Goal: Task Accomplishment & Management: Use online tool/utility

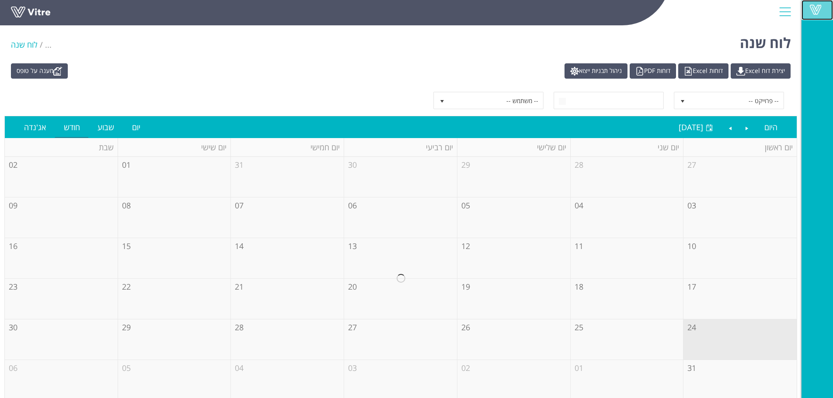
click at [823, 8] on span at bounding box center [816, 9] width 22 height 10
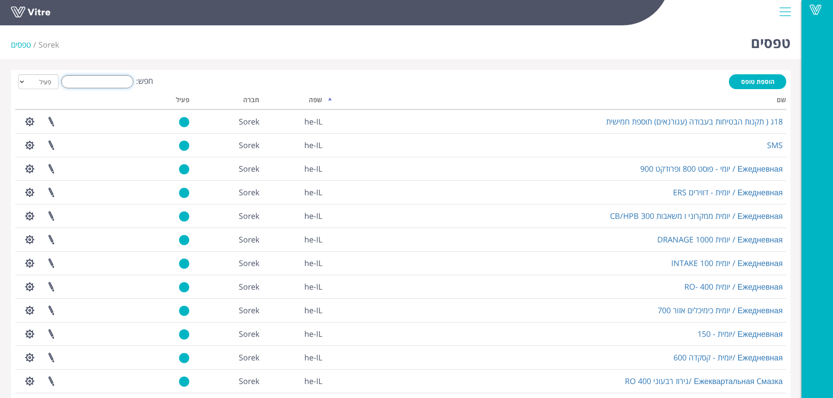
click at [100, 80] on input "חפש:" at bounding box center [97, 81] width 72 height 13
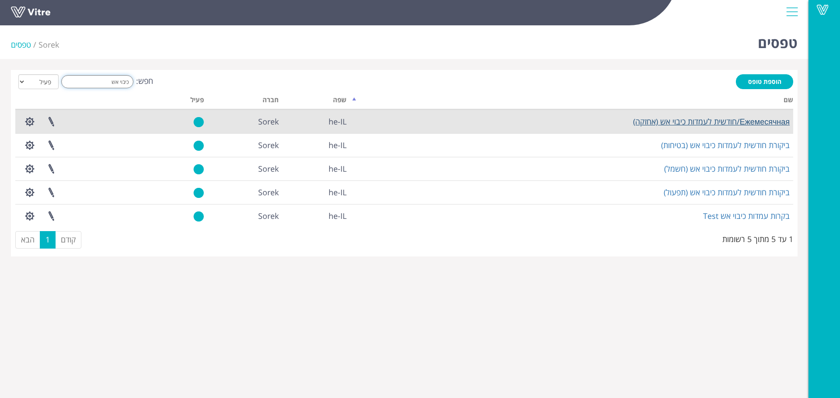
type input "כיבוי אש"
click at [657, 120] on link "Ежемесячная/חודשית לעמדות כיבוי אש (אחזקה)" at bounding box center [711, 121] width 157 height 10
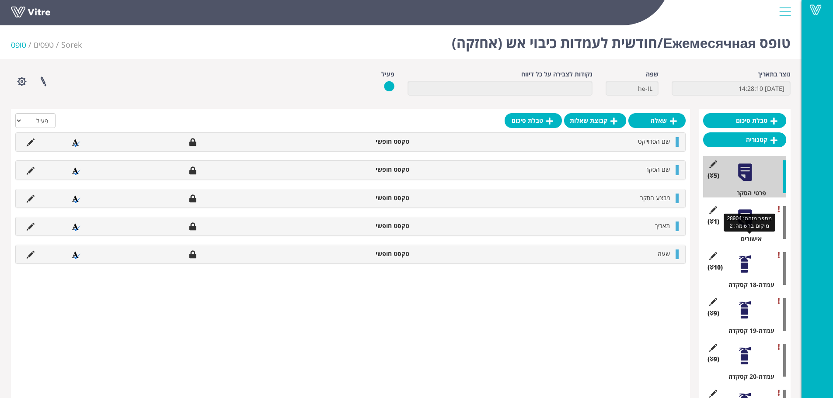
click at [745, 239] on div "אישורים" at bounding box center [748, 239] width 77 height 9
click at [748, 269] on div at bounding box center [745, 265] width 20 height 20
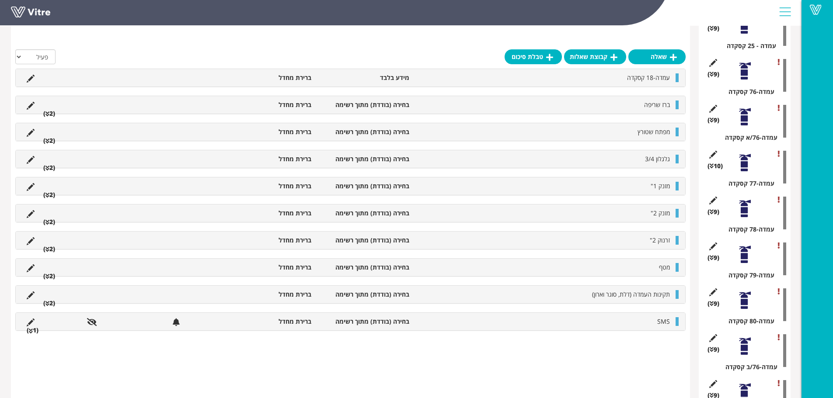
scroll to position [569, 0]
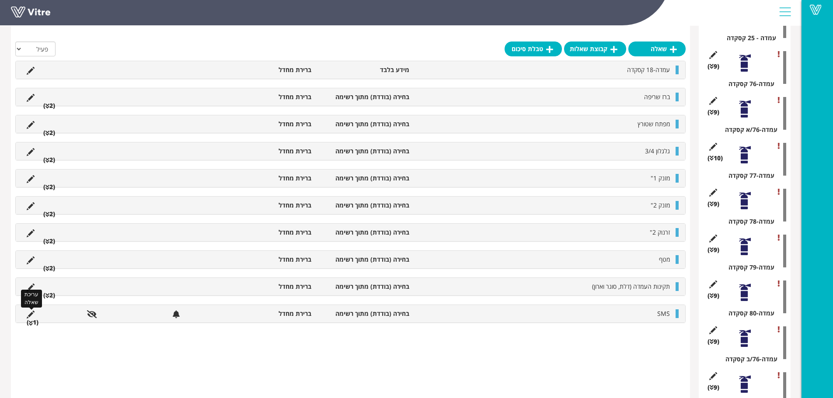
click at [28, 314] on icon at bounding box center [31, 315] width 8 height 8
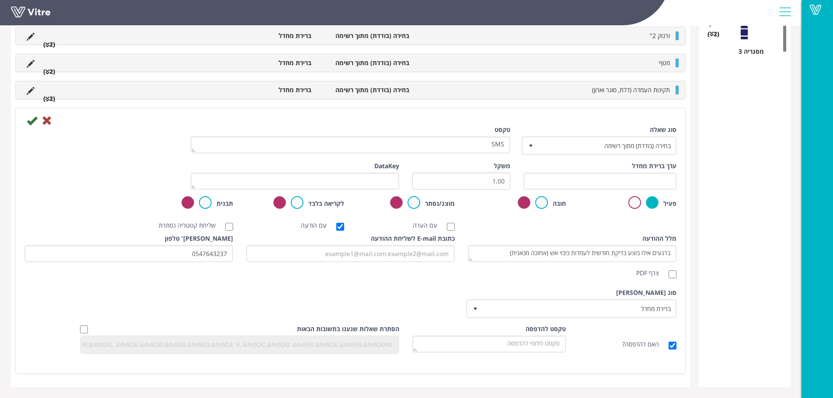
scroll to position [2293, 0]
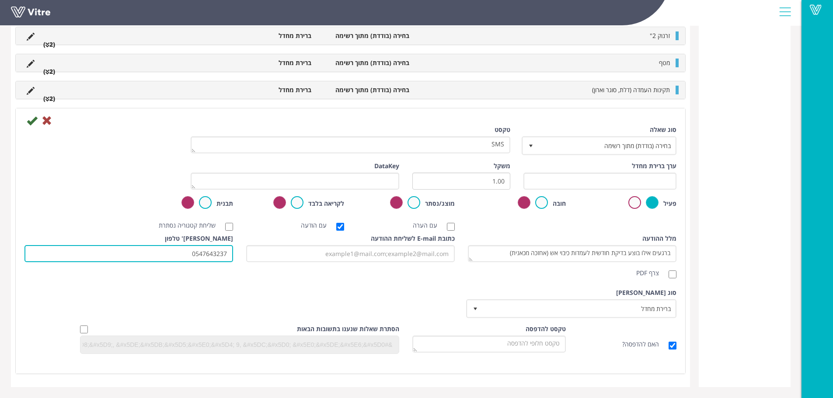
drag, startPoint x: 174, startPoint y: 255, endPoint x: 256, endPoint y: 258, distance: 81.8
click at [256, 258] on div "מלל ההודעה ברגעים אילו בוצע בדיקת חודשית לעמדות כיבוי אש (אחזכה מכאנית) צרף PDF…" at bounding box center [350, 258] width 665 height 48
type input "0539615509"
click at [31, 122] on icon at bounding box center [32, 120] width 10 height 10
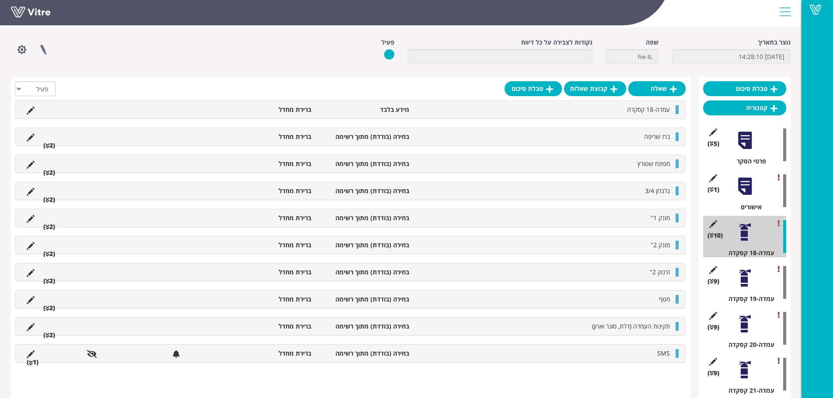
scroll to position [0, 0]
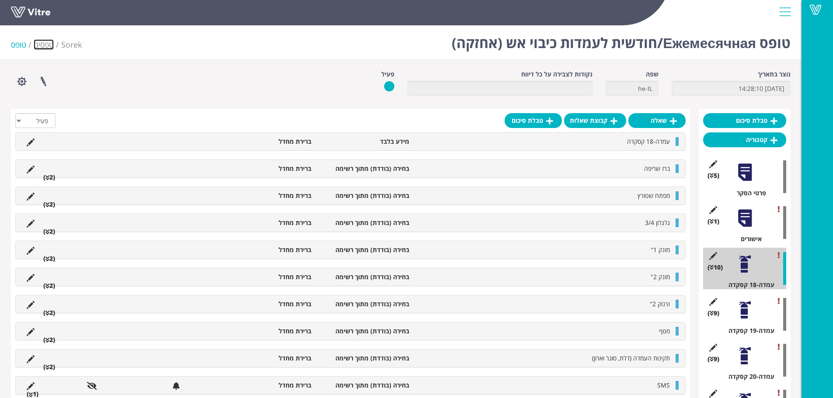
click at [37, 45] on link "טפסים" at bounding box center [44, 44] width 20 height 10
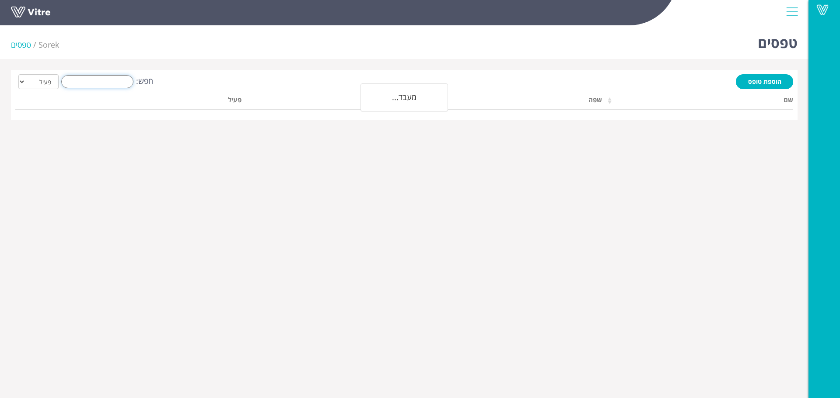
click at [119, 81] on input "חפש:" at bounding box center [97, 81] width 72 height 13
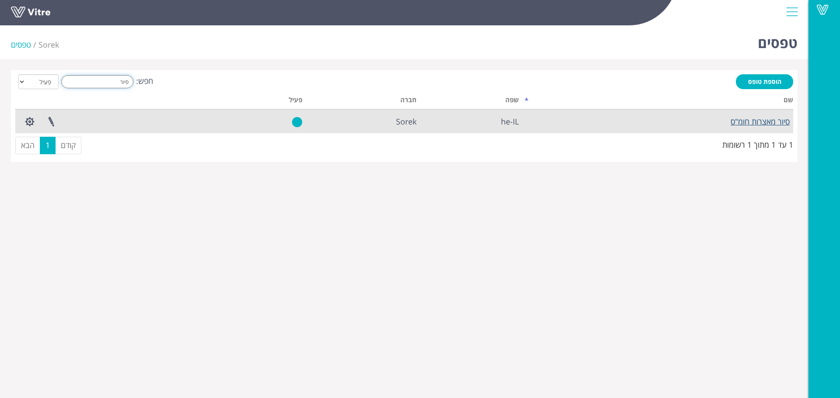
type input "סיור"
click at [771, 124] on link "סיור מאצרות חומ"ס" at bounding box center [759, 121] width 59 height 10
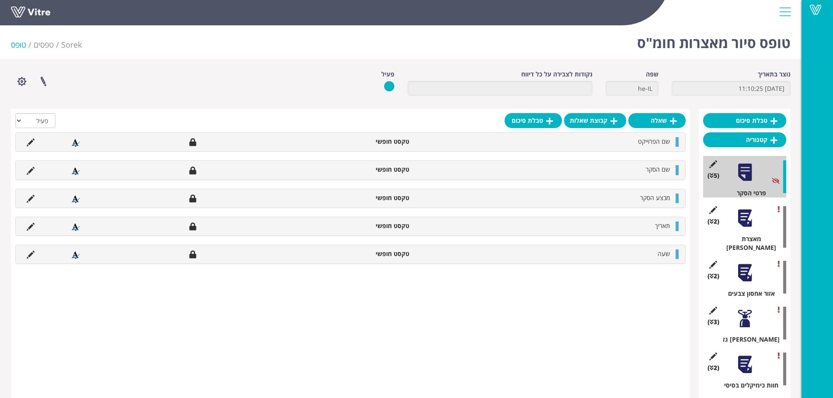
click at [750, 206] on div "(2 ) מאצרת פריק" at bounding box center [744, 227] width 83 height 50
click at [743, 220] on div at bounding box center [745, 219] width 20 height 20
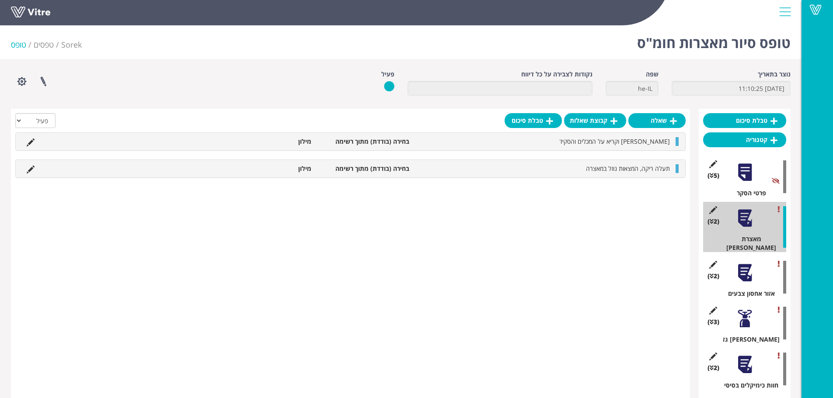
click at [749, 266] on div at bounding box center [745, 273] width 20 height 20
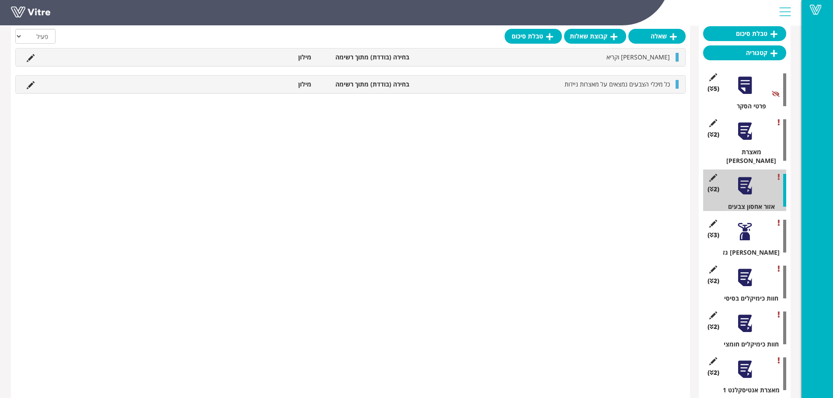
scroll to position [87, 0]
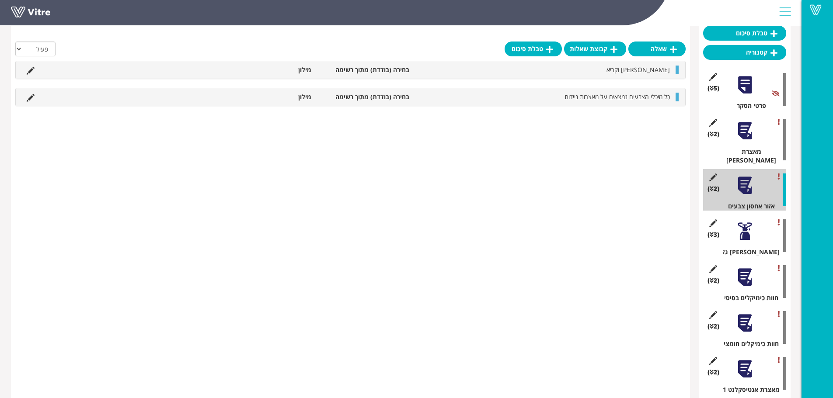
click at [745, 232] on div at bounding box center [745, 232] width 20 height 20
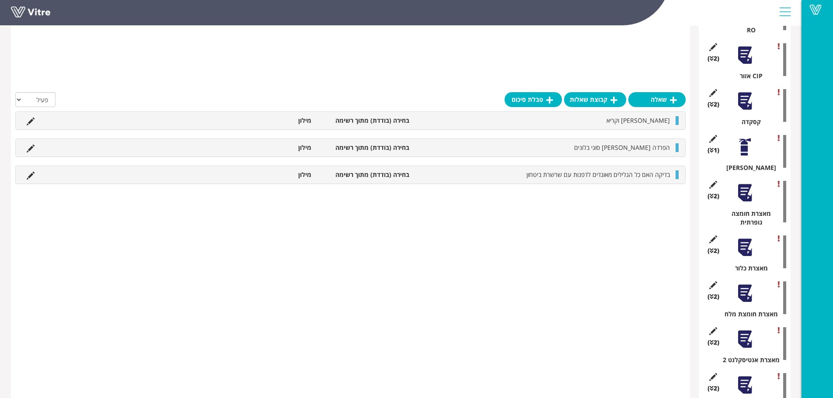
scroll to position [827, 0]
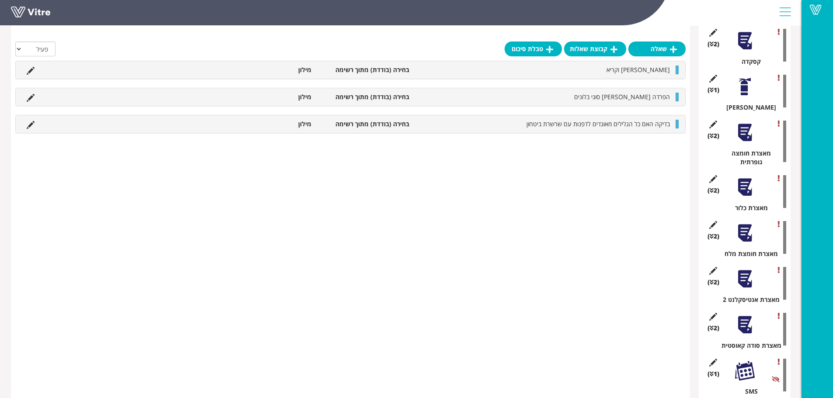
click at [743, 367] on div "(1 ) SMS" at bounding box center [744, 376] width 83 height 42
click at [740, 361] on div at bounding box center [745, 371] width 20 height 20
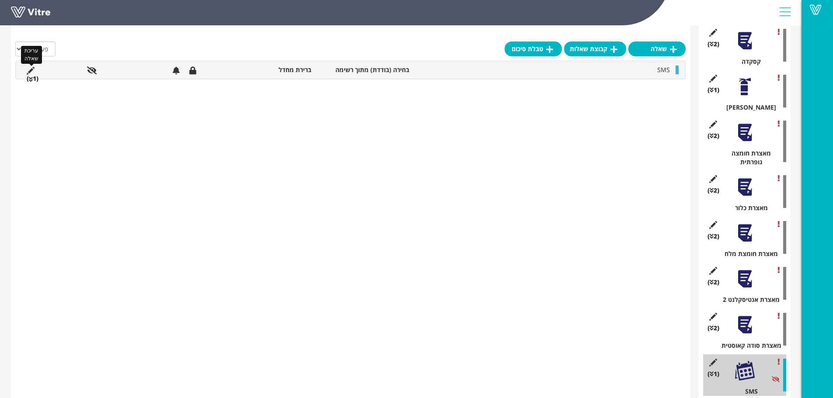
click at [31, 71] on icon at bounding box center [31, 71] width 8 height 8
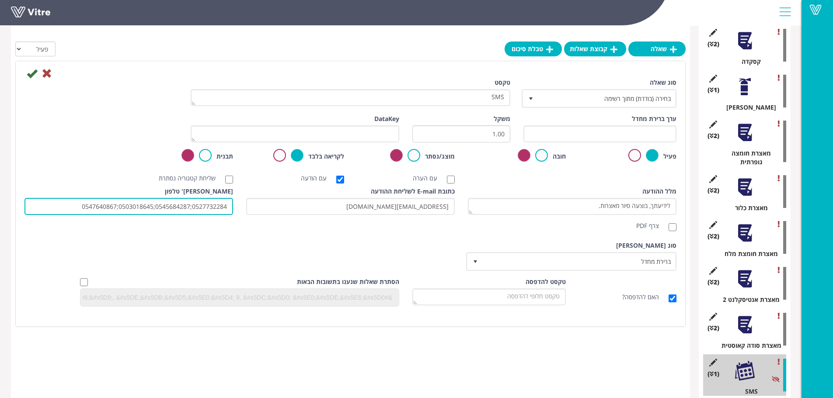
click at [226, 206] on input "0527732284;0545684287;0503018645;0547640867" at bounding box center [128, 206] width 209 height 17
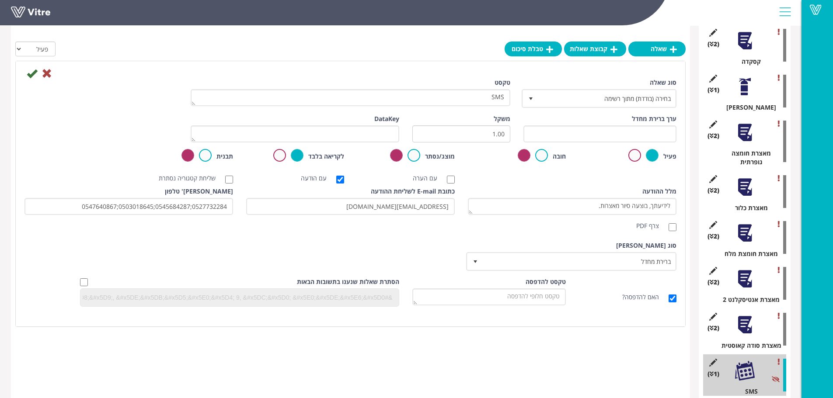
click at [748, 315] on div at bounding box center [745, 325] width 20 height 20
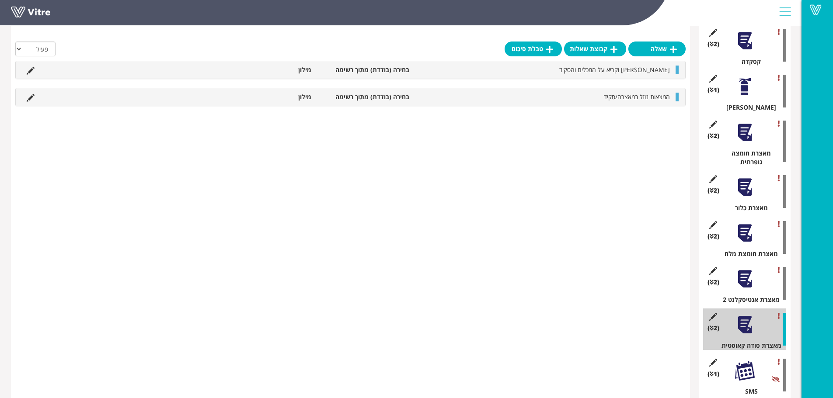
click at [739, 271] on div at bounding box center [745, 279] width 20 height 20
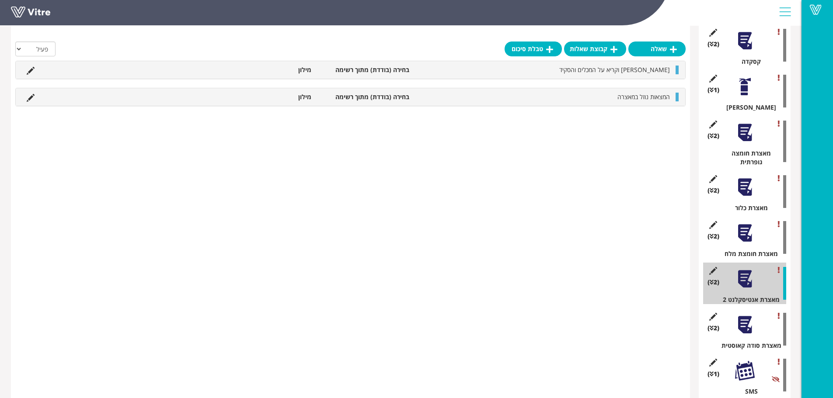
click at [747, 223] on div at bounding box center [745, 233] width 20 height 20
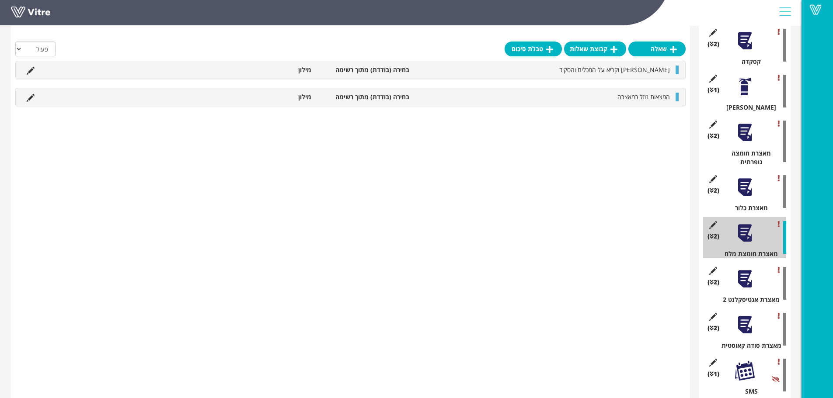
click at [749, 178] on div at bounding box center [745, 188] width 20 height 20
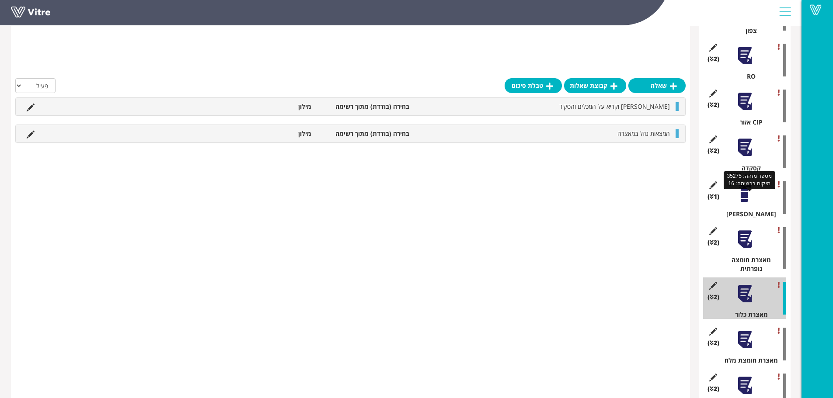
scroll to position [696, 0]
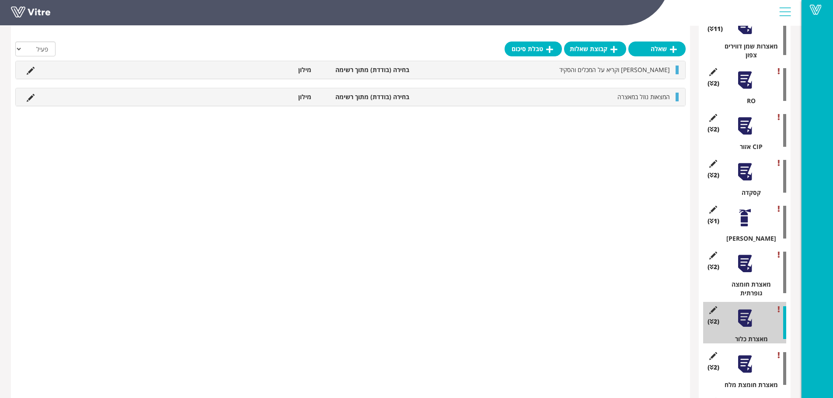
click at [736, 255] on div at bounding box center [745, 264] width 20 height 20
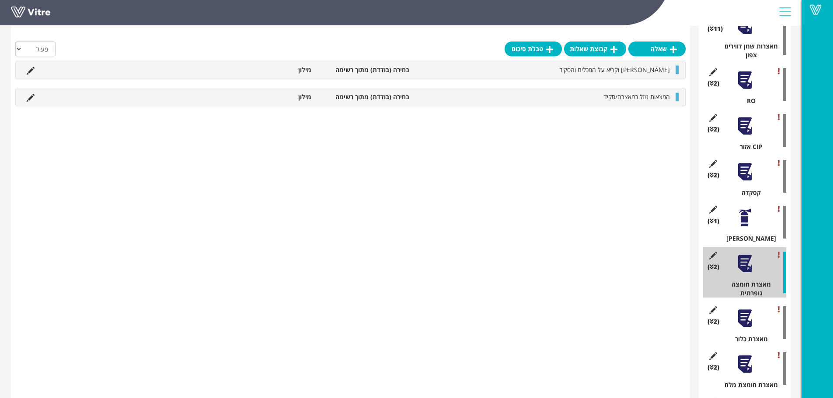
click at [734, 203] on div "(1 ) אבן גיר" at bounding box center [744, 223] width 83 height 42
click at [747, 208] on div at bounding box center [745, 218] width 20 height 20
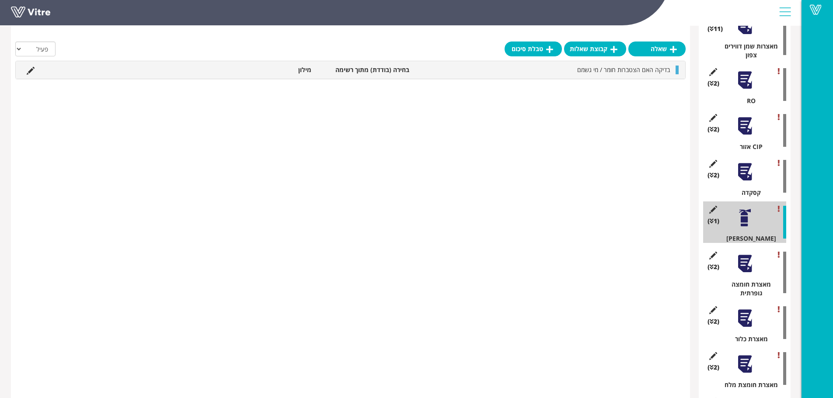
click at [747, 162] on div at bounding box center [745, 172] width 20 height 20
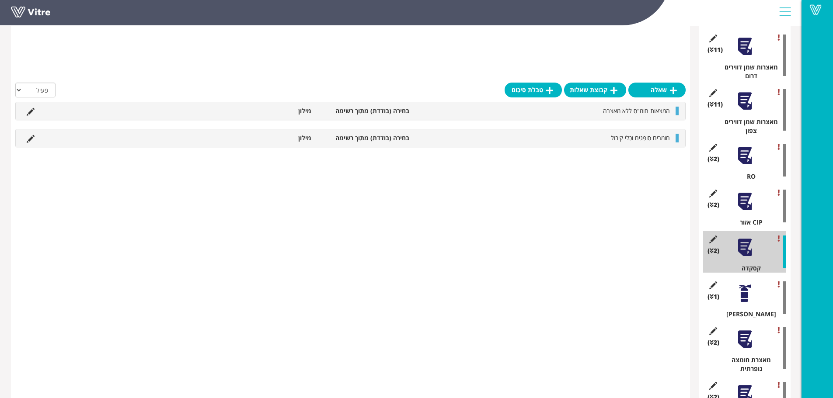
scroll to position [608, 0]
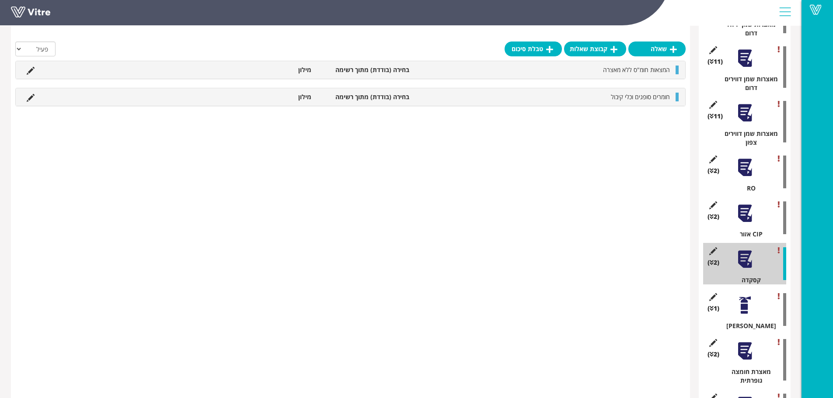
click at [742, 204] on div at bounding box center [745, 214] width 20 height 20
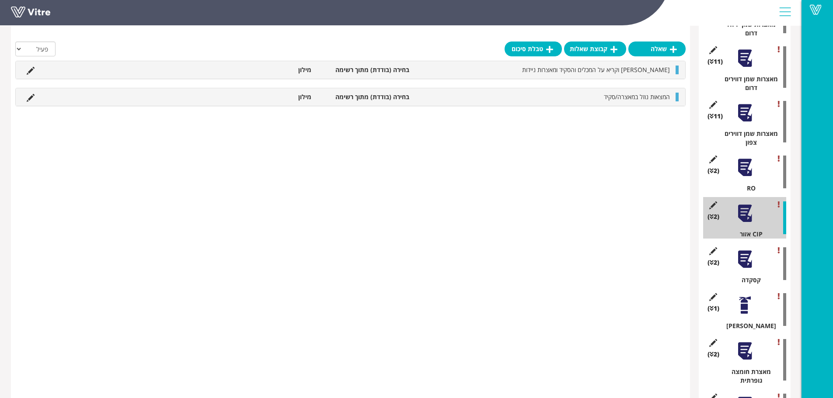
click at [747, 158] on div at bounding box center [745, 168] width 20 height 20
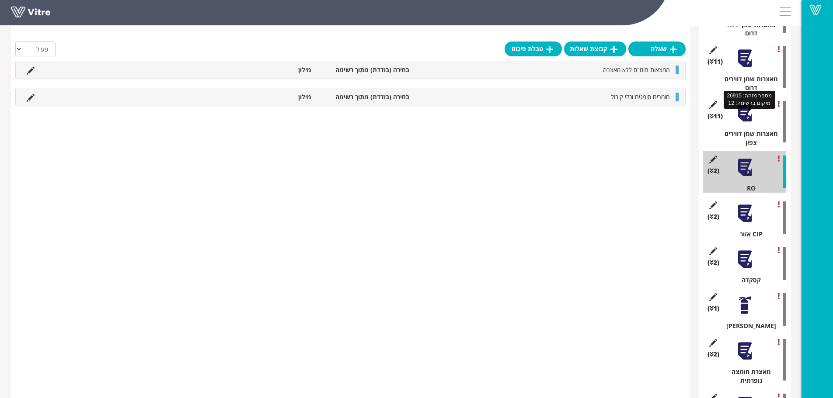
click at [742, 129] on div "מאצרות שמן דווירים צפון" at bounding box center [748, 137] width 77 height 17
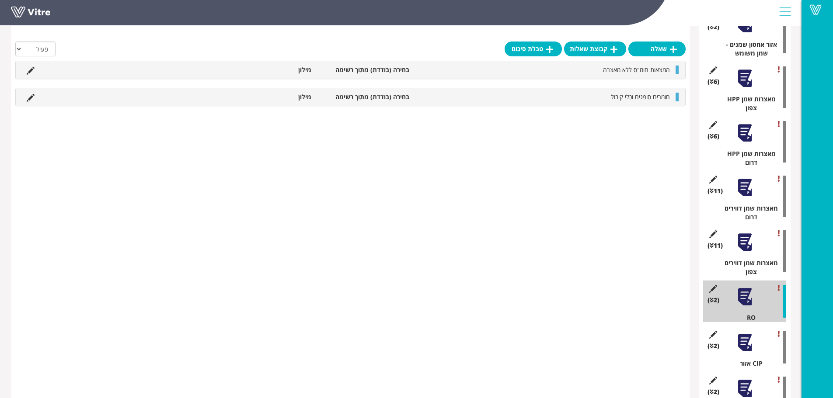
scroll to position [477, 0]
click at [745, 234] on div at bounding box center [745, 244] width 20 height 20
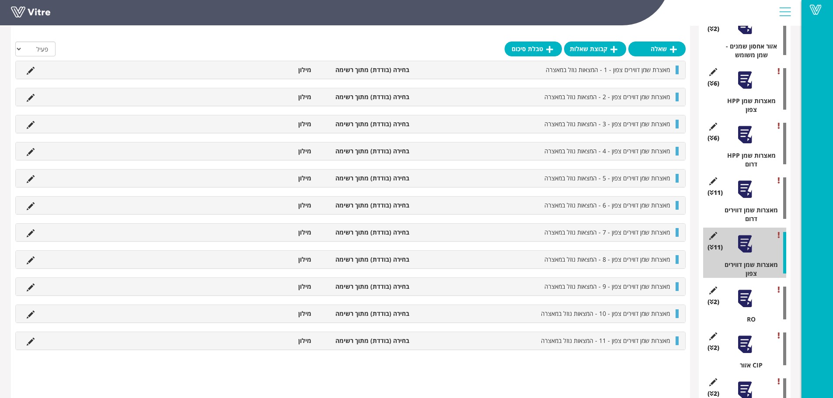
click at [746, 180] on div at bounding box center [745, 190] width 20 height 20
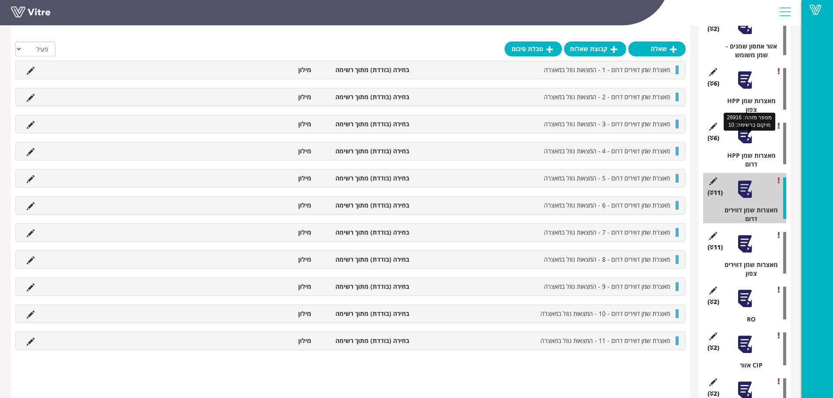
click at [744, 151] on div "מאצרות שמן HPP דרום" at bounding box center [748, 159] width 77 height 17
click at [746, 125] on div at bounding box center [745, 135] width 20 height 20
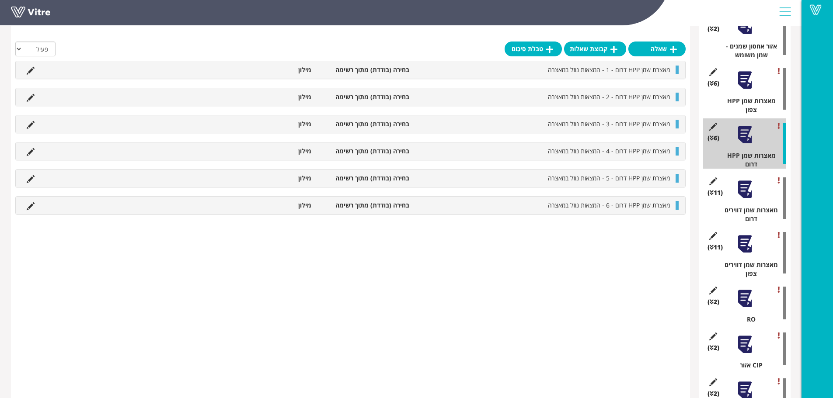
click at [747, 73] on div at bounding box center [745, 80] width 20 height 20
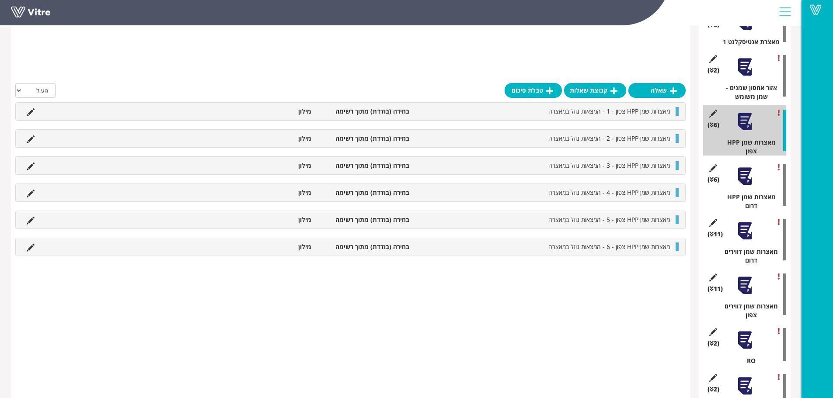
scroll to position [390, 0]
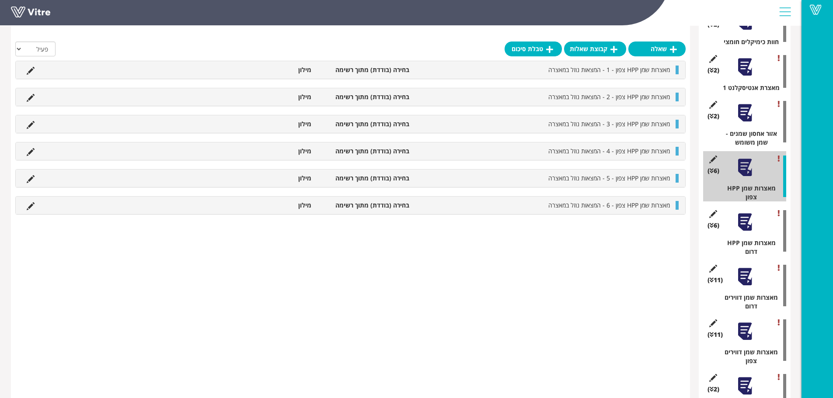
click at [743, 111] on div at bounding box center [745, 113] width 20 height 20
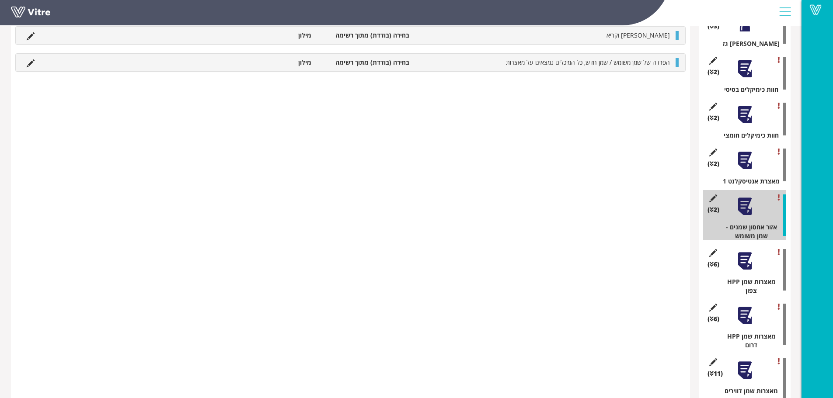
scroll to position [258, 0]
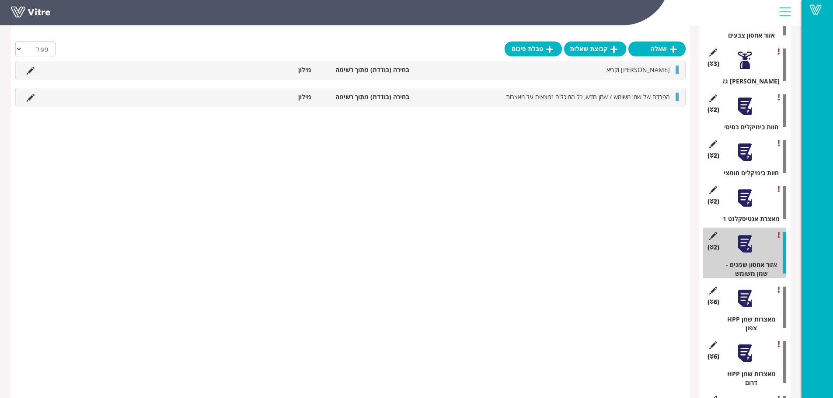
click at [741, 188] on div at bounding box center [745, 198] width 20 height 20
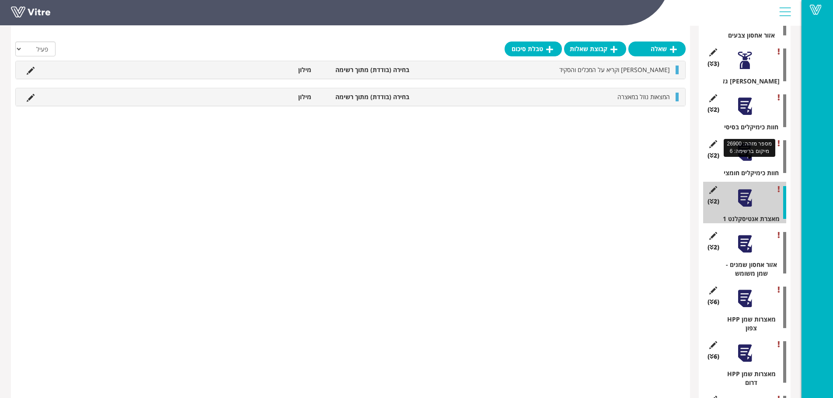
click at [742, 169] on div "חוות כימיקלים חומצי" at bounding box center [748, 173] width 77 height 9
click at [747, 145] on div at bounding box center [745, 153] width 20 height 20
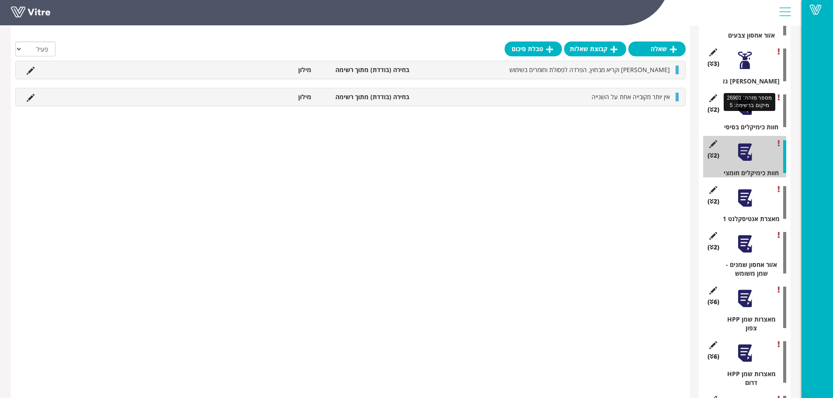
click at [744, 123] on div "חוות כימיקלים בסיסי" at bounding box center [748, 127] width 77 height 9
click at [744, 100] on div at bounding box center [745, 107] width 20 height 20
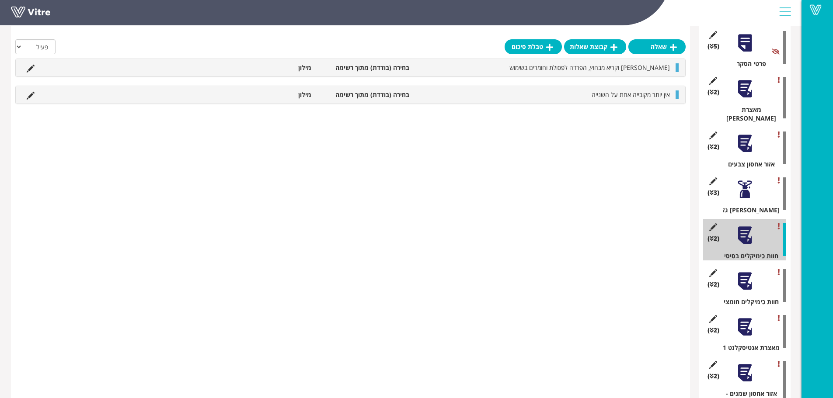
scroll to position [127, 0]
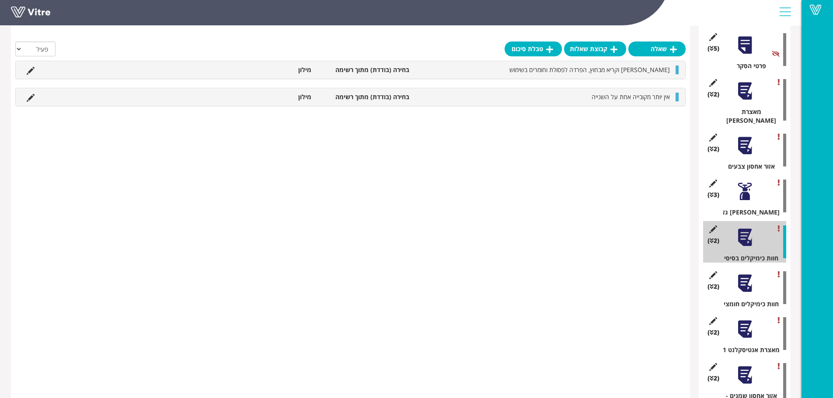
click at [746, 184] on div at bounding box center [745, 192] width 20 height 20
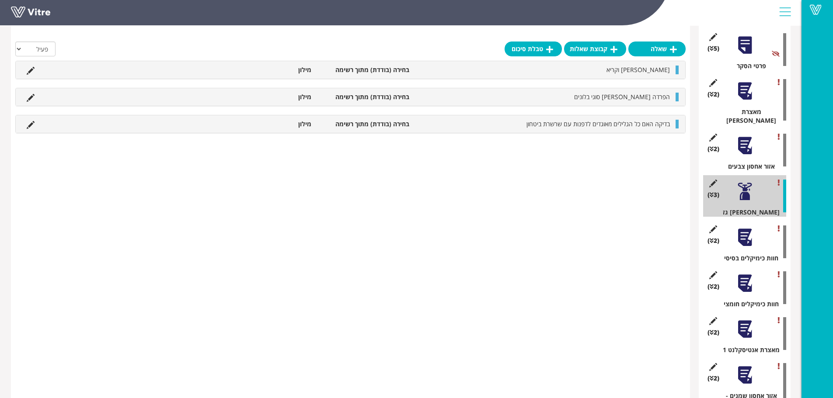
click at [746, 136] on div at bounding box center [745, 146] width 20 height 20
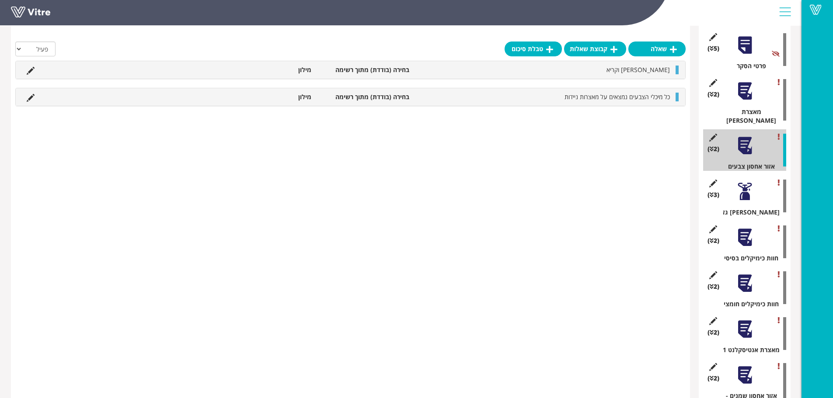
click at [747, 101] on div at bounding box center [745, 91] width 20 height 20
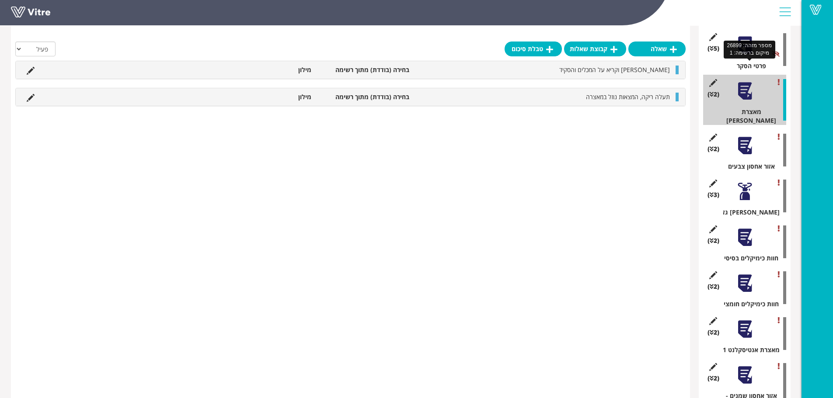
click at [747, 62] on div "פרטי הסקר" at bounding box center [748, 66] width 77 height 9
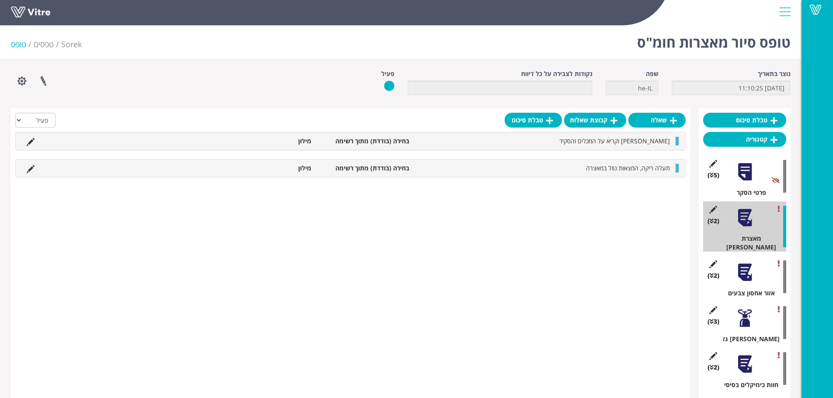
scroll to position [0, 0]
click at [741, 172] on div at bounding box center [745, 173] width 20 height 20
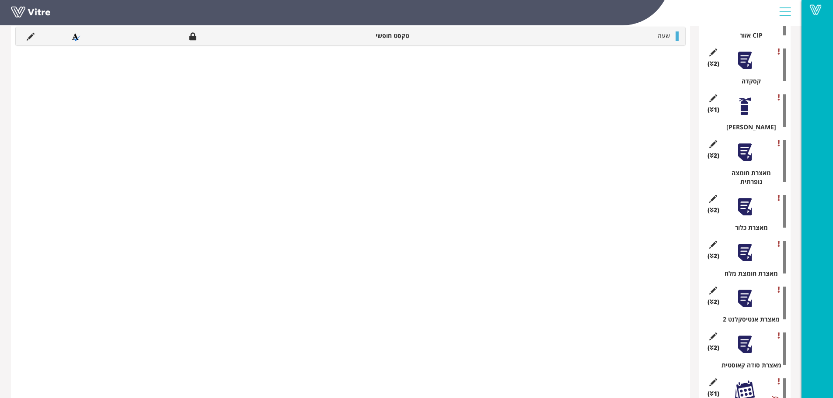
scroll to position [827, 0]
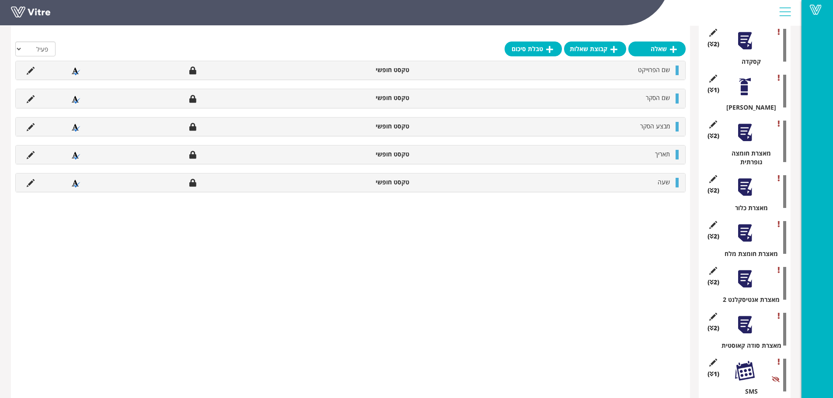
click at [747, 361] on div at bounding box center [745, 371] width 20 height 20
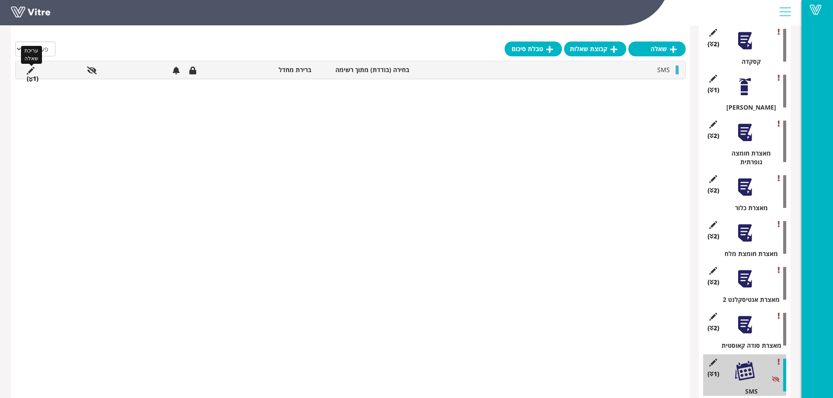
click at [31, 72] on icon at bounding box center [31, 71] width 8 height 8
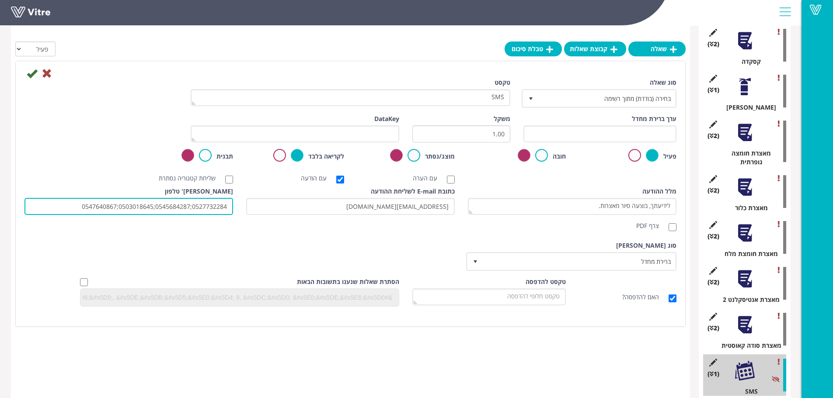
click at [71, 209] on input "0527732284;0545684287;0503018645;0547640867" at bounding box center [128, 206] width 209 height 17
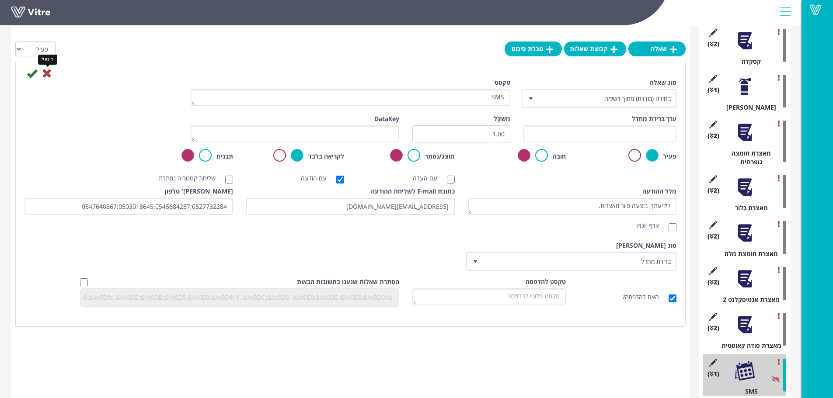
click at [47, 70] on icon at bounding box center [47, 73] width 10 height 10
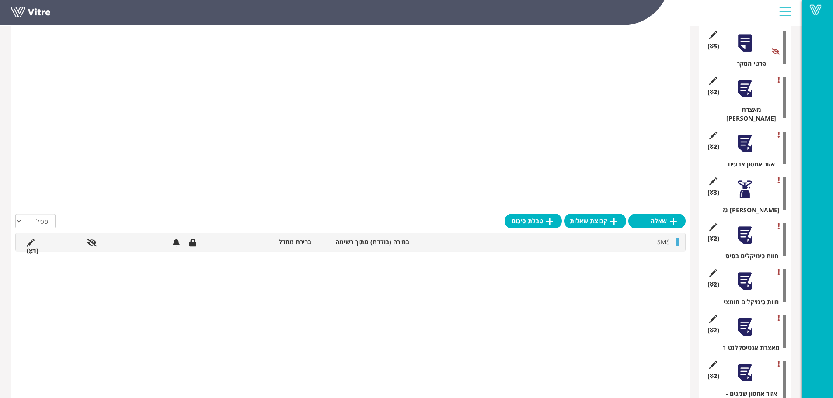
scroll to position [0, 0]
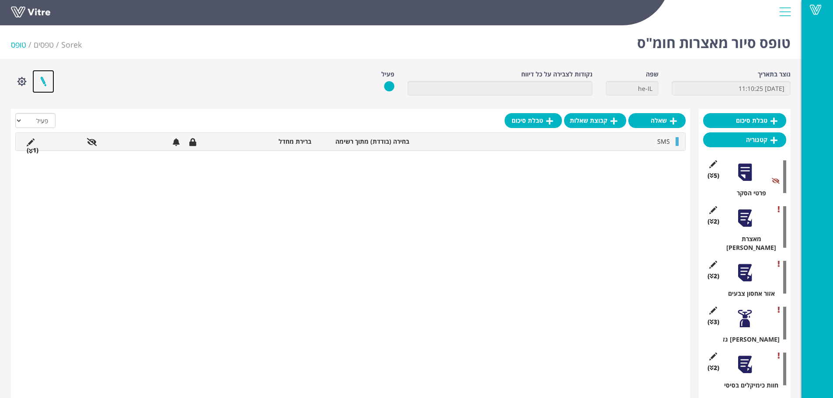
click at [42, 80] on link at bounding box center [43, 81] width 22 height 23
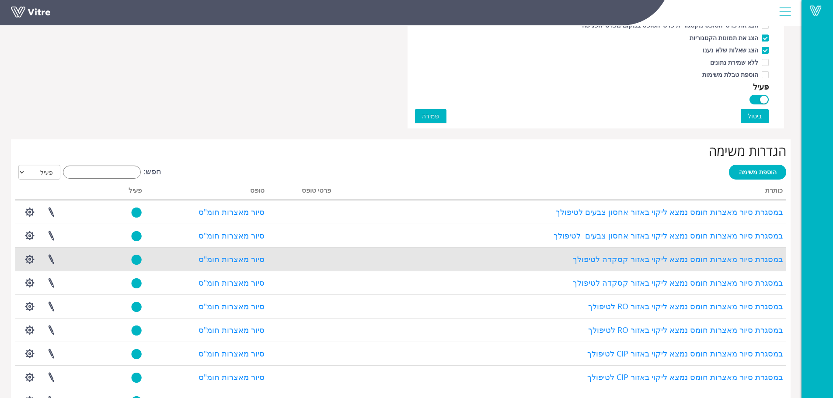
scroll to position [612, 0]
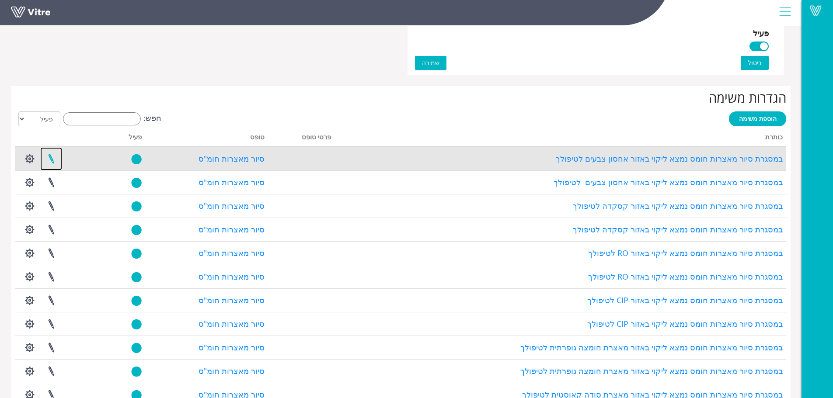
click at [52, 164] on link at bounding box center [51, 158] width 22 height 23
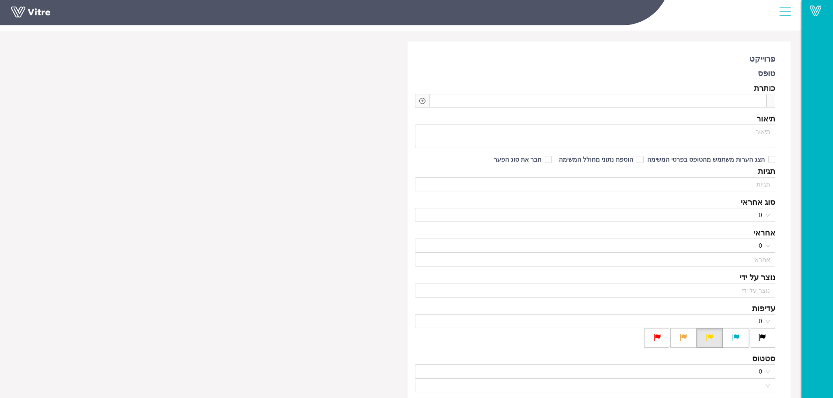
scroll to position [44, 0]
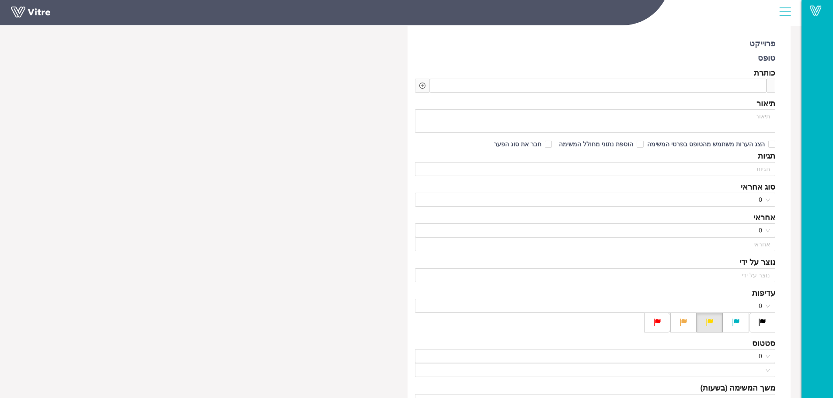
type input "[PERSON_NAME]"
checkbox input "true"
type input "[PERSON_NAME] [PERSON_NAME]"
type input "48"
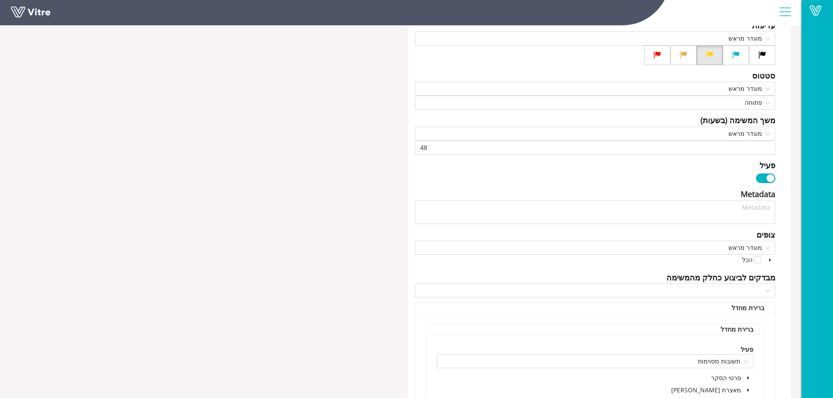
scroll to position [0, 0]
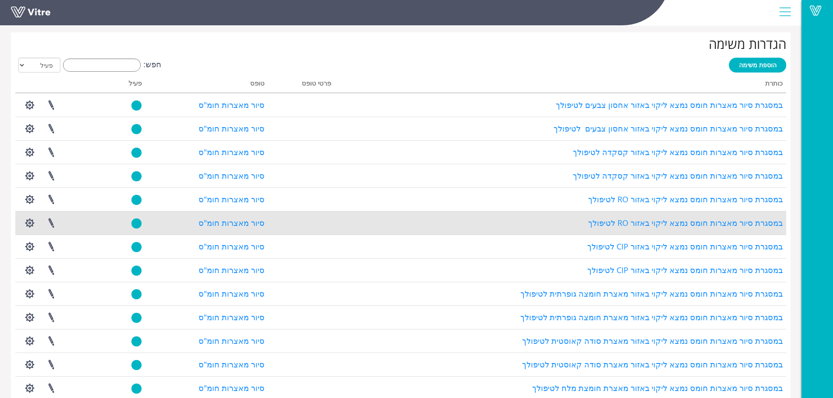
scroll to position [685, 0]
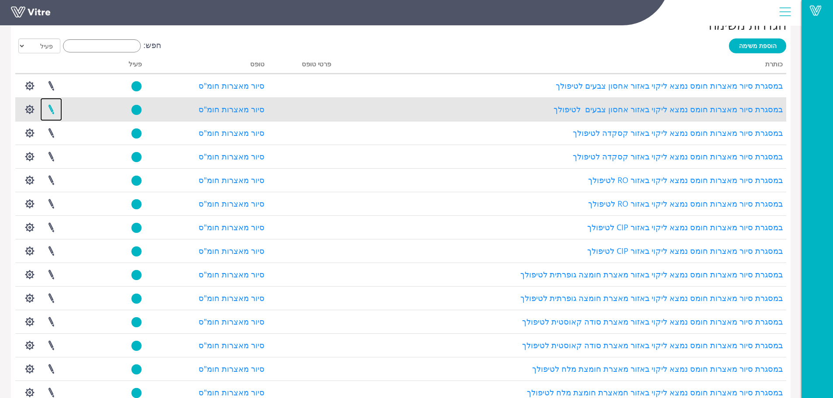
click at [50, 111] on link at bounding box center [51, 109] width 22 height 23
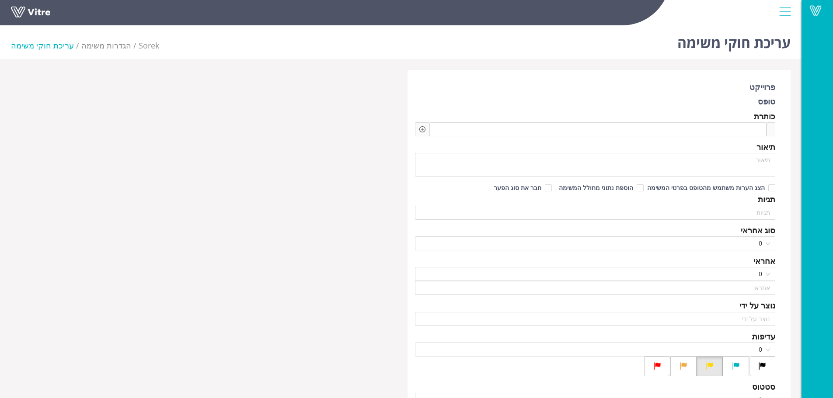
type input "[PERSON_NAME]"
checkbox input "true"
type input "[PERSON_NAME]"
type input "48"
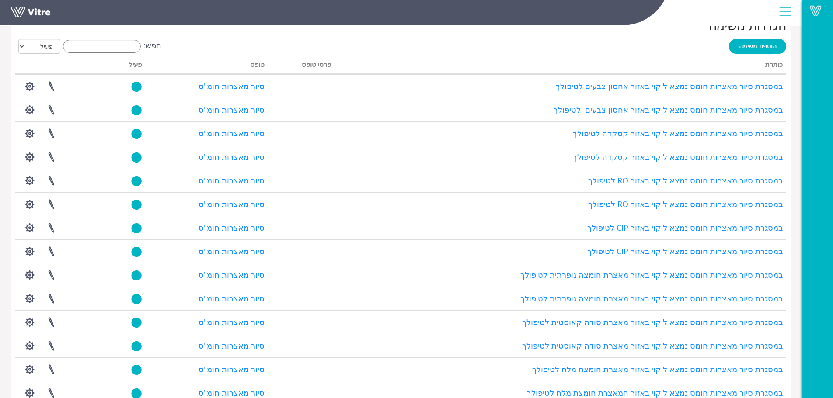
scroll to position [685, 0]
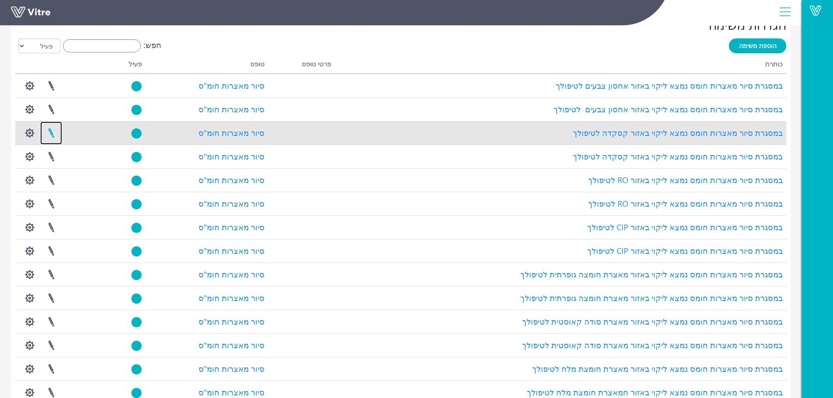
click at [49, 136] on link at bounding box center [51, 133] width 22 height 23
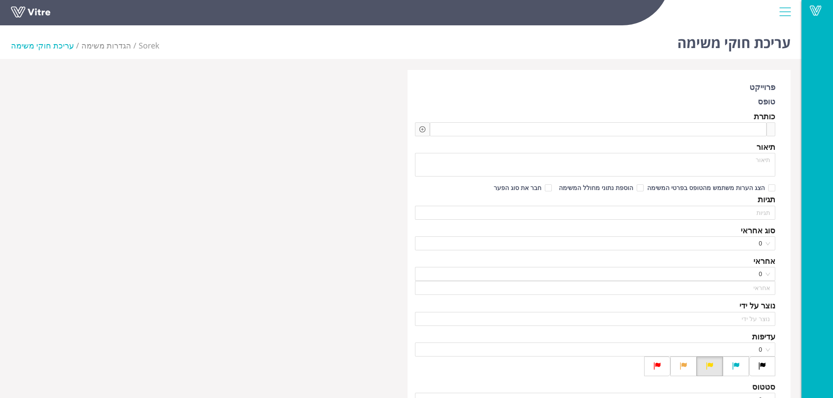
type input "משה לוי"
checkbox input "true"
type input "כהן עופר"
type input "48"
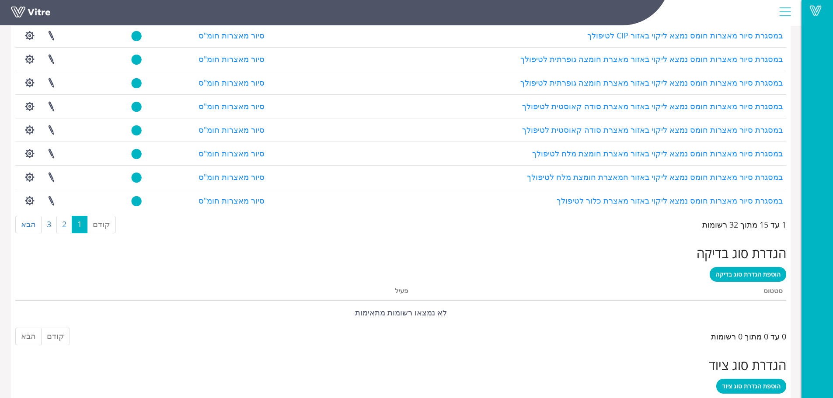
scroll to position [904, 0]
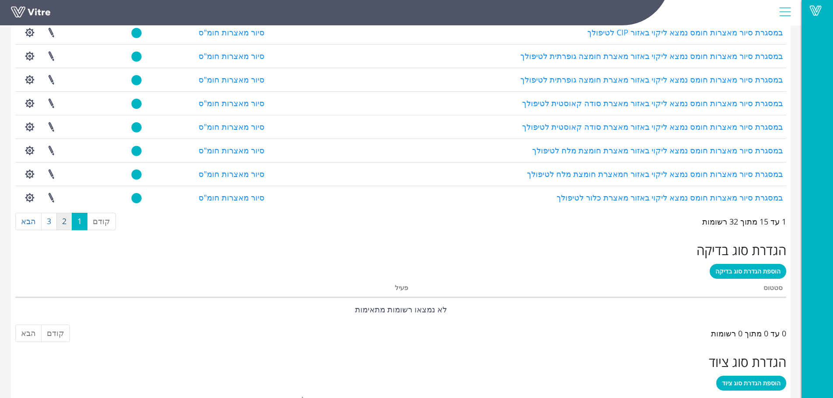
click at [63, 220] on link "2" at bounding box center [64, 221] width 16 height 17
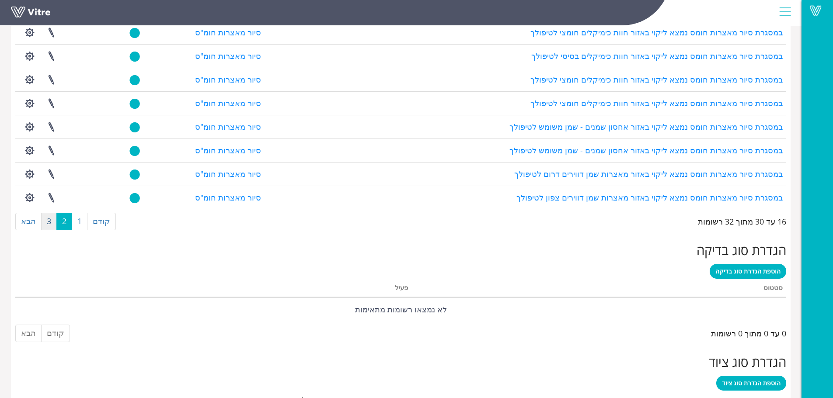
click at [46, 222] on link "3" at bounding box center [49, 221] width 16 height 17
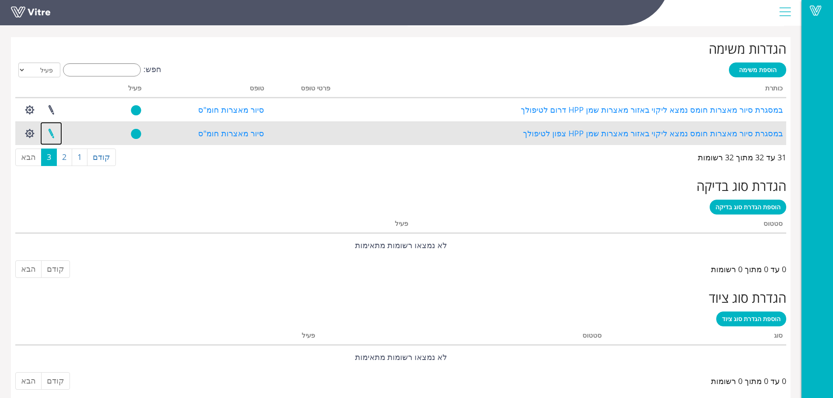
click at [49, 135] on link at bounding box center [51, 133] width 22 height 23
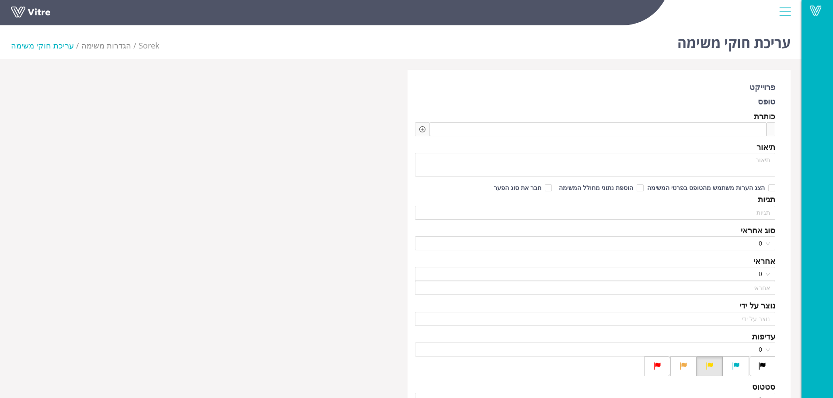
type input "[PERSON_NAME]"
checkbox input "true"
type input "[DEMOGRAPHIC_DATA][PERSON_NAME]"
type input "48"
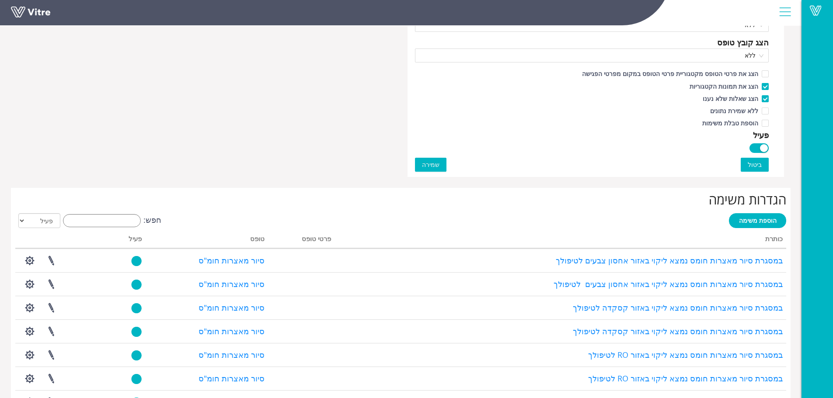
scroll to position [968, 0]
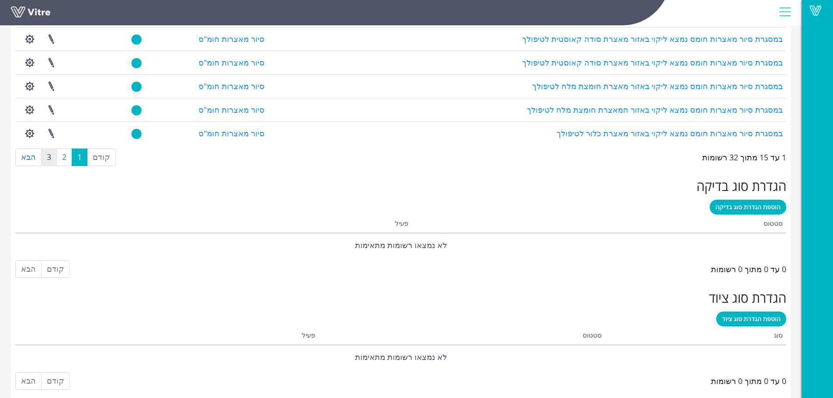
click at [46, 160] on link "3" at bounding box center [49, 157] width 16 height 17
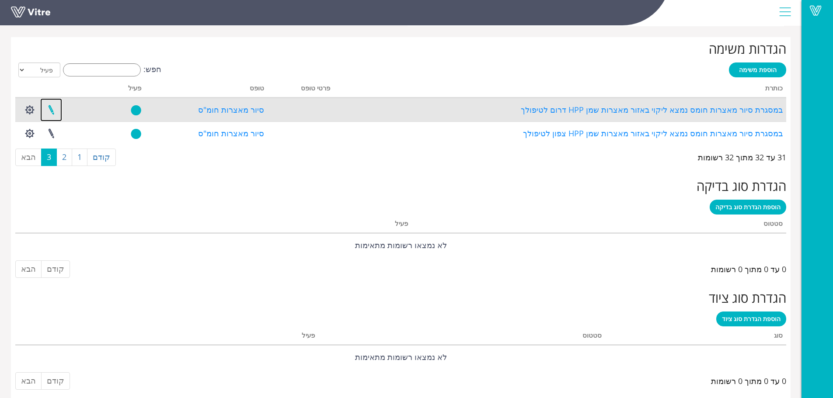
click at [52, 112] on link at bounding box center [51, 109] width 22 height 23
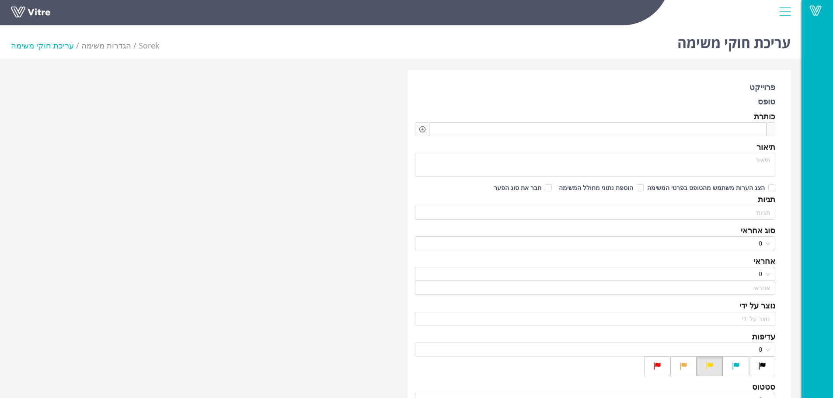
type input "[PERSON_NAME]"
type input "משה לוי"
checkbox input "true"
type input "אלזיאדנה נידאל"
type input "48"
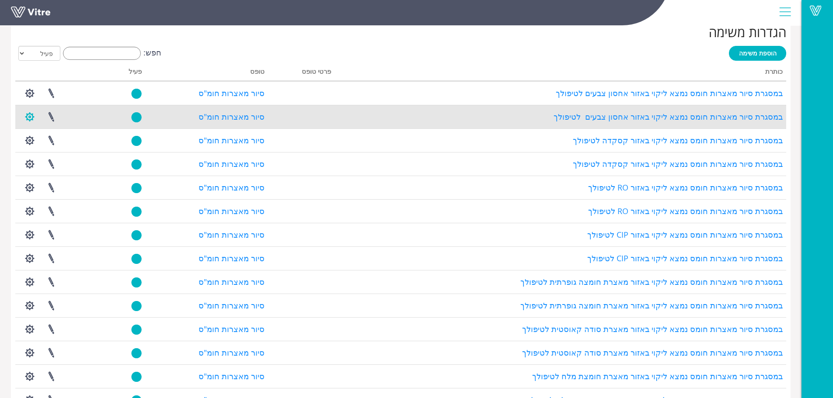
scroll to position [968, 0]
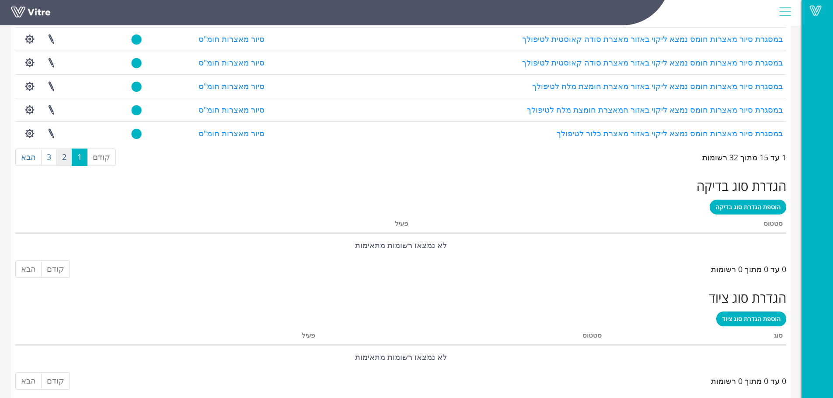
click at [68, 160] on link "2" at bounding box center [64, 157] width 16 height 17
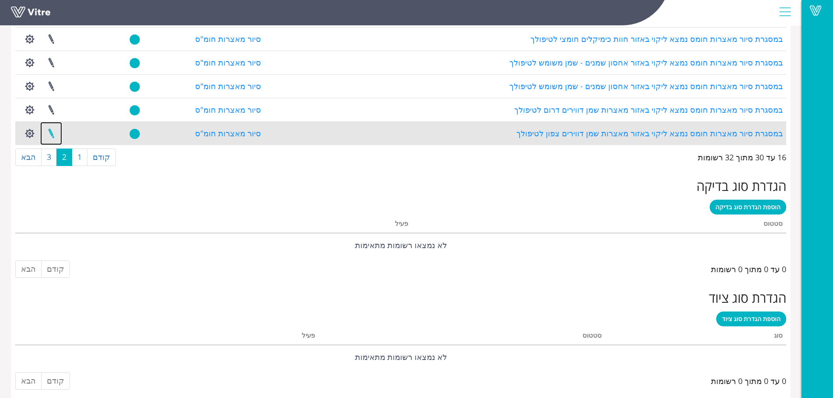
click at [51, 131] on link at bounding box center [51, 133] width 22 height 23
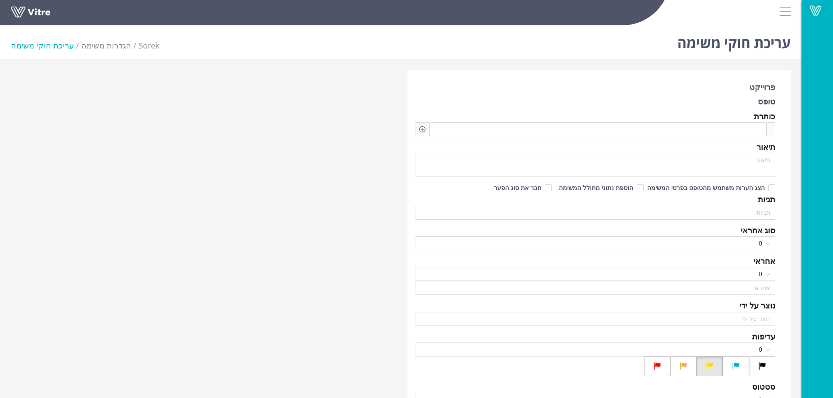
type input "[PERSON_NAME]"
checkbox input "true"
type input "[DEMOGRAPHIC_DATA][PERSON_NAME]"
type input "48"
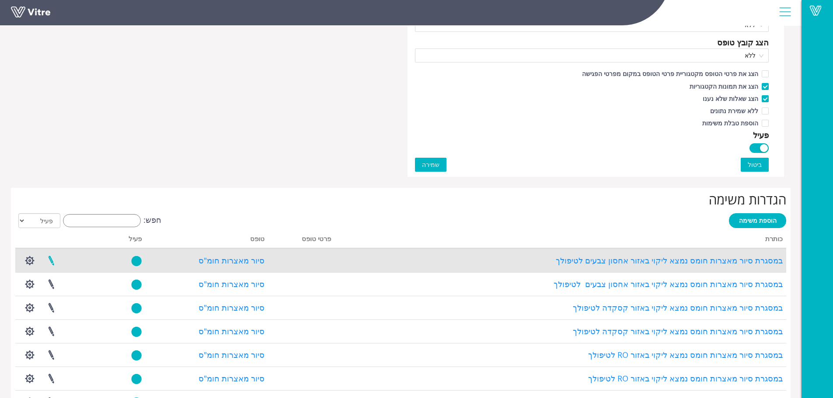
scroll to position [817, 0]
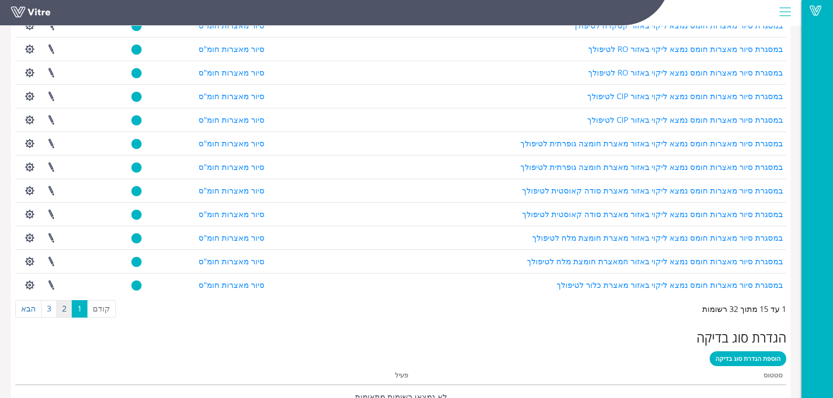
click at [67, 314] on link "2" at bounding box center [64, 308] width 16 height 17
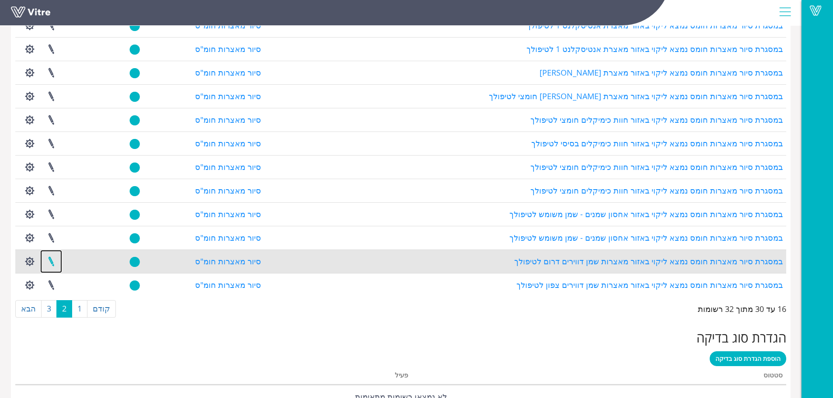
click at [51, 263] on link at bounding box center [51, 261] width 22 height 23
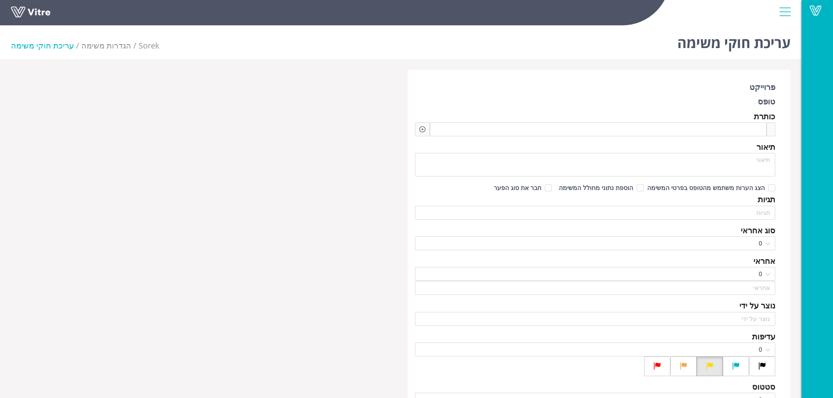
type input "[PERSON_NAME]"
checkbox input "true"
type input "[DEMOGRAPHIC_DATA][PERSON_NAME]"
type input "48"
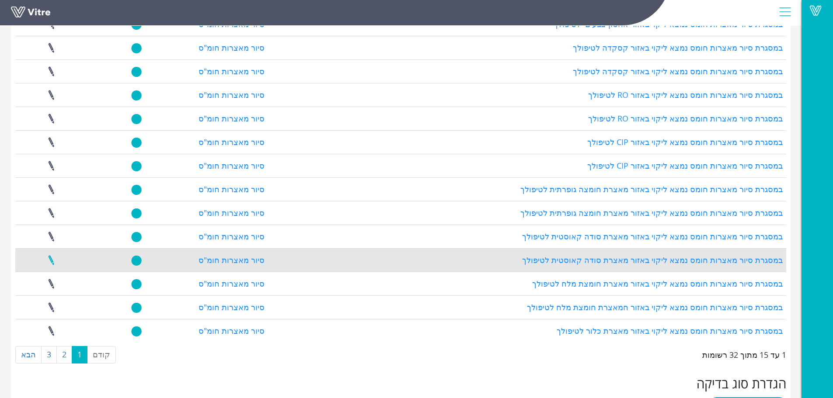
scroll to position [773, 0]
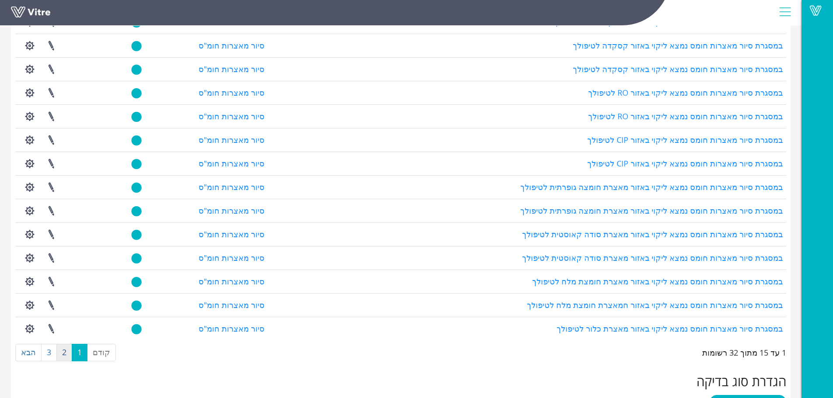
click at [63, 357] on link "2" at bounding box center [64, 352] width 16 height 17
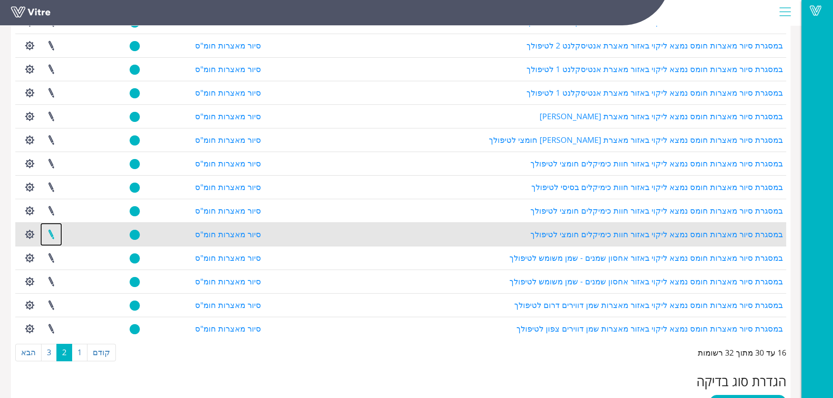
click at [52, 235] on link at bounding box center [51, 234] width 22 height 23
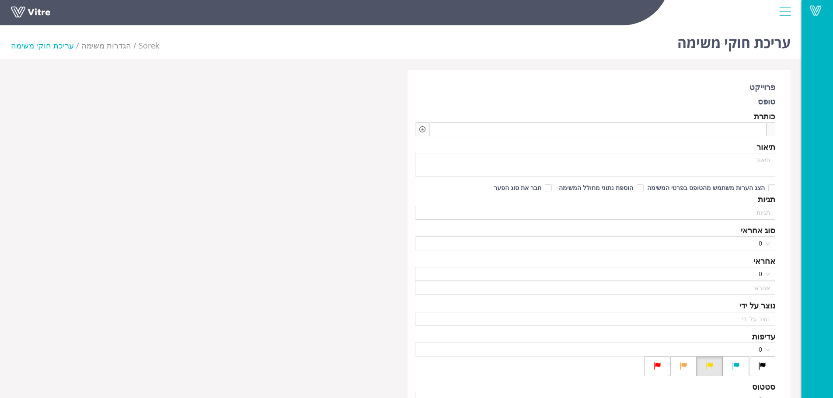
type input "משה לוי"
checkbox input "true"
type input "חמו יוסי"
type input "48"
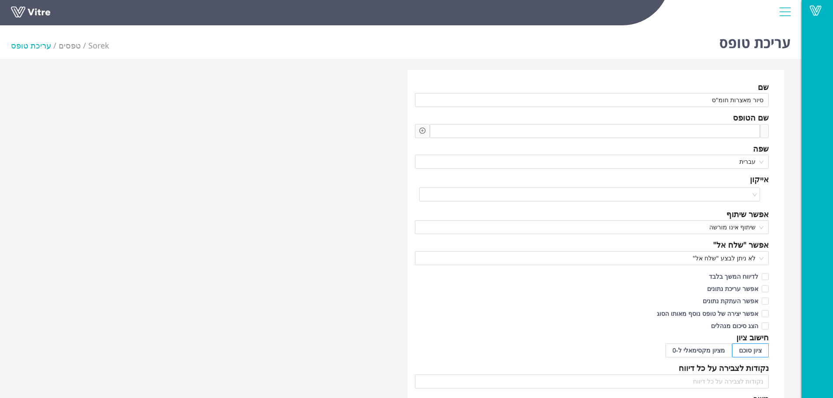
scroll to position [510, 0]
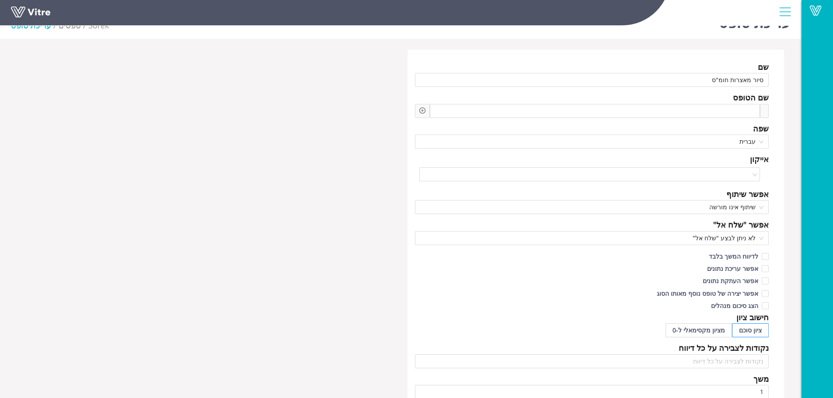
scroll to position [0, 0]
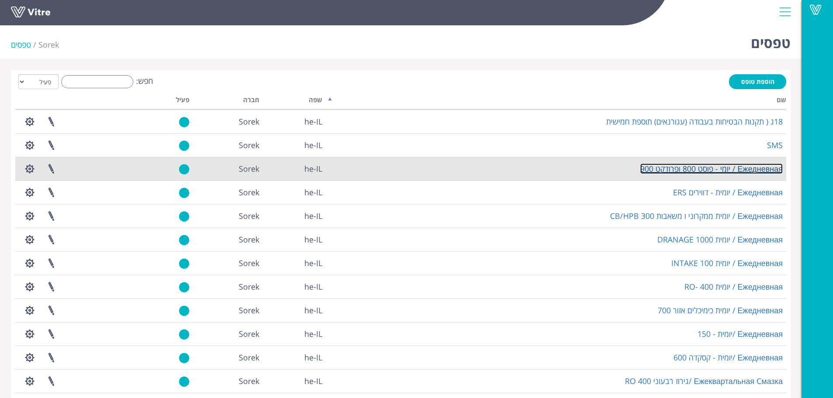
click at [709, 169] on link "Ежедневная / יומי - פוסט 800 ופרודקט 900" at bounding box center [711, 169] width 143 height 10
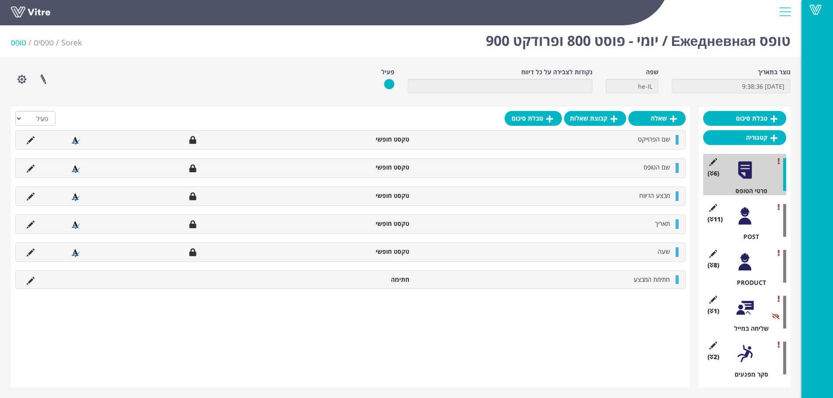
scroll to position [3, 0]
click at [757, 352] on div "(2 ) סקר מפגעים" at bounding box center [744, 358] width 83 height 42
click at [744, 350] on div at bounding box center [745, 354] width 20 height 20
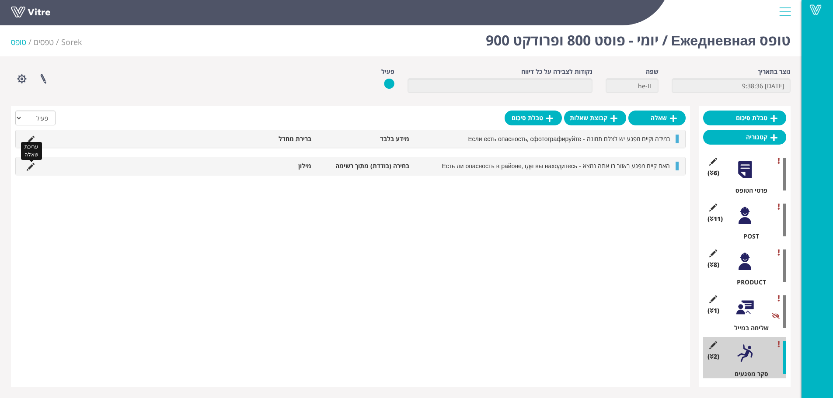
click at [31, 166] on icon at bounding box center [31, 167] width 8 height 8
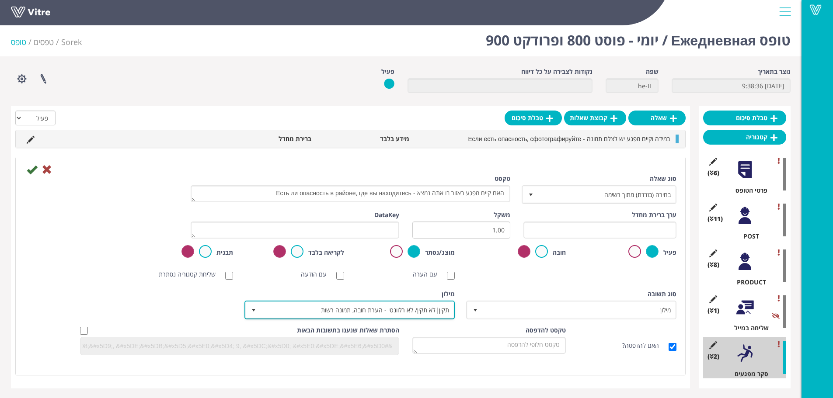
click at [352, 313] on span "תקין|לא תקין/ לא רלוונטי - הערת חובה, תמונה רשות" at bounding box center [357, 310] width 193 height 16
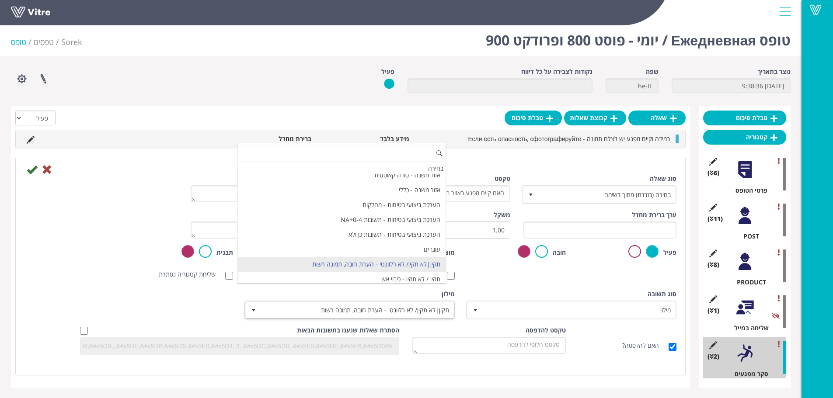
scroll to position [817, 0]
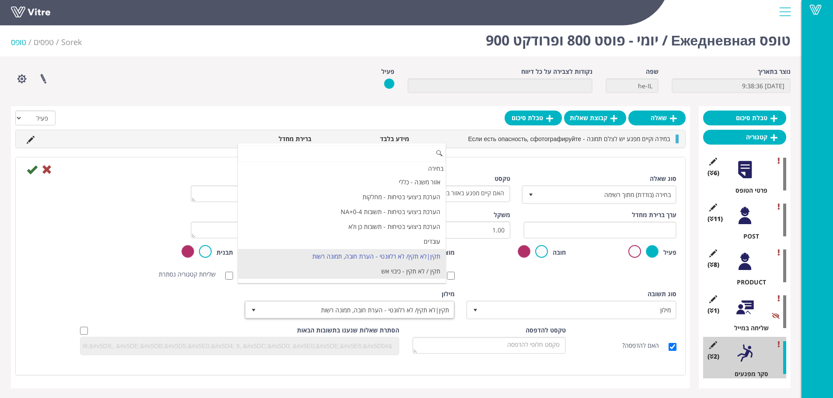
click at [351, 272] on li "תקין / לא תקין - כיבוי אש" at bounding box center [342, 271] width 208 height 15
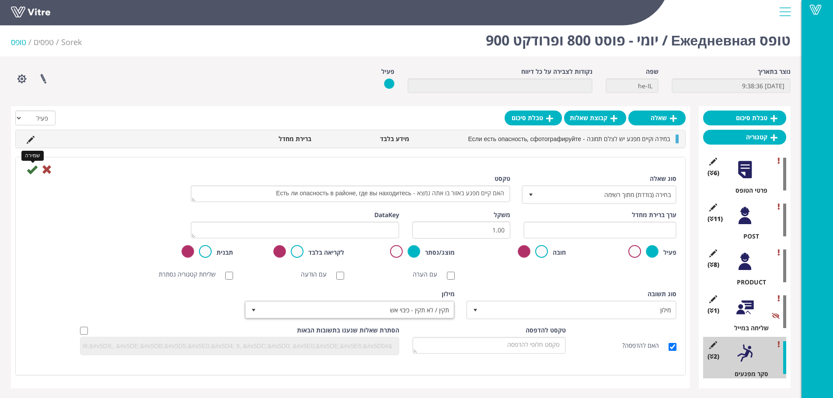
click at [27, 171] on icon at bounding box center [32, 169] width 10 height 10
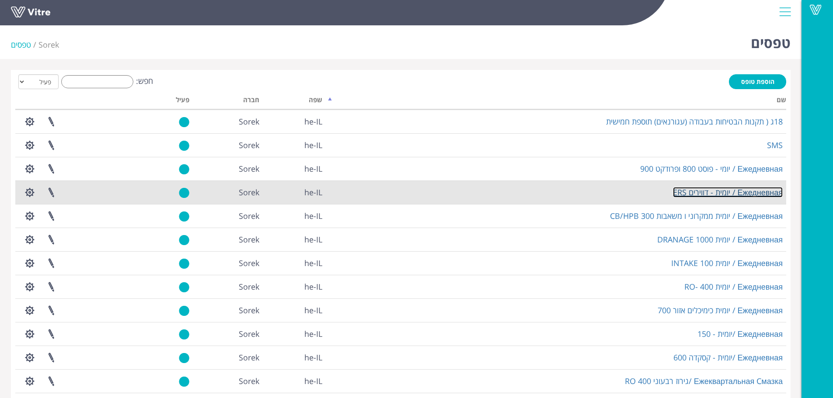
click at [719, 194] on link "Ежедневная / יומית - דווירים ERS" at bounding box center [728, 192] width 110 height 10
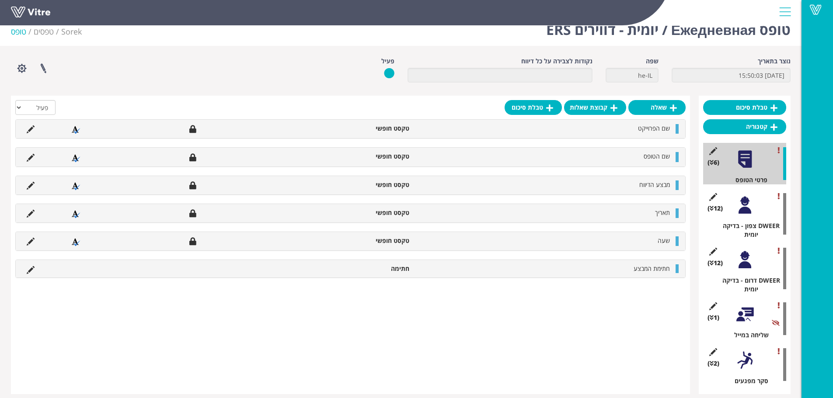
scroll to position [20, 0]
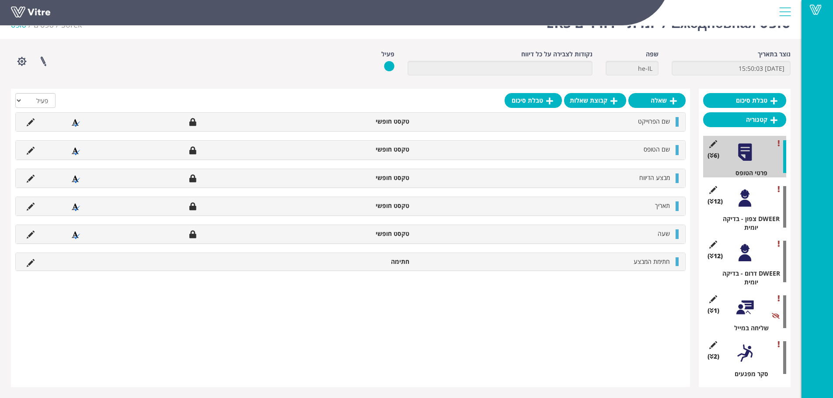
click at [744, 345] on div at bounding box center [745, 354] width 20 height 20
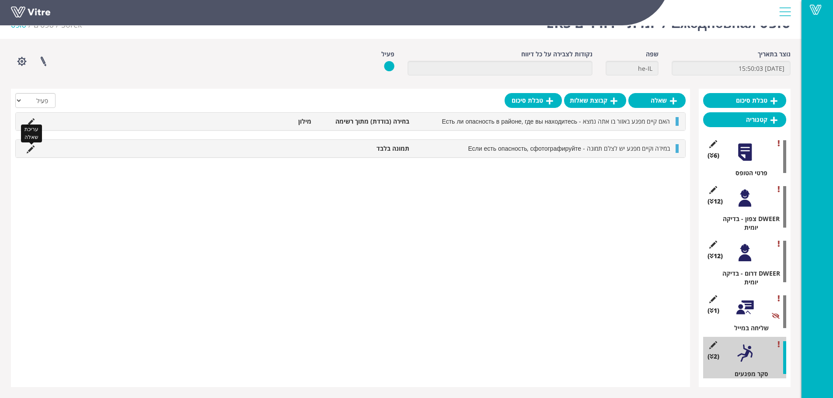
click at [30, 152] on icon at bounding box center [31, 150] width 8 height 8
click at [391, 155] on div "במידה וקיים מפגע יש לצלם תמונה - Если есть опасность, сфотографируйте תמונה בלבד" at bounding box center [351, 148] width 670 height 17
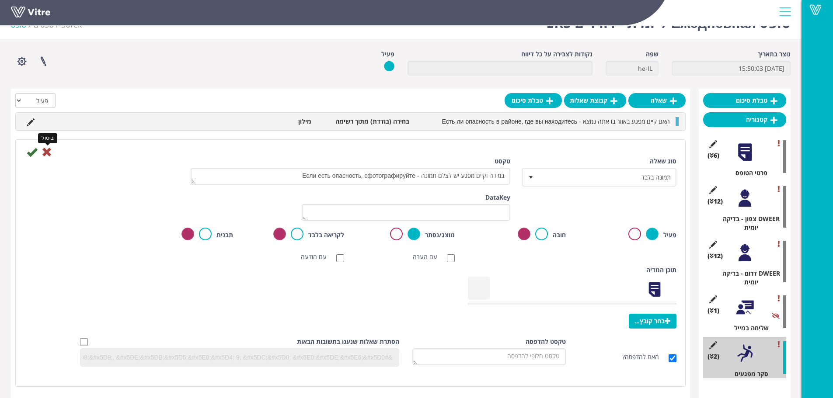
click at [43, 153] on icon at bounding box center [47, 152] width 10 height 10
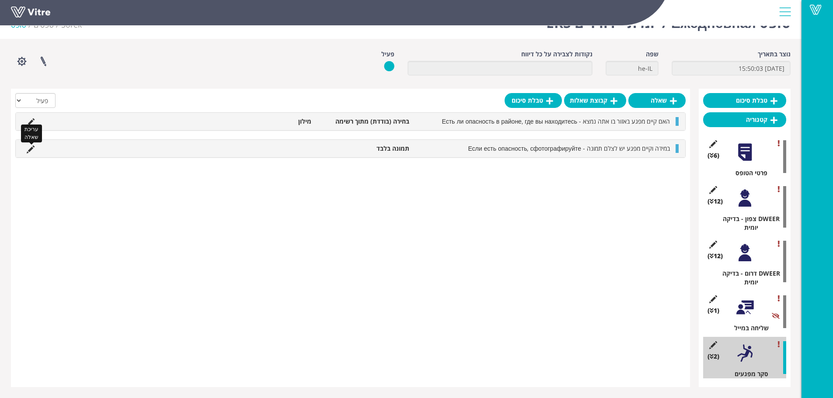
click at [34, 151] on icon at bounding box center [31, 150] width 8 height 8
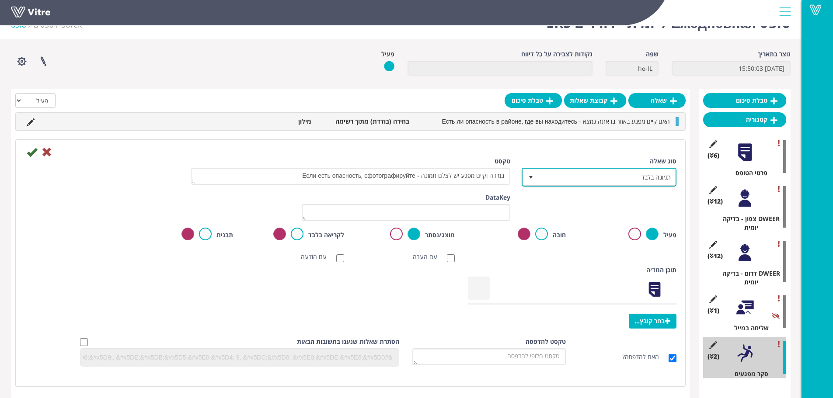
click at [588, 177] on span "תמונה בלבד" at bounding box center [606, 177] width 137 height 16
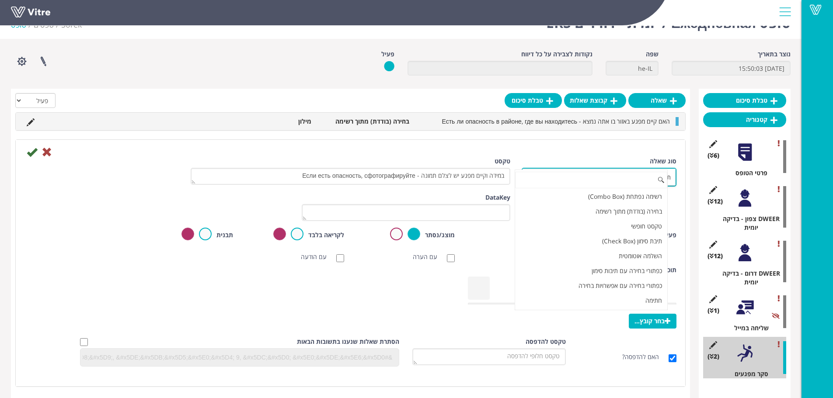
scroll to position [89, 0]
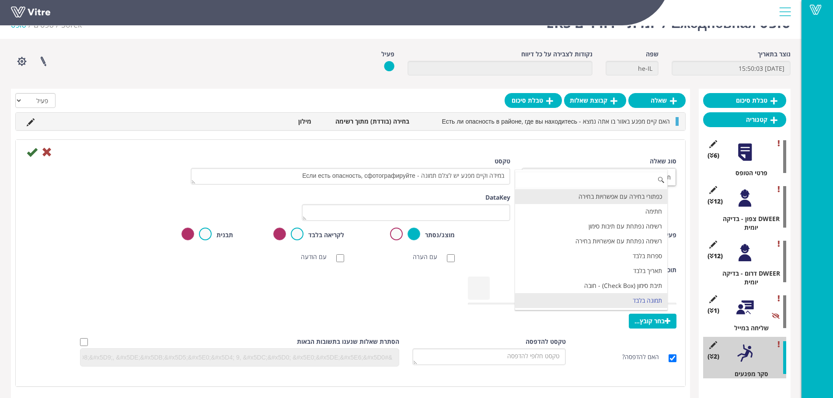
click at [595, 200] on li "כפתורי בחירה עם אפשרויות בחירה" at bounding box center [591, 196] width 152 height 15
type input "1"
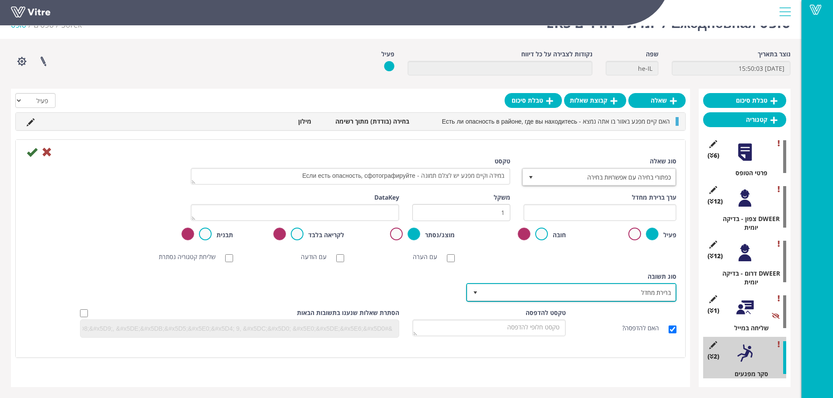
click at [567, 290] on span "ברירת מחדל" at bounding box center [579, 293] width 193 height 16
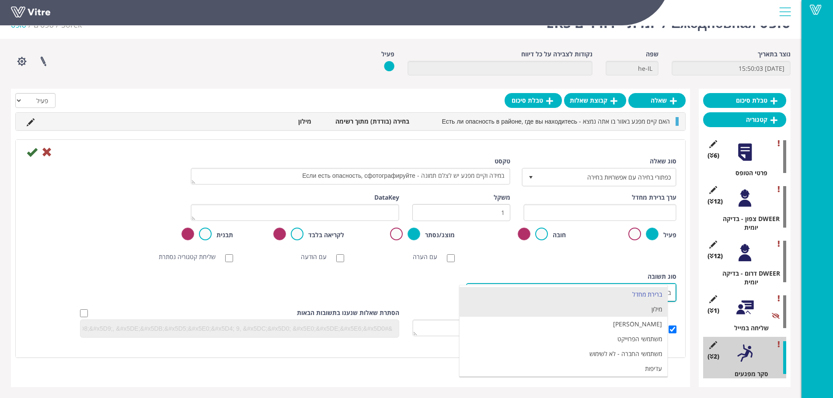
click at [609, 316] on li "מילון" at bounding box center [564, 309] width 208 height 15
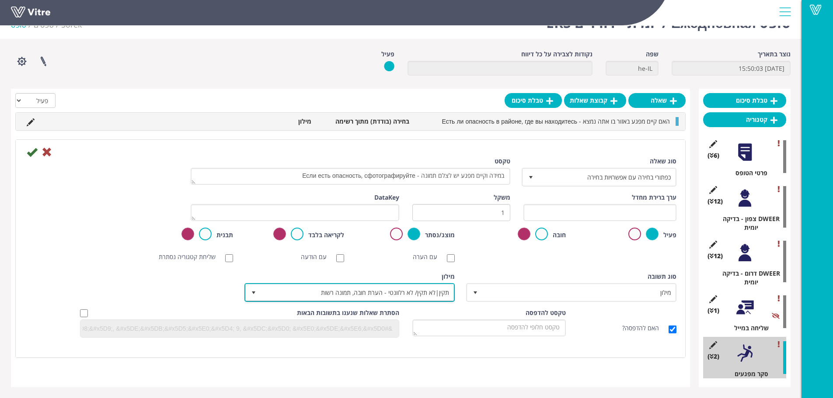
click at [442, 293] on span "תקין|לא תקין/ לא רלוונטי - הערת חובה, תמונה רשות" at bounding box center [357, 293] width 193 height 16
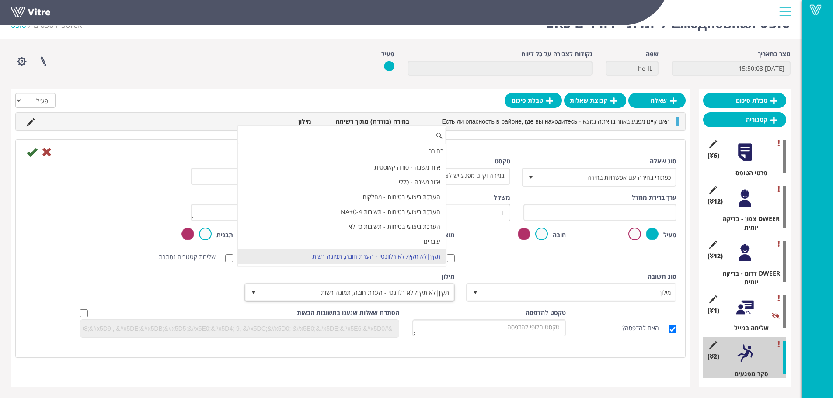
scroll to position [844, 0]
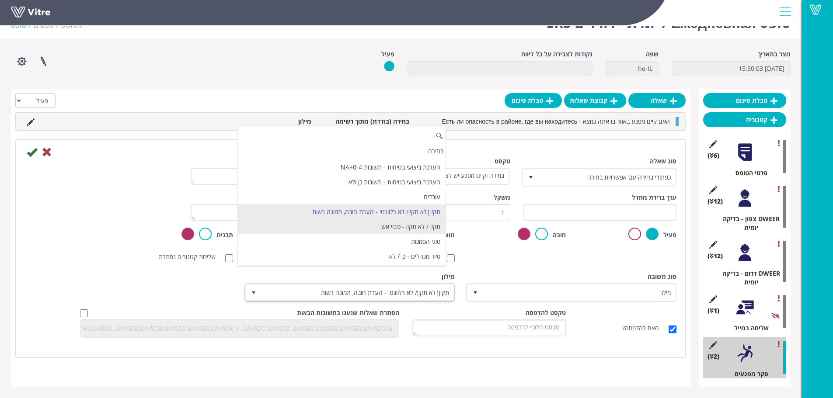
click at [355, 232] on li "תקין / לא תקין - כיבוי אש" at bounding box center [342, 227] width 208 height 15
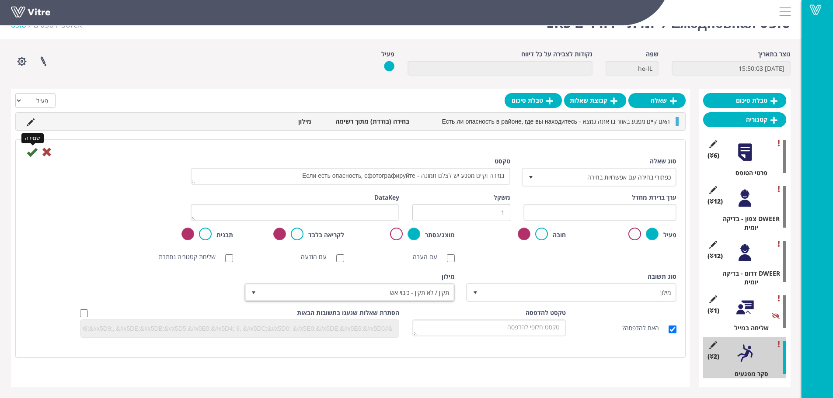
click at [33, 151] on icon at bounding box center [32, 152] width 10 height 10
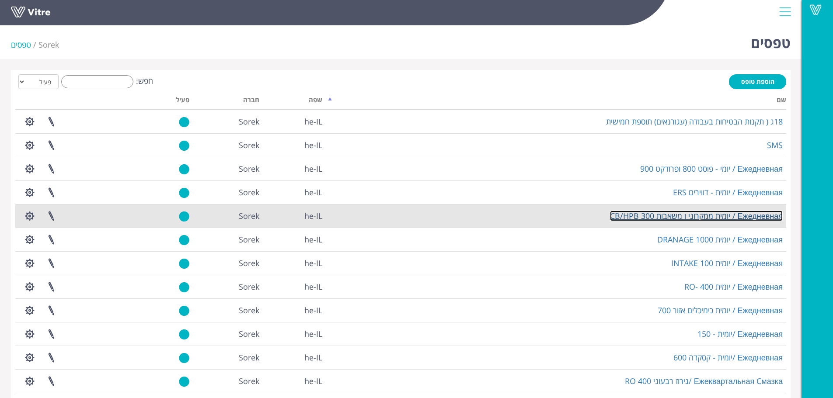
click at [704, 216] on link "Ежедневная / יומית ממקרוני ו משאבות 300 CB/HPB" at bounding box center [696, 216] width 173 height 10
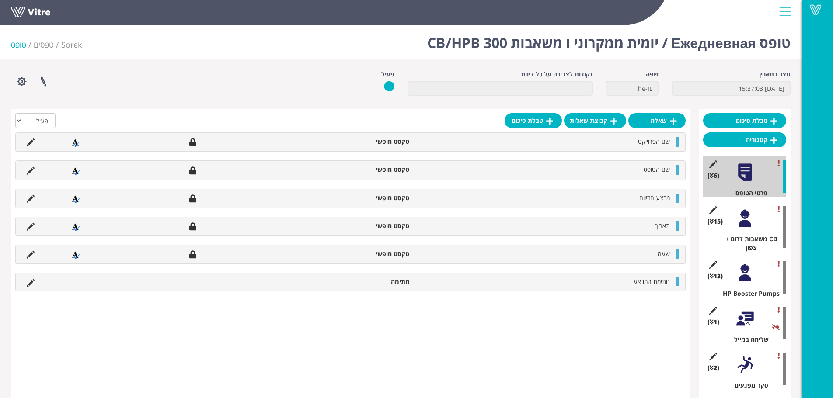
scroll to position [11, 0]
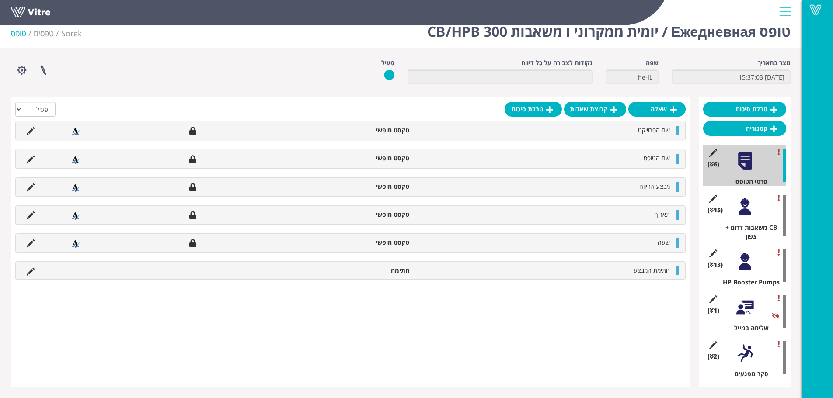
click at [728, 343] on div "(2 ) סקר מפגעים" at bounding box center [744, 358] width 83 height 42
click at [746, 354] on div at bounding box center [745, 354] width 20 height 20
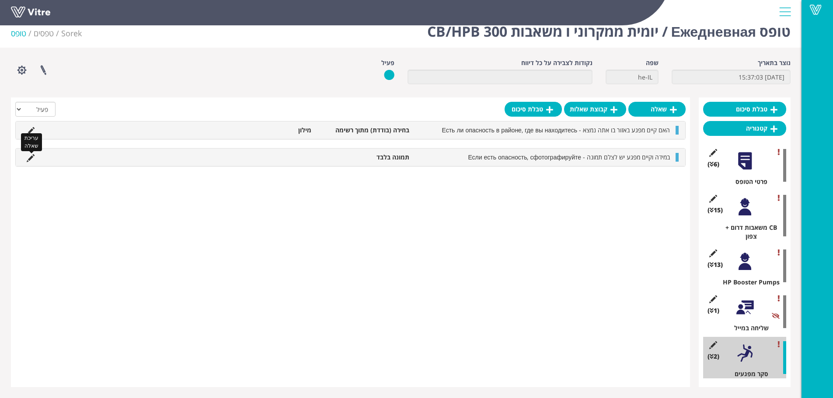
click at [22, 158] on div "במידה וקיים מפגע יש לצלם תמונה - Если есть опасность, сфотографируйте תמונה בלב…" at bounding box center [351, 157] width 670 height 17
click at [31, 158] on icon at bounding box center [31, 158] width 8 height 8
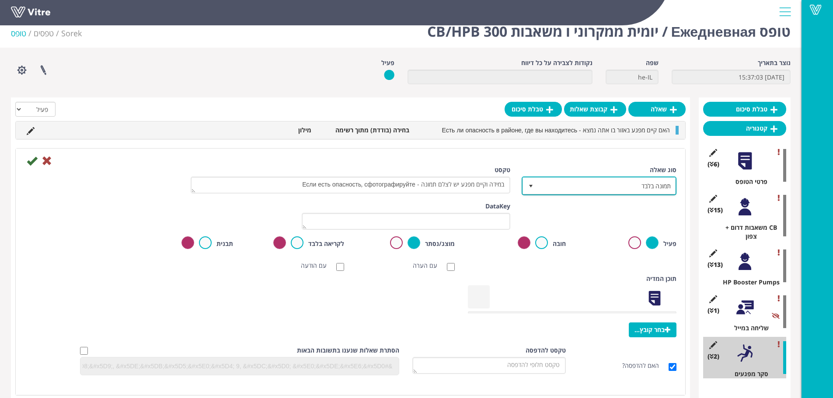
click at [634, 183] on span "תמונה בלבד" at bounding box center [606, 186] width 137 height 16
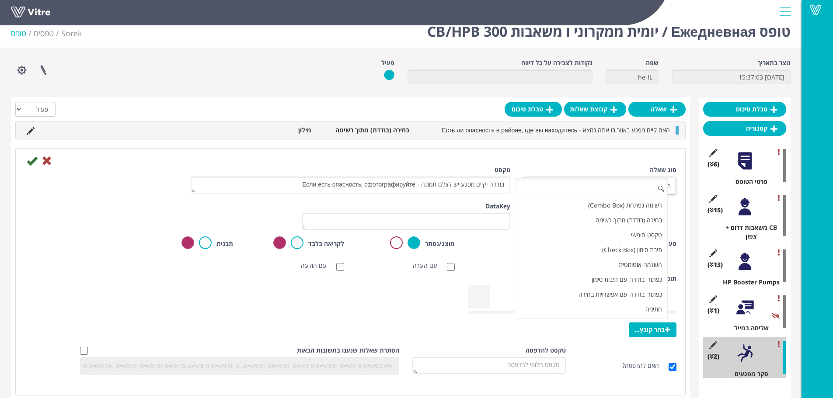
scroll to position [89, 0]
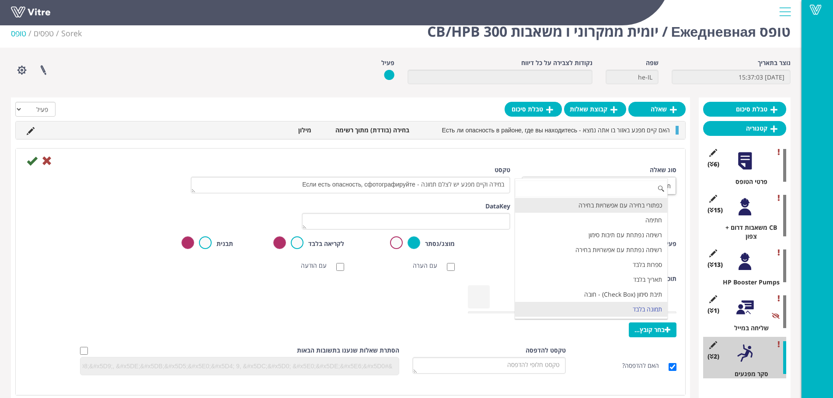
click at [634, 209] on li "כפתורי בחירה עם אפשרויות בחירה" at bounding box center [591, 205] width 152 height 15
type input "1"
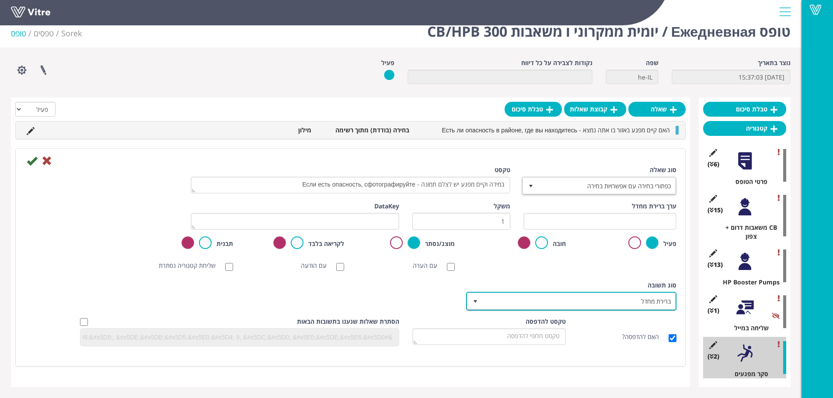
click at [614, 295] on span "ברירת מחדל" at bounding box center [579, 301] width 193 height 16
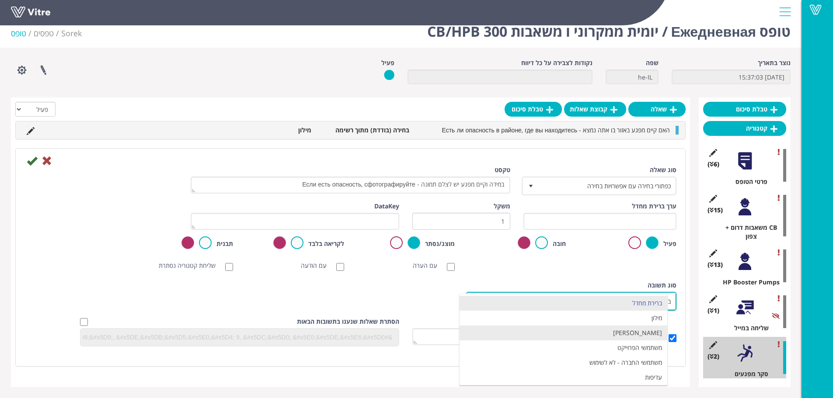
click at [633, 338] on li "מילון בן" at bounding box center [564, 333] width 208 height 15
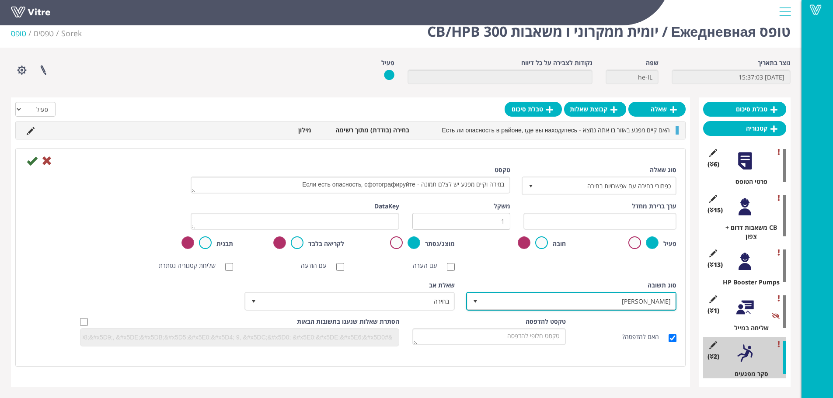
click at [637, 300] on span "מילון בן" at bounding box center [579, 301] width 193 height 16
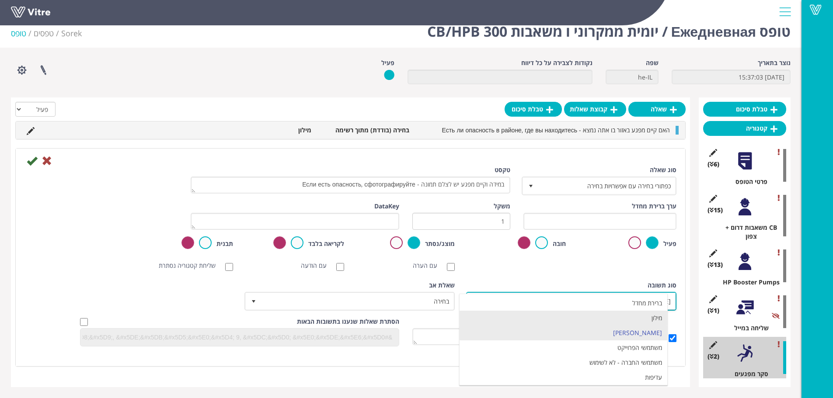
click at [646, 319] on li "מילון" at bounding box center [564, 318] width 208 height 15
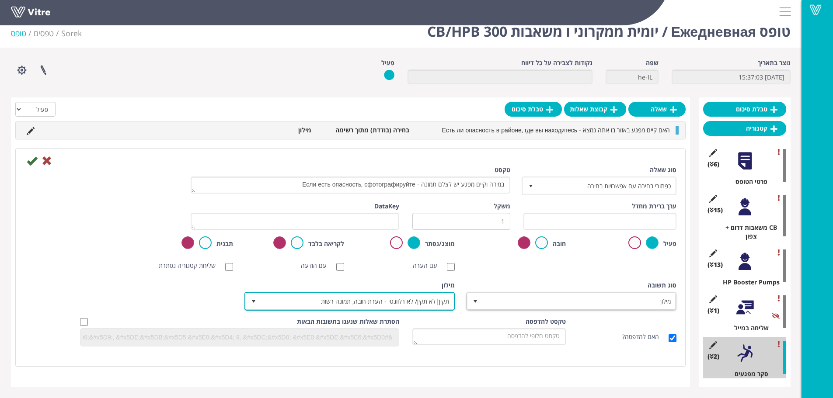
click at [411, 300] on span "תקין|לא תקין/ לא רלוונטי - הערת חובה, תמונה רשות" at bounding box center [357, 301] width 193 height 16
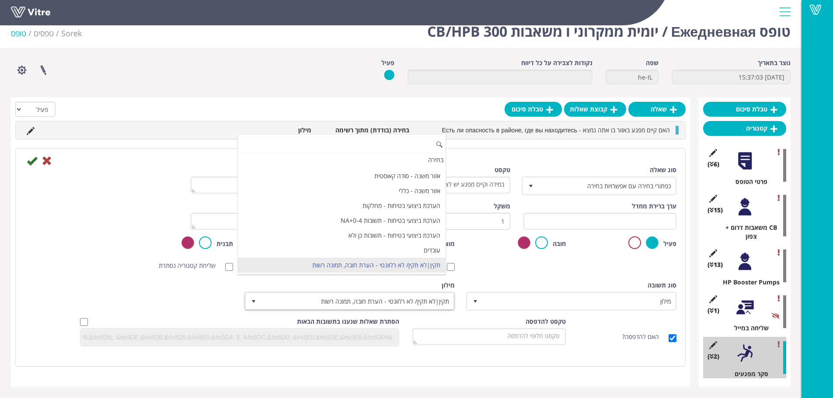
scroll to position [844, 0]
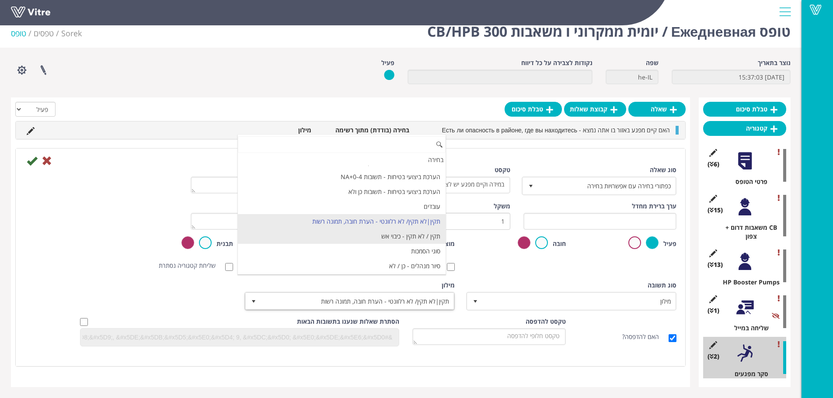
click at [425, 239] on li "תקין / לא תקין - כיבוי אש" at bounding box center [342, 236] width 208 height 15
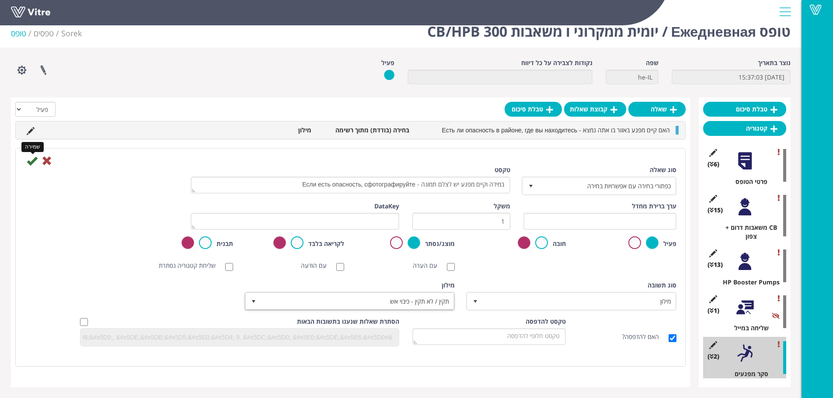
click at [30, 162] on icon at bounding box center [32, 161] width 10 height 10
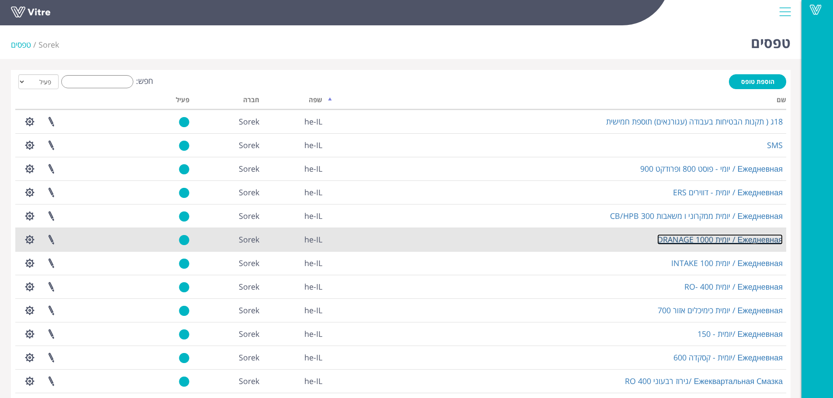
click at [695, 242] on link "Ежедневная / יומית DRANAGE 1000" at bounding box center [720, 239] width 126 height 10
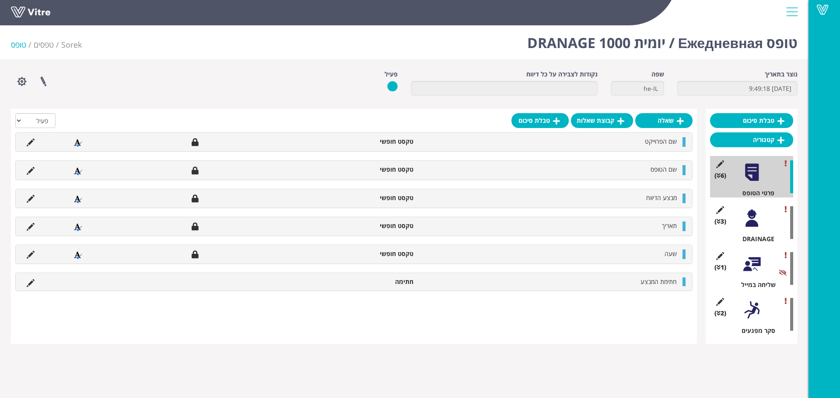
click at [753, 308] on div at bounding box center [752, 310] width 20 height 20
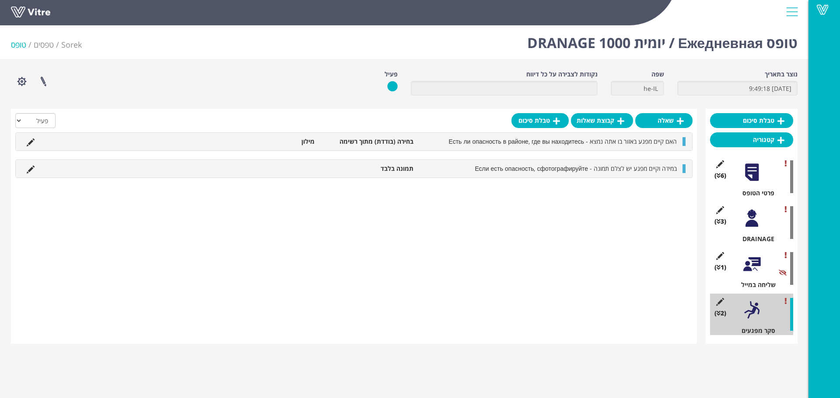
click at [35, 171] on li at bounding box center [30, 168] width 17 height 9
click at [33, 171] on icon at bounding box center [31, 170] width 8 height 8
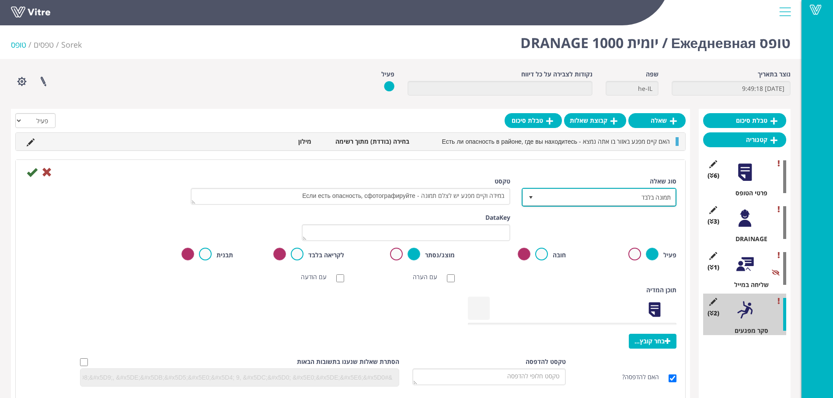
click at [583, 204] on span "תמונה בלבד" at bounding box center [606, 197] width 137 height 16
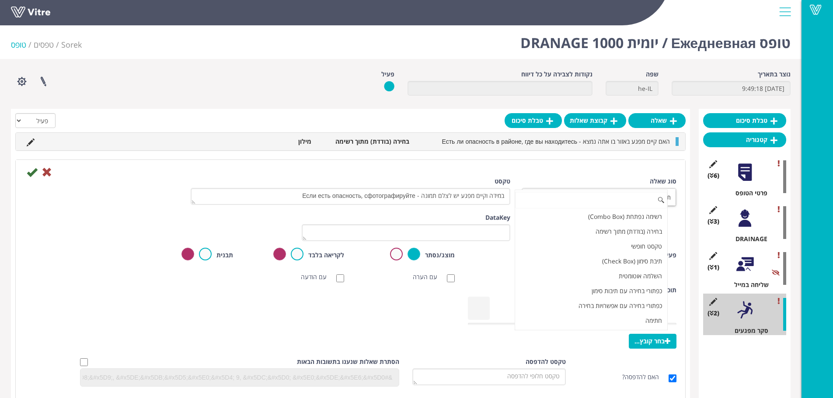
scroll to position [89, 0]
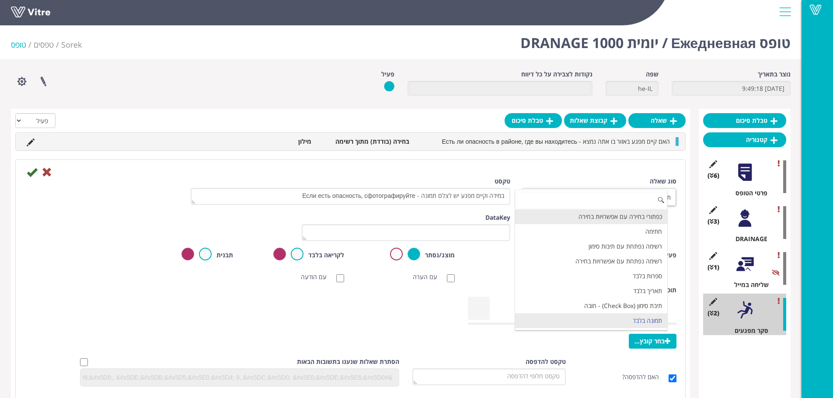
click at [593, 216] on li "כפתורי בחירה עם אפשרויות בחירה" at bounding box center [591, 216] width 152 height 15
type input "1"
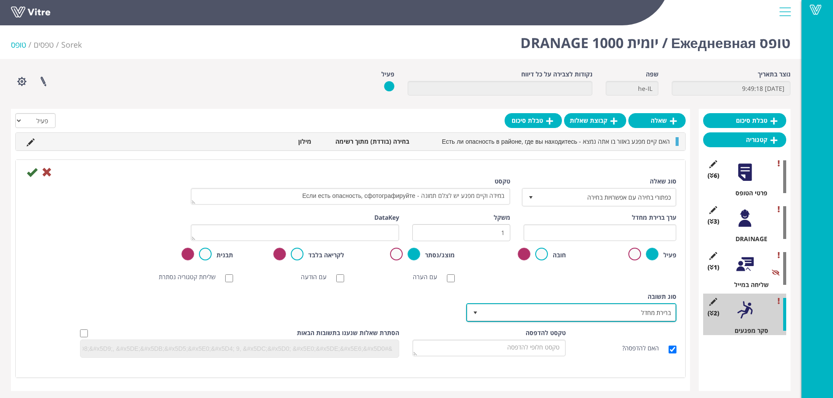
click at [521, 313] on span "ברירת מחדל" at bounding box center [579, 313] width 193 height 16
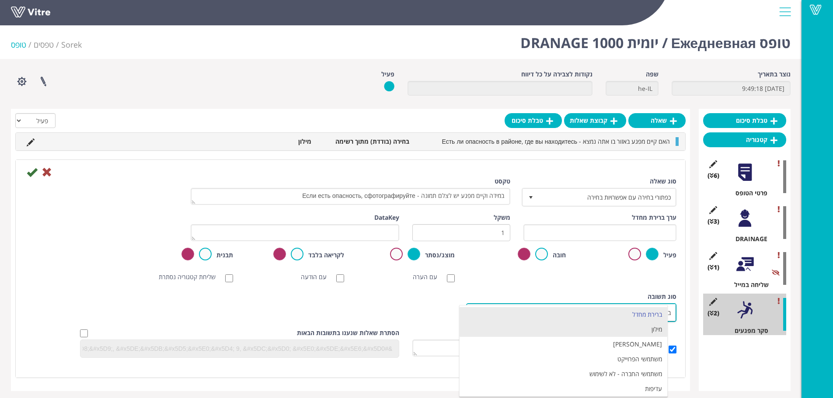
click at [560, 332] on li "מילון" at bounding box center [564, 329] width 208 height 15
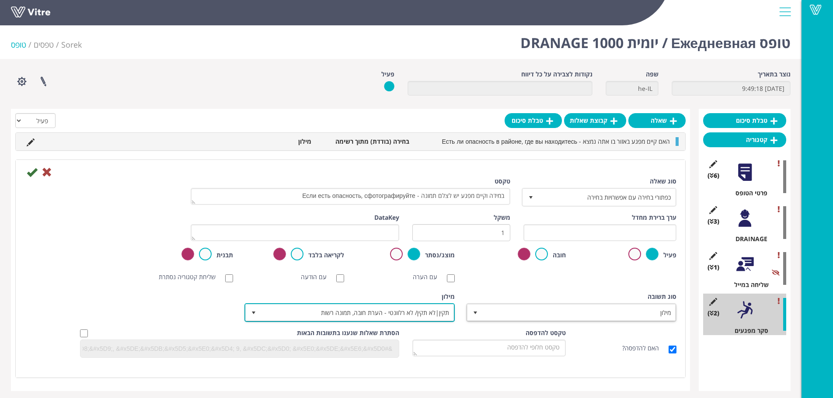
click at [435, 307] on span "תקין|לא תקין/ לא רלוונטי - הערת חובה, תמונה רשות" at bounding box center [357, 313] width 193 height 16
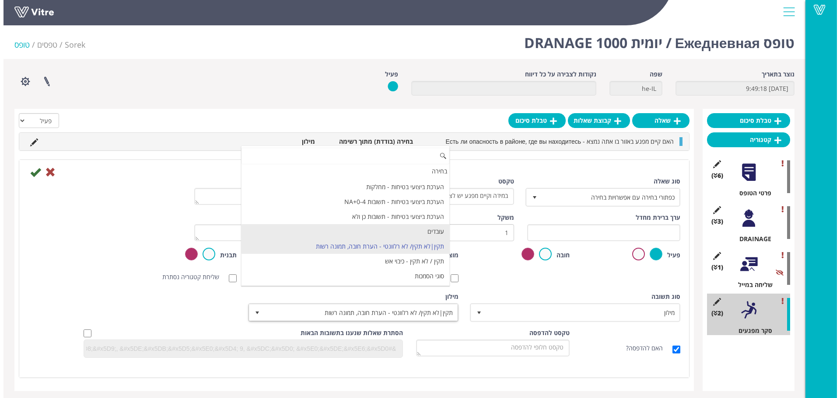
scroll to position [844, 0]
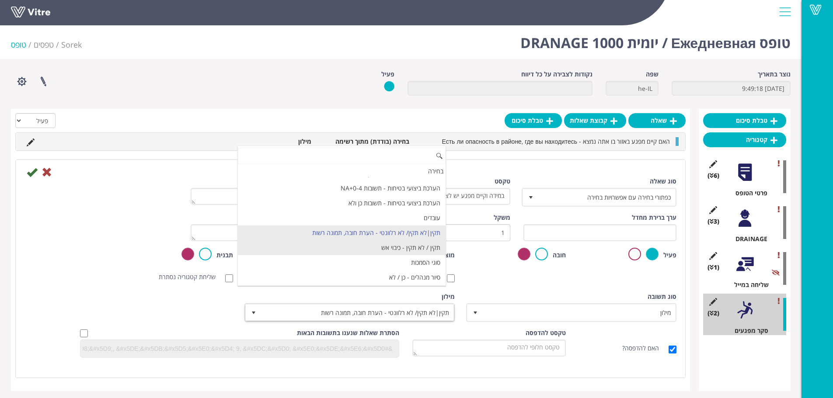
click at [421, 251] on li "תקין / לא תקין - כיבוי אש" at bounding box center [342, 248] width 208 height 15
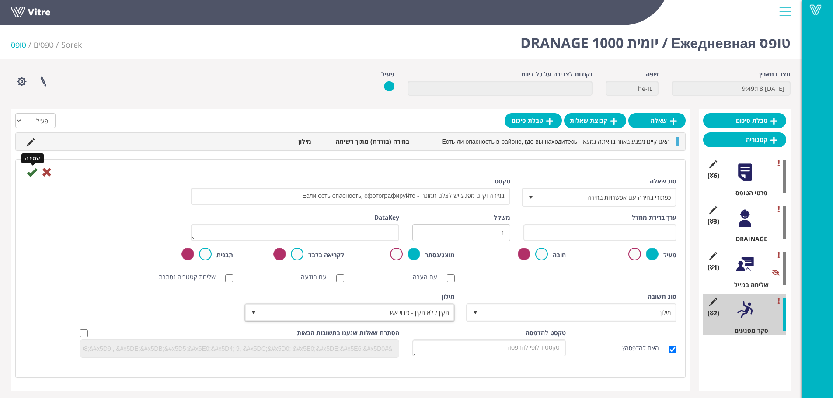
click at [31, 176] on icon at bounding box center [32, 172] width 10 height 10
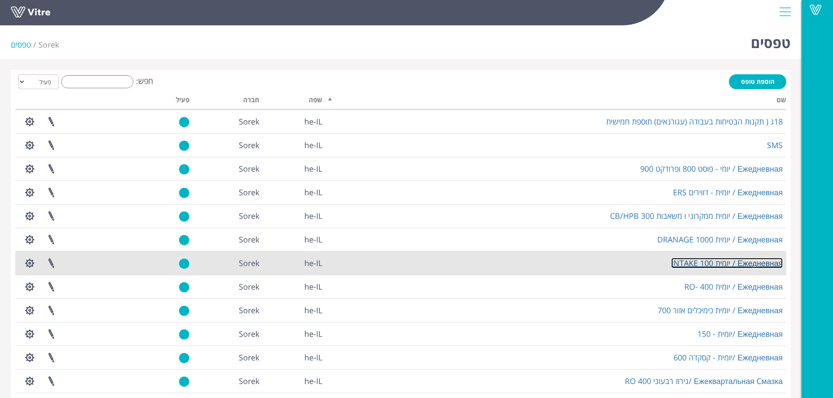
click at [702, 262] on link "Ежедневная / יומית INTAKE 100" at bounding box center [727, 263] width 112 height 10
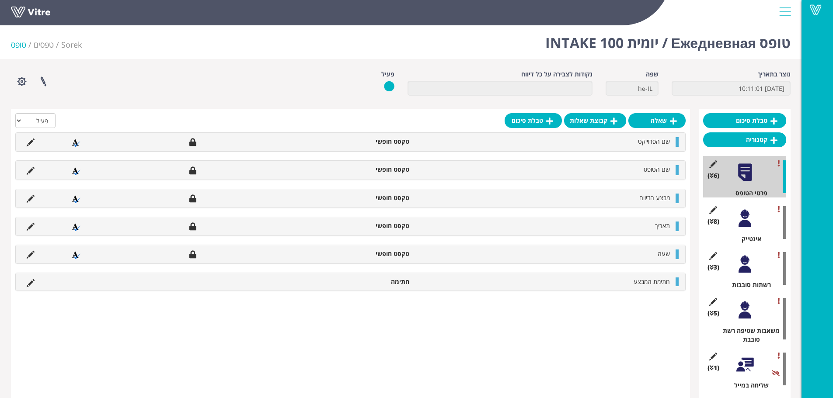
scroll to position [103, 0]
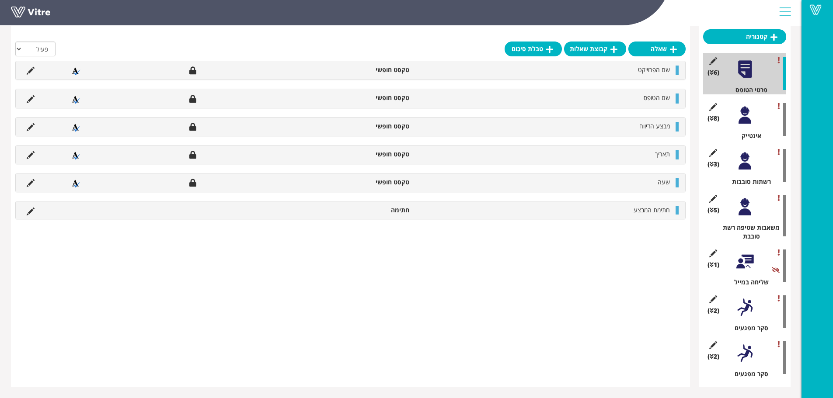
click at [747, 358] on div at bounding box center [745, 354] width 20 height 20
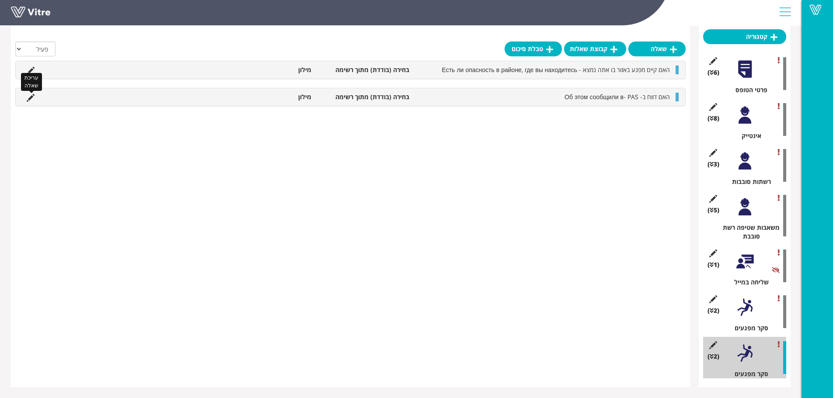
click at [28, 98] on icon at bounding box center [31, 98] width 8 height 8
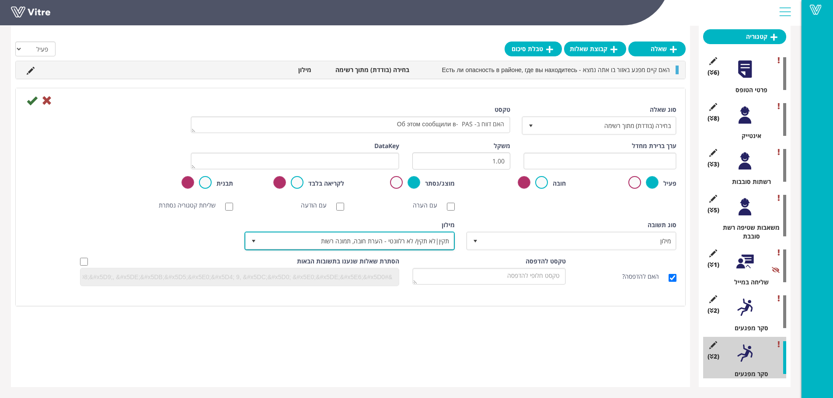
click at [415, 234] on span "תקין|לא תקין/ לא רלוונטי - הערת חובה, תמונה רשות" at bounding box center [357, 241] width 193 height 16
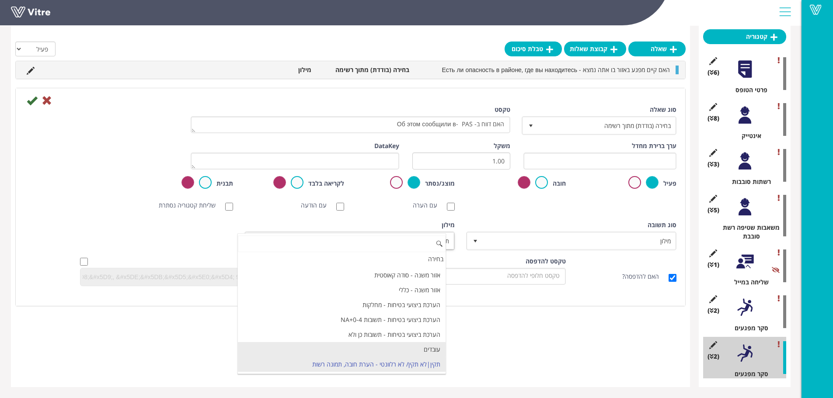
scroll to position [844, 0]
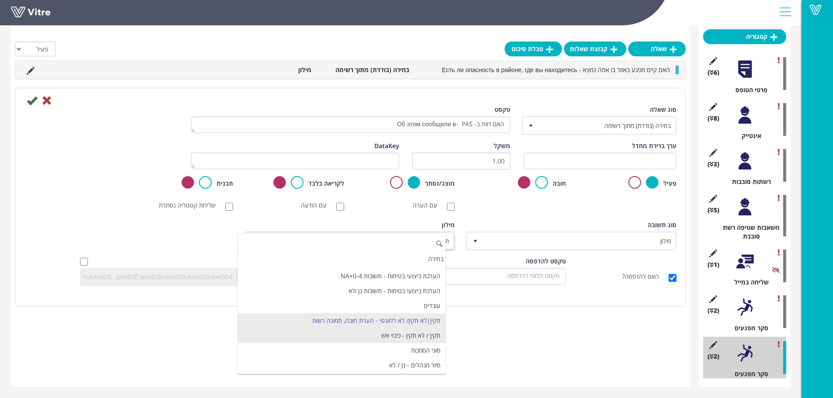
click at [401, 340] on li "תקין / לא תקין - כיבוי אש" at bounding box center [342, 335] width 208 height 15
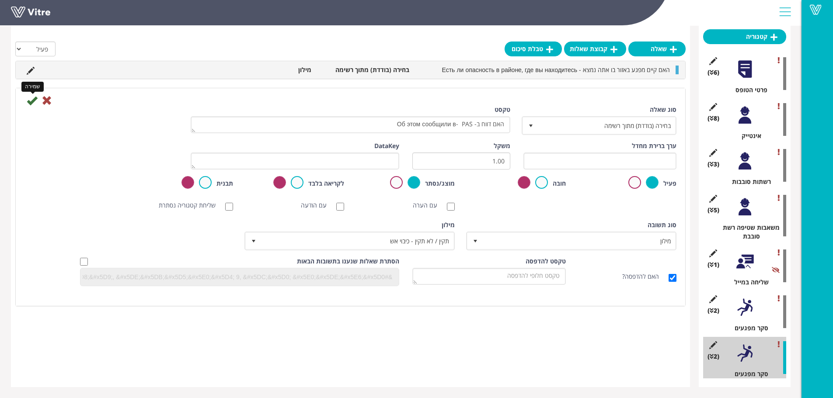
click at [33, 101] on icon at bounding box center [32, 100] width 10 height 10
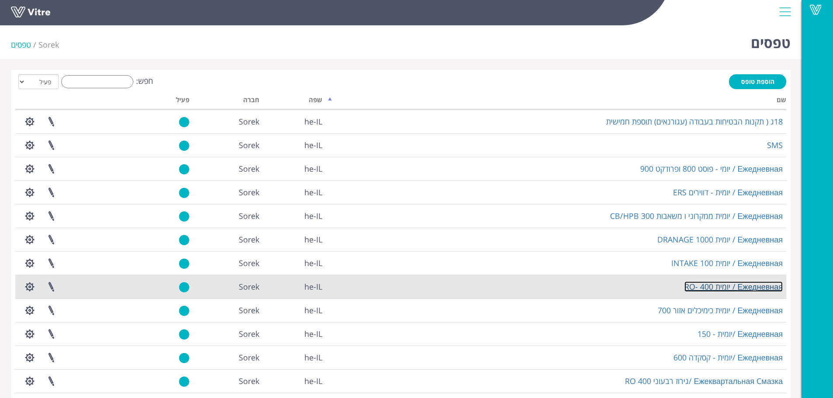
click at [732, 285] on link "Ежедневная / יומית RO- 400" at bounding box center [733, 287] width 98 height 10
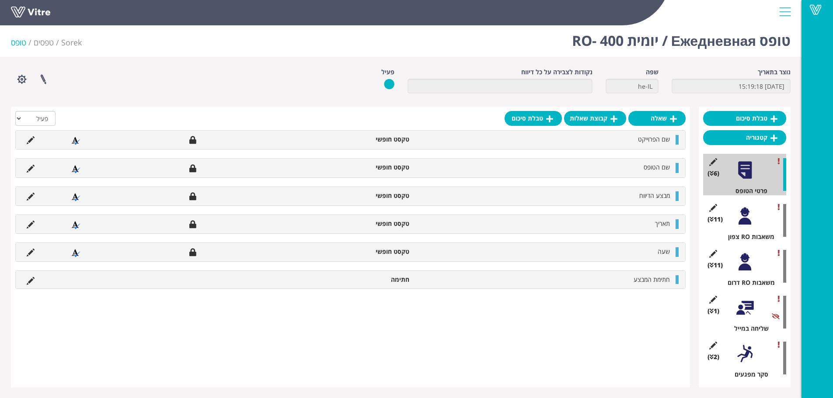
scroll to position [3, 0]
click at [755, 356] on div "(2 ) סקר מפגעים" at bounding box center [744, 358] width 83 height 42
click at [748, 354] on div at bounding box center [745, 354] width 20 height 20
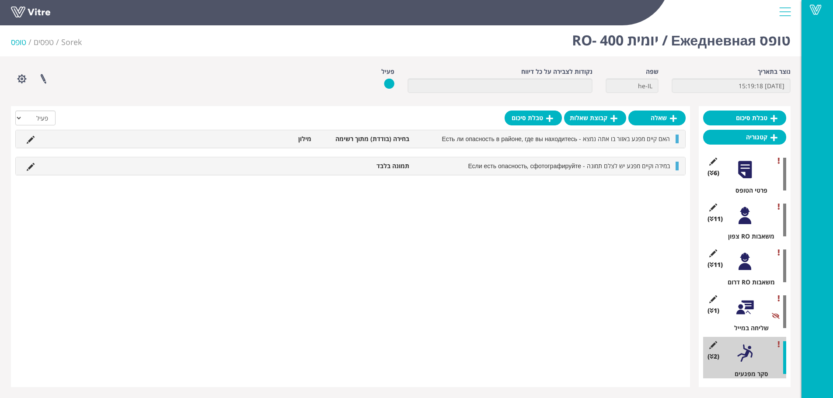
click at [35, 167] on li at bounding box center [30, 166] width 17 height 9
click at [32, 167] on icon at bounding box center [31, 167] width 8 height 8
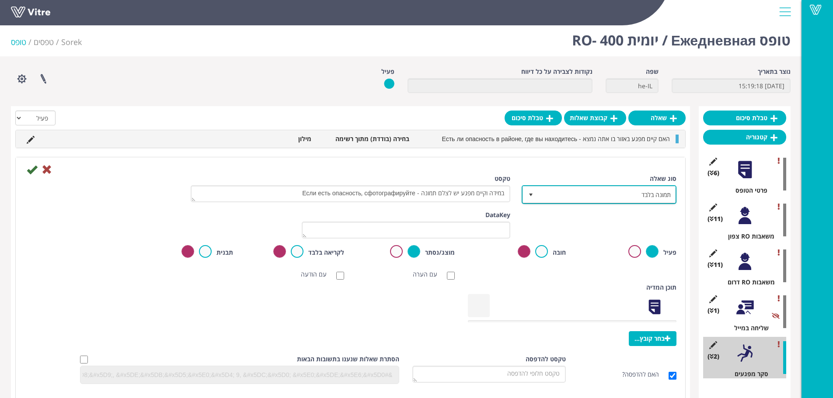
click at [607, 189] on span "תמונה בלבד" at bounding box center [606, 195] width 137 height 16
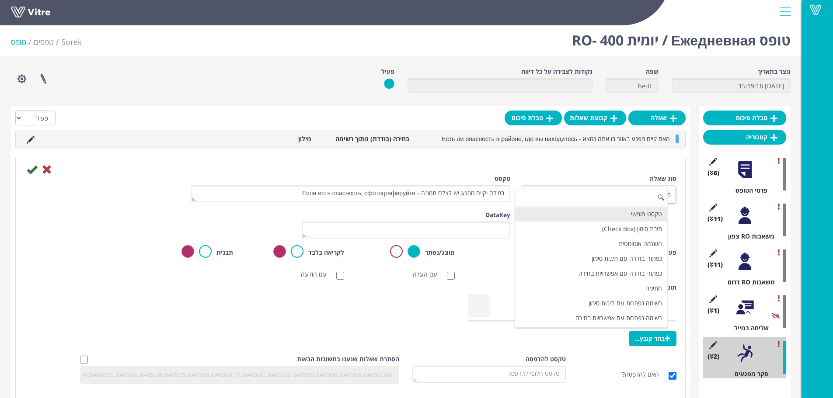
scroll to position [44, 0]
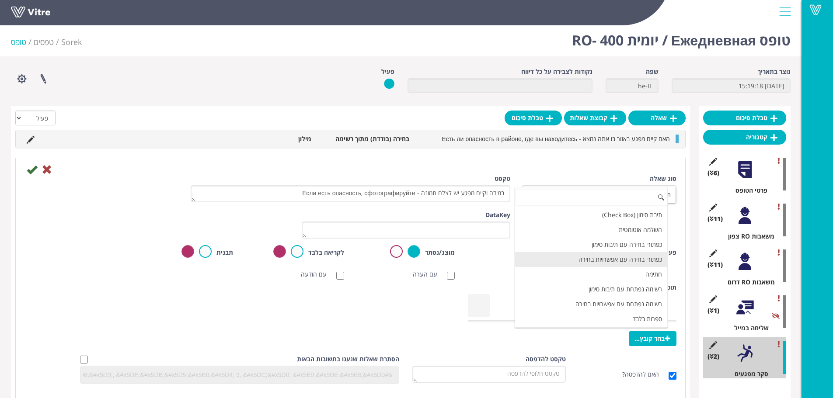
click at [600, 260] on li "כפתורי בחירה עם אפשרויות בחירה" at bounding box center [591, 259] width 152 height 15
type input "1"
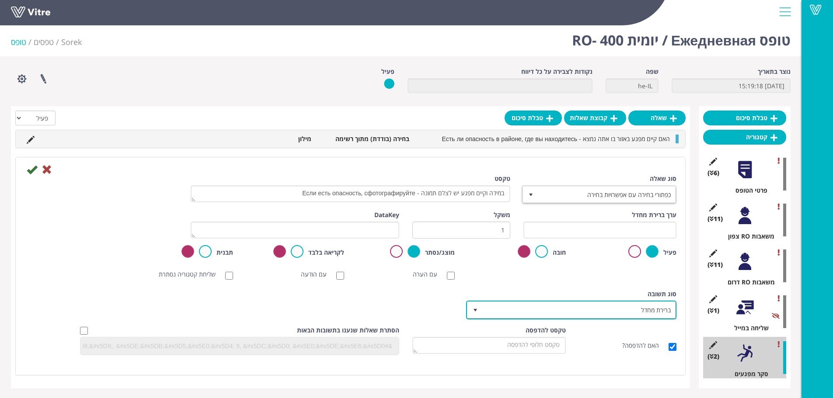
click at [599, 310] on span "ברירת מחדל" at bounding box center [579, 310] width 193 height 16
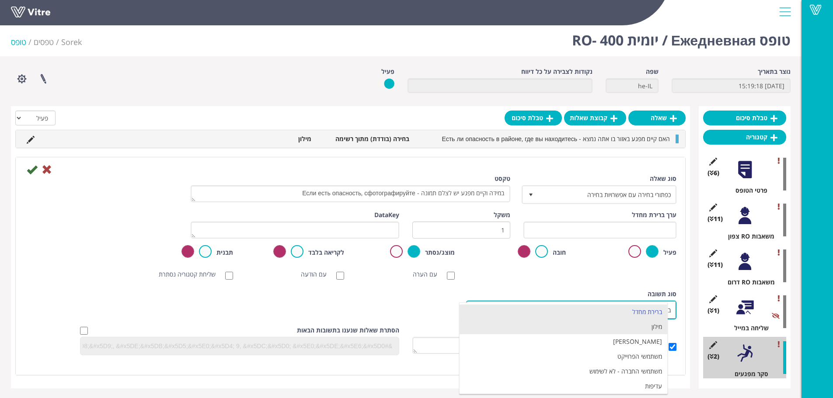
click at [615, 325] on li "מילון" at bounding box center [564, 327] width 208 height 15
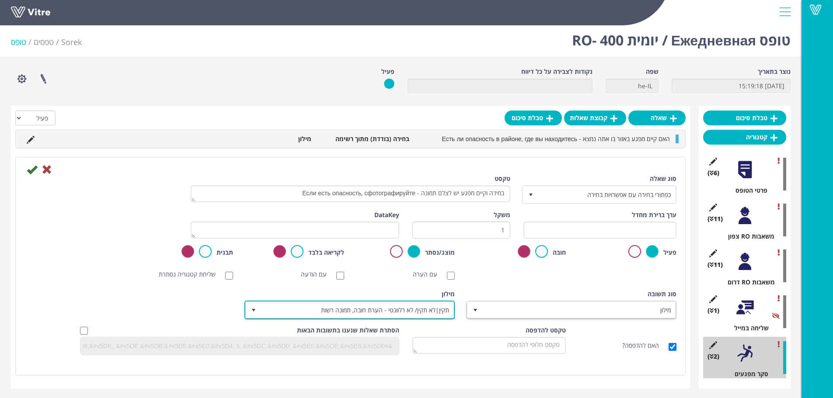
click at [422, 304] on span "תקין|לא תקין/ לא רלוונטי - הערת חובה, תמונה רשות" at bounding box center [357, 310] width 193 height 16
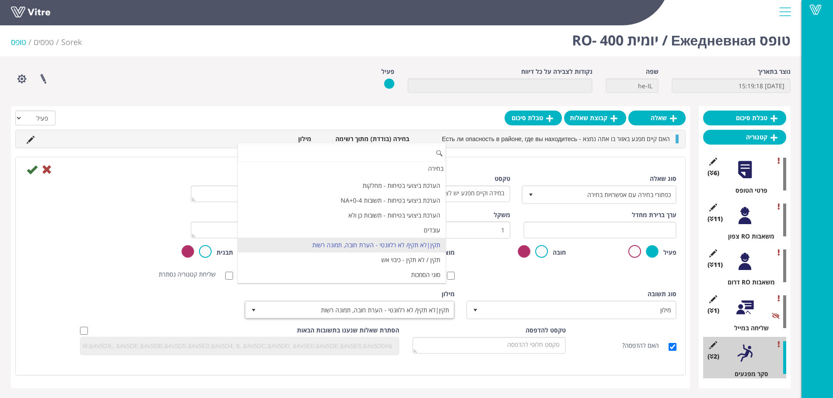
scroll to position [844, 0]
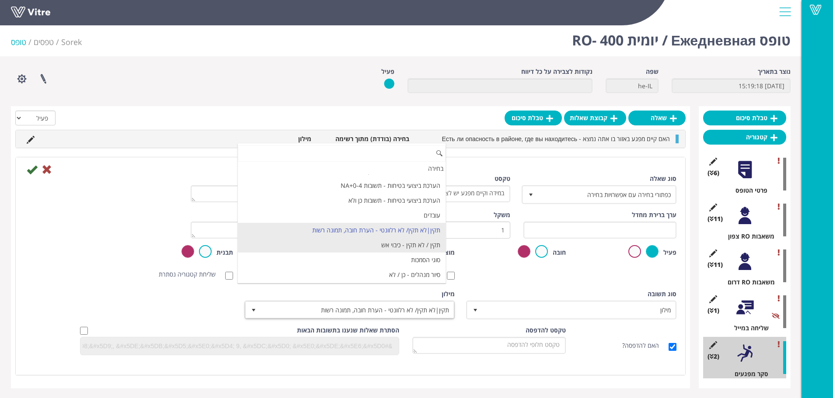
click at [412, 251] on li "תקין / לא תקין - כיבוי אש" at bounding box center [342, 245] width 208 height 15
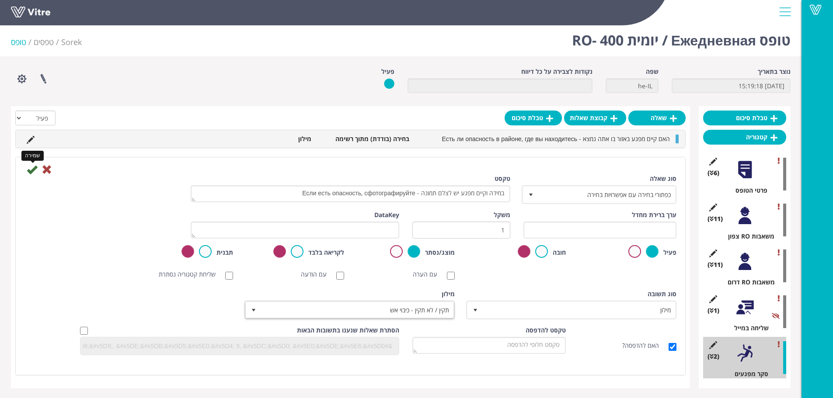
click at [35, 169] on icon at bounding box center [32, 169] width 10 height 10
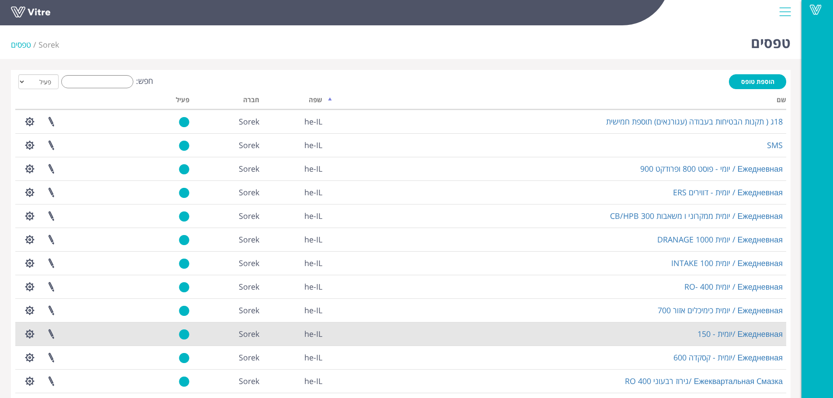
click at [715, 324] on td "Ежедневная /יומית - 150" at bounding box center [556, 334] width 461 height 24
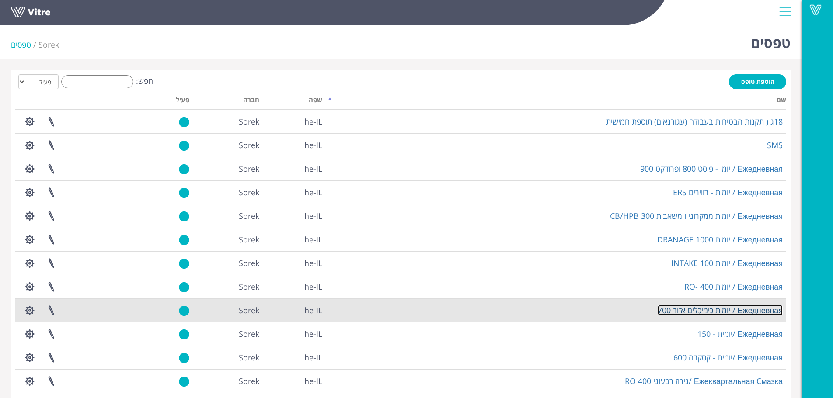
click at [712, 307] on link "Ежедневная / יומית כימיכלים אזור 700" at bounding box center [720, 310] width 125 height 10
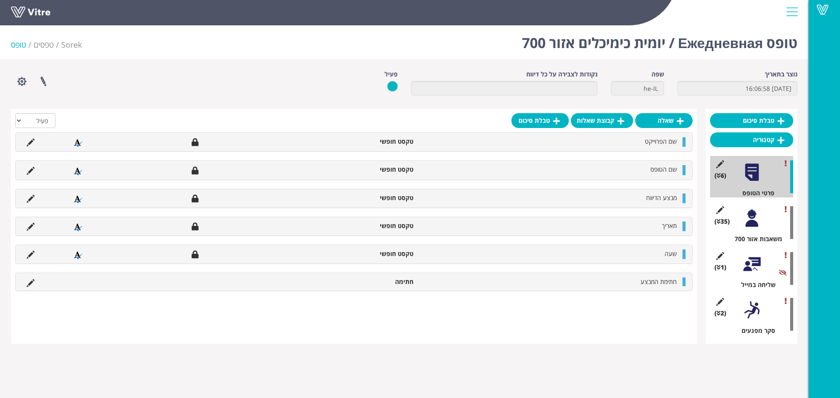
click at [758, 315] on div at bounding box center [752, 310] width 20 height 20
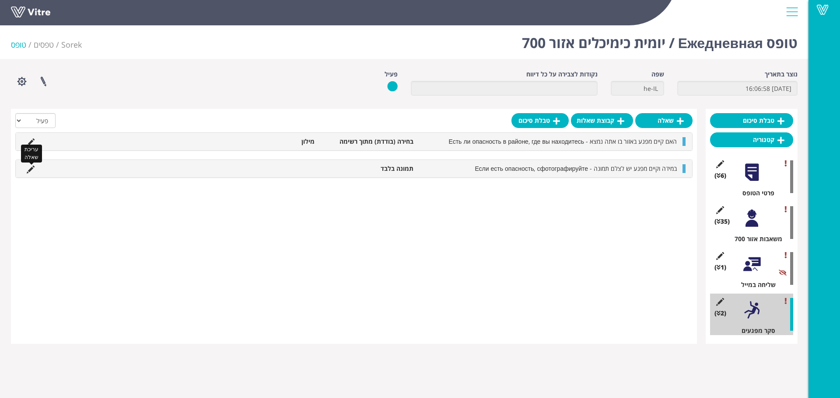
click at [31, 169] on icon at bounding box center [31, 170] width 8 height 8
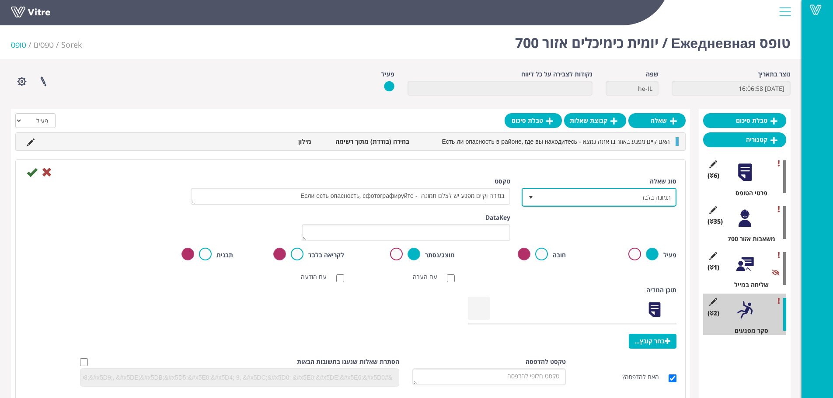
click at [619, 202] on span "תמונה בלבד" at bounding box center [606, 197] width 137 height 16
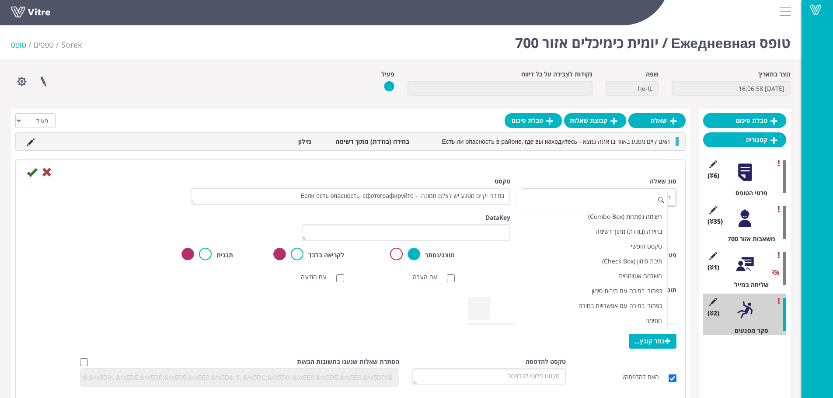
scroll to position [89, 0]
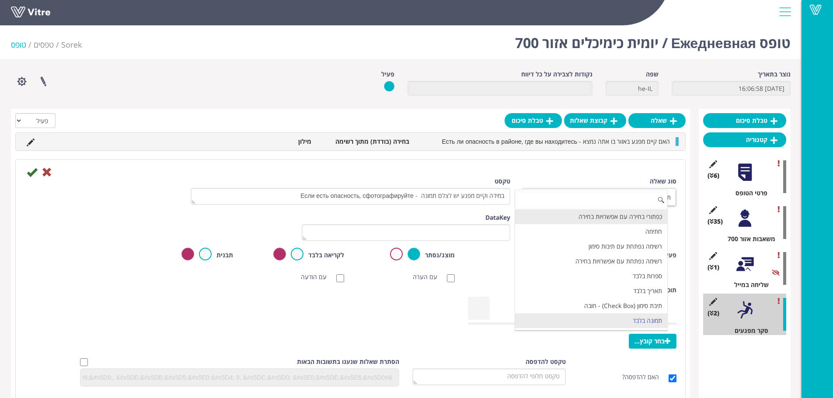
click at [612, 215] on li "כפתורי בחירה עם אפשרויות בחירה" at bounding box center [591, 216] width 152 height 15
type input "1"
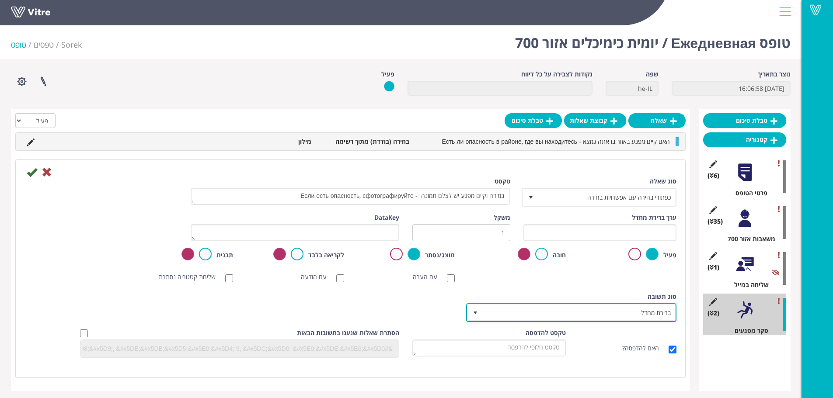
click at [581, 309] on span "ברירת מחדל" at bounding box center [579, 313] width 193 height 16
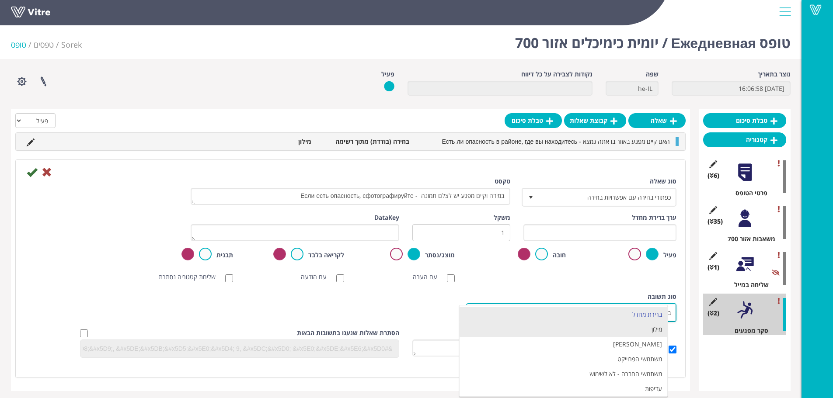
click at [625, 334] on li "מילון" at bounding box center [564, 329] width 208 height 15
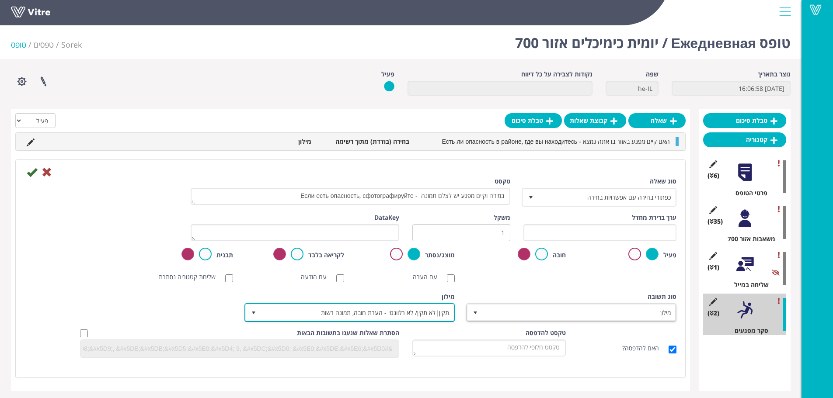
click at [387, 309] on span "תקין|לא תקין/ לא רלוונטי - הערת חובה, תמונה רשות" at bounding box center [357, 313] width 193 height 16
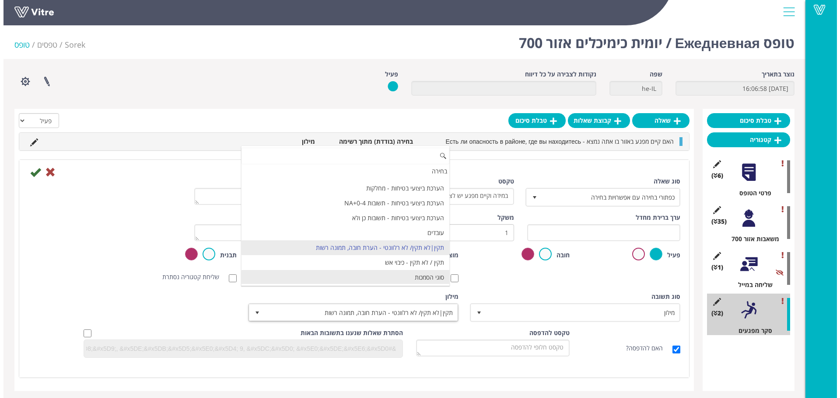
scroll to position [844, 0]
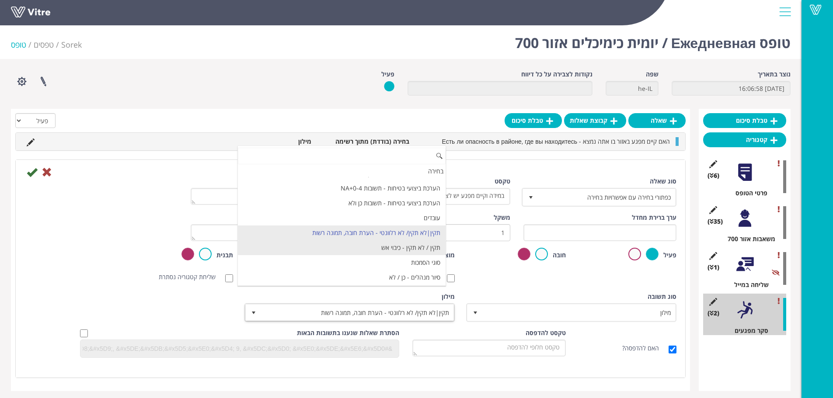
click at [414, 250] on li "תקין / לא תקין - כיבוי אש" at bounding box center [342, 248] width 208 height 15
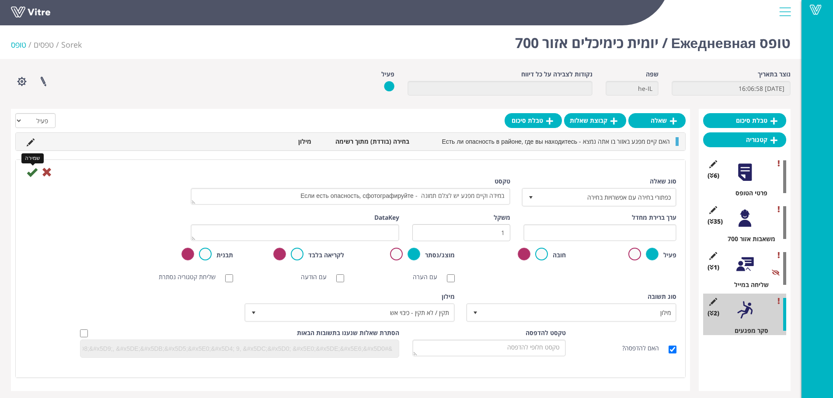
click at [34, 174] on icon at bounding box center [32, 172] width 10 height 10
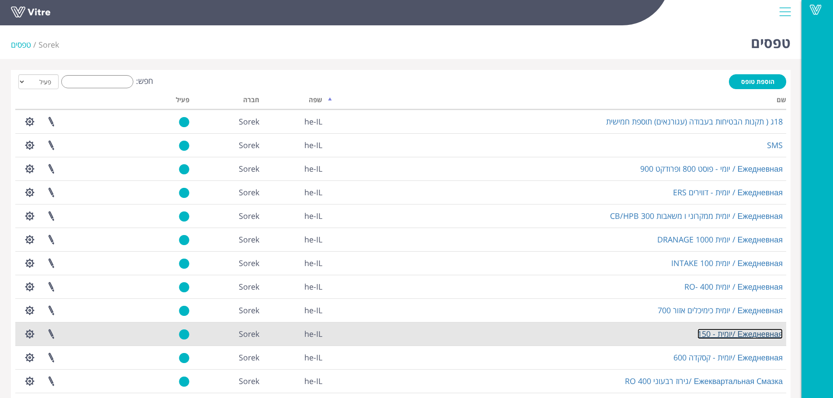
click at [714, 339] on link "Ежедневная /יומית - 150" at bounding box center [740, 334] width 85 height 10
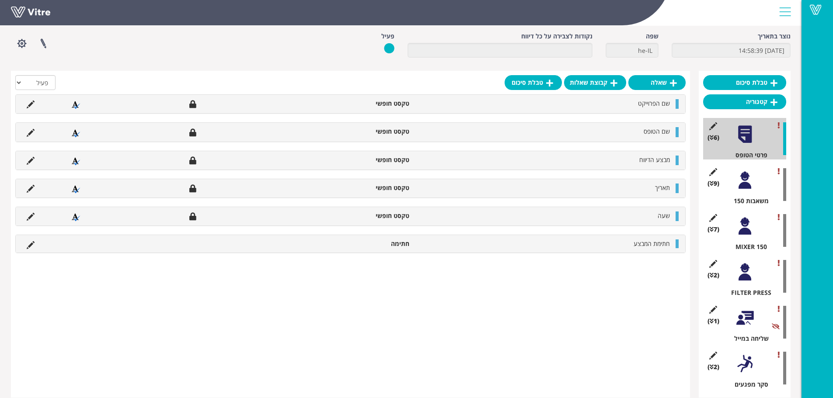
scroll to position [49, 0]
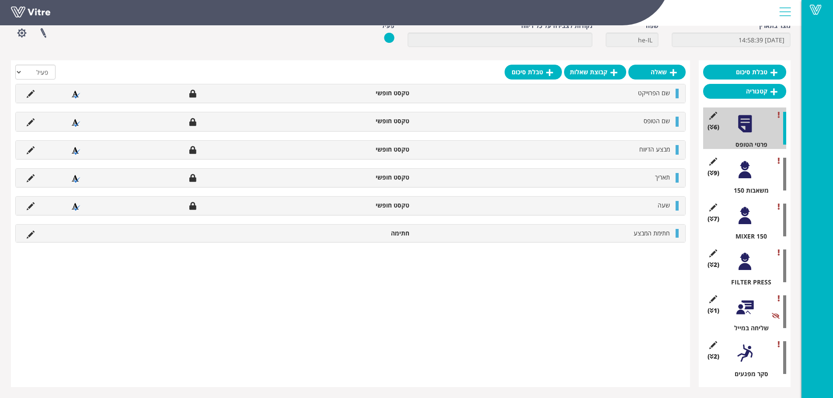
click at [747, 349] on div at bounding box center [745, 354] width 20 height 20
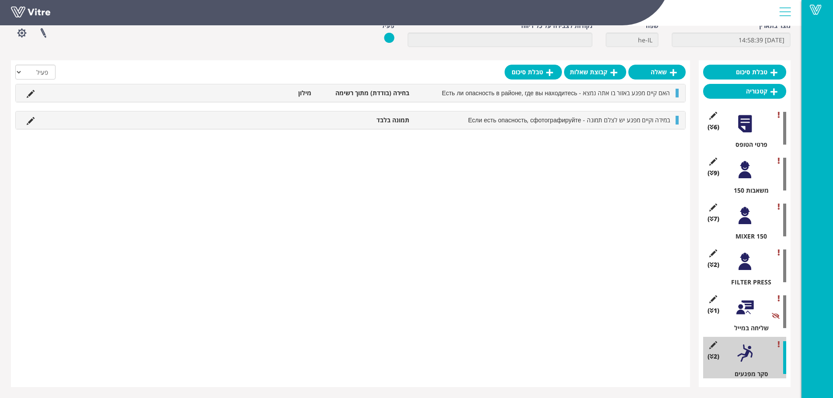
click at [745, 351] on div at bounding box center [745, 354] width 20 height 20
click at [30, 122] on icon at bounding box center [31, 121] width 8 height 8
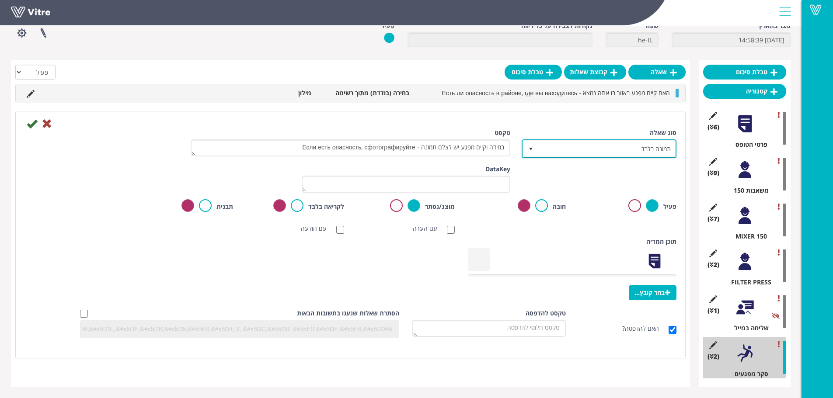
click at [623, 150] on span "תמונה בלבד" at bounding box center [606, 149] width 137 height 16
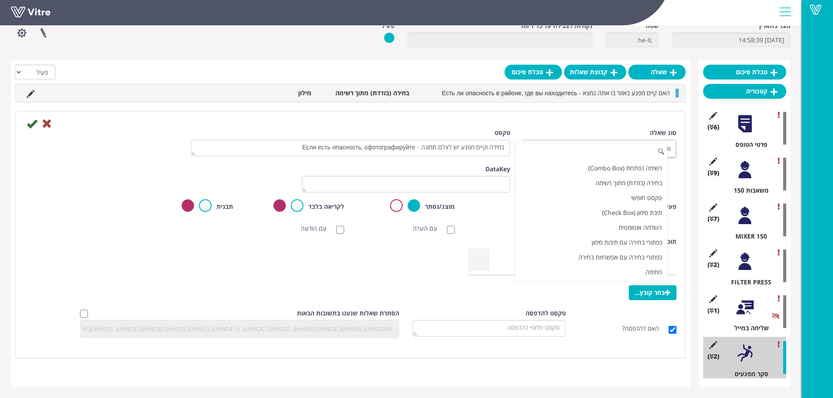
scroll to position [89, 0]
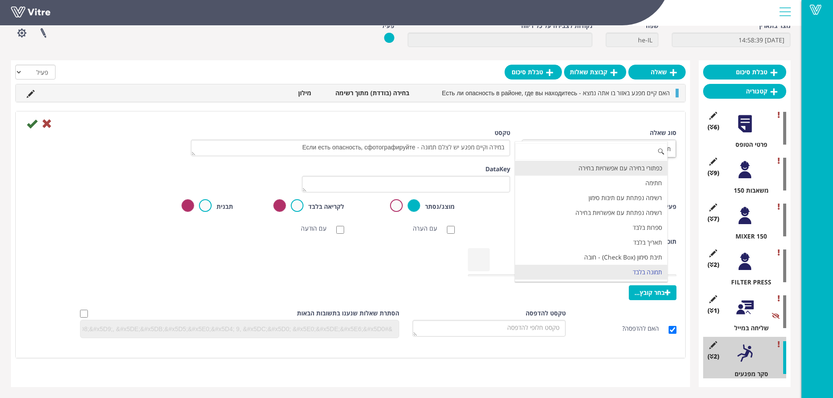
click at [613, 168] on li "כפתורי בחירה עם אפשרויות בחירה" at bounding box center [591, 168] width 152 height 15
type input "1"
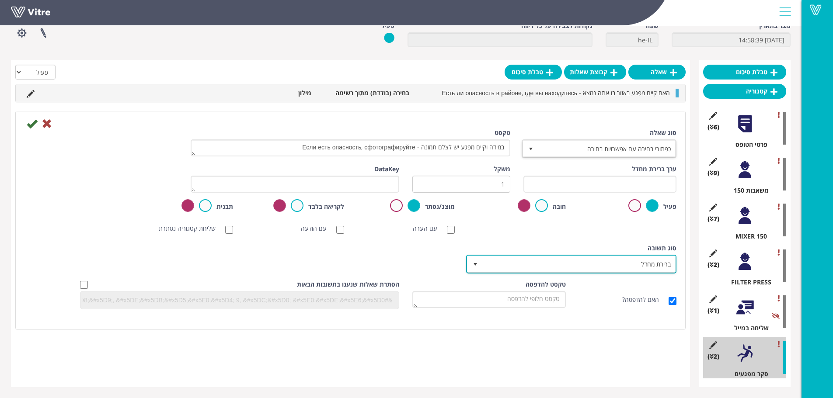
click at [530, 256] on span "ברירת מחדל" at bounding box center [579, 264] width 193 height 16
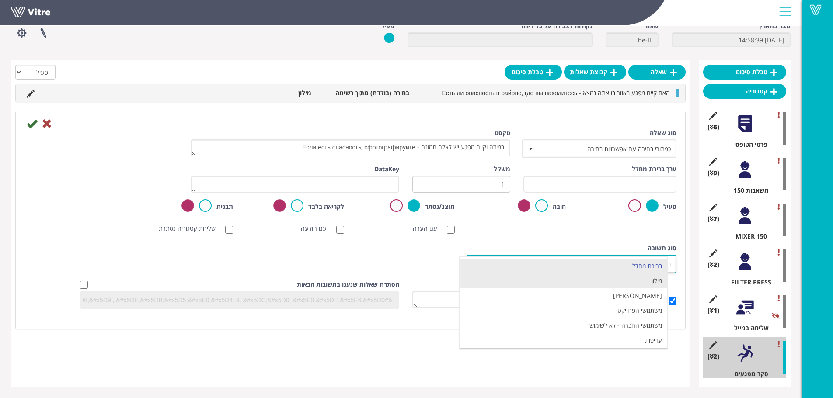
click at [598, 284] on li "מילון" at bounding box center [564, 281] width 208 height 15
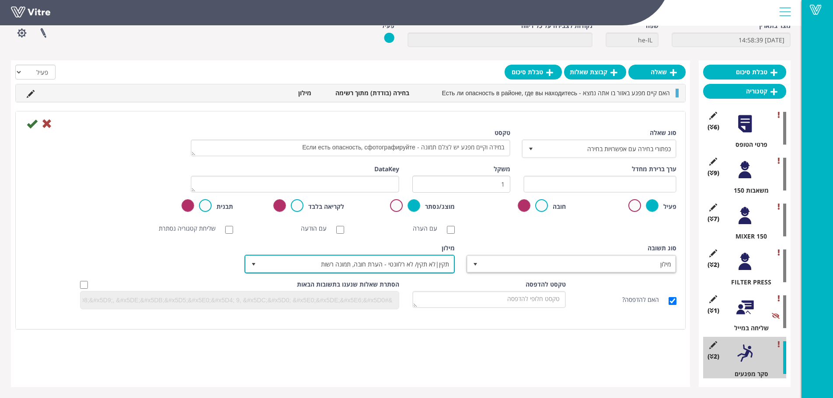
click at [445, 270] on span "תקין|לא תקין/ לא רלוונטי - הערת חובה, תמונה רשות" at bounding box center [357, 264] width 193 height 16
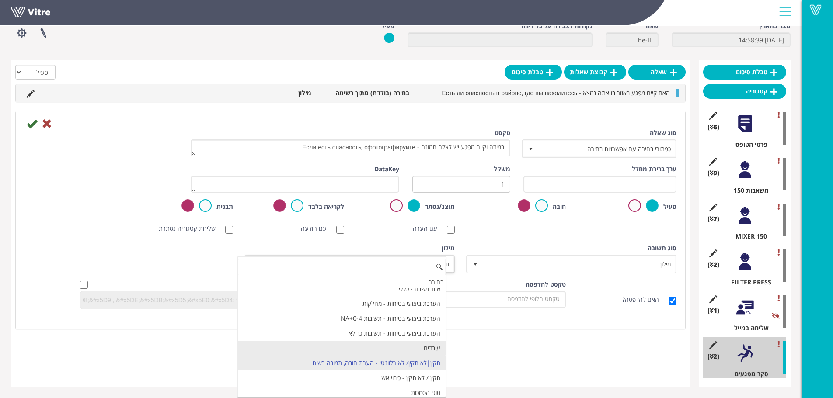
scroll to position [844, 0]
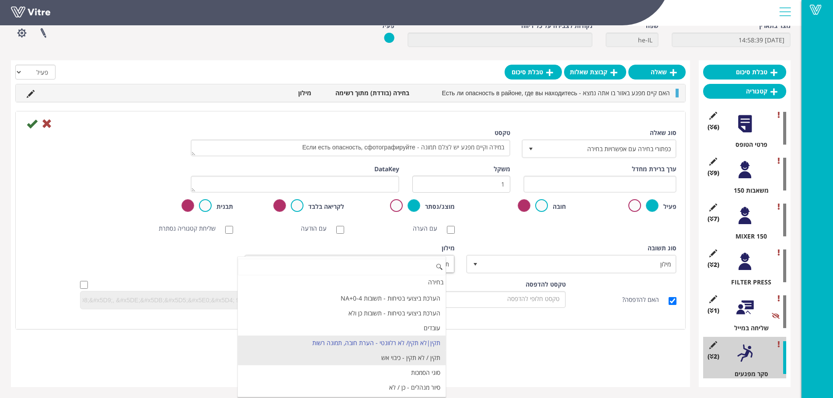
click at [437, 362] on li "תקין / לא תקין - כיבוי אש" at bounding box center [342, 358] width 208 height 15
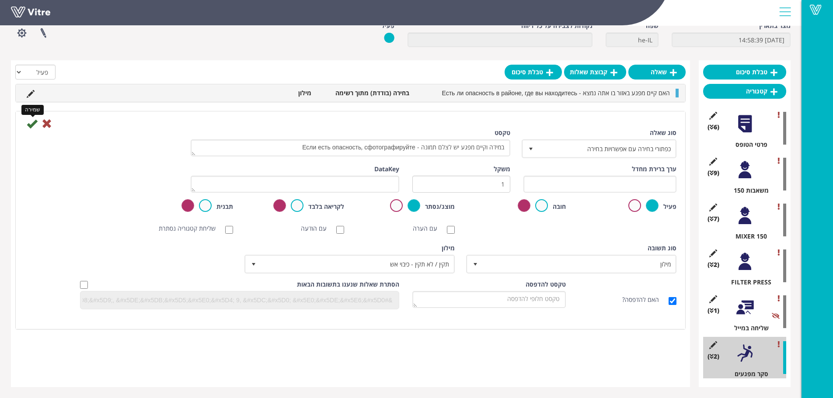
click at [35, 121] on icon at bounding box center [32, 124] width 10 height 10
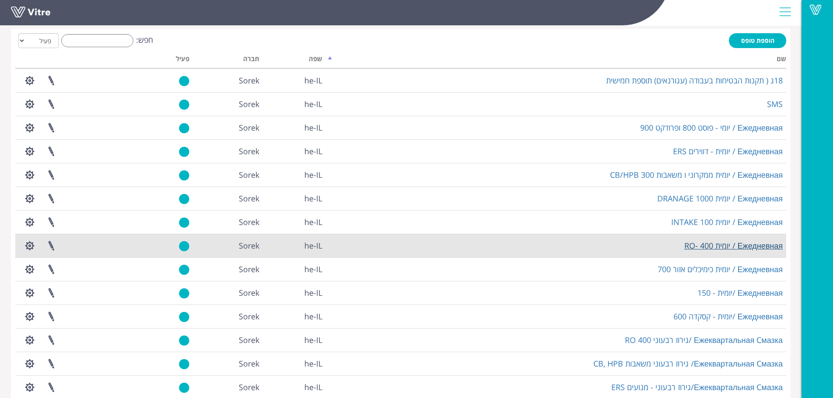
scroll to position [87, 0]
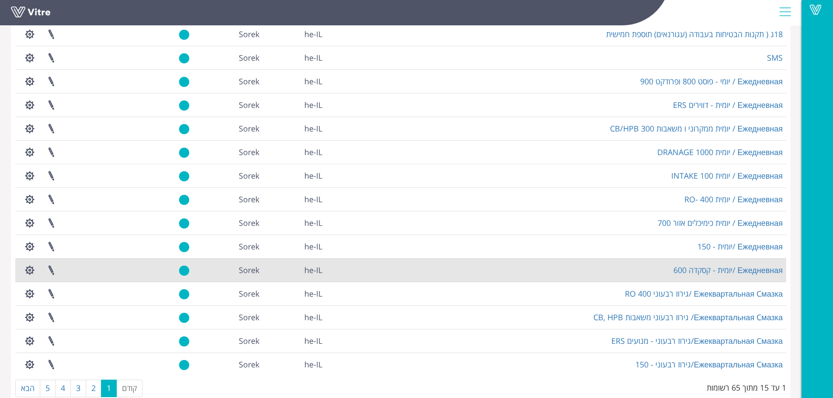
click at [722, 276] on td "Ежедневная /יומית - קסקדה 600" at bounding box center [556, 270] width 461 height 24
click at [718, 273] on link "Ежедневная /יומית - קסקדה 600" at bounding box center [728, 270] width 109 height 10
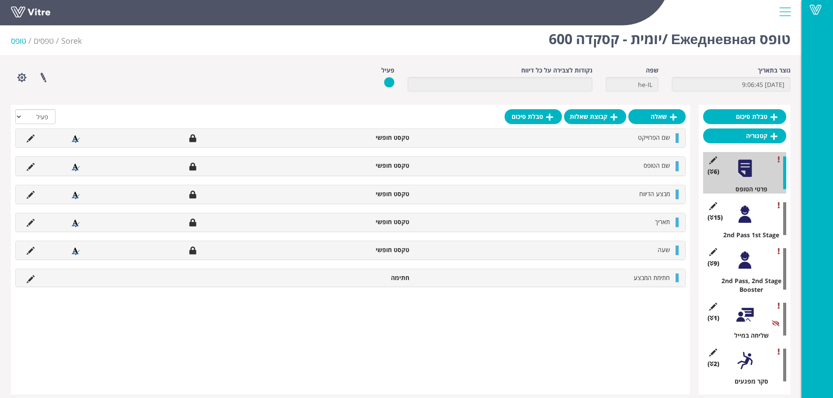
scroll to position [11, 0]
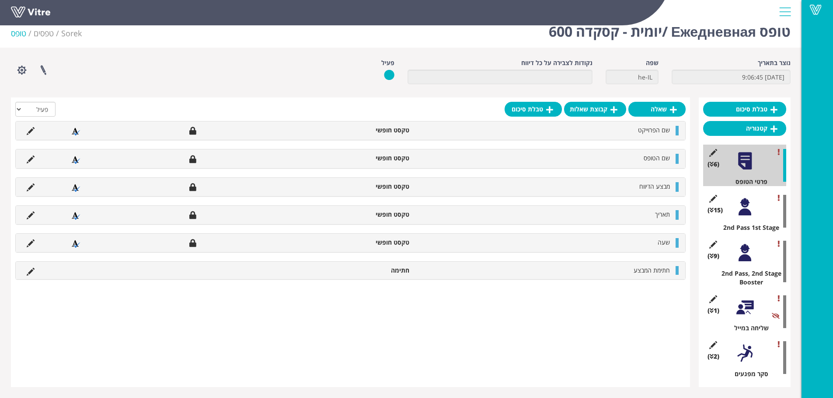
click at [747, 354] on div at bounding box center [745, 354] width 20 height 20
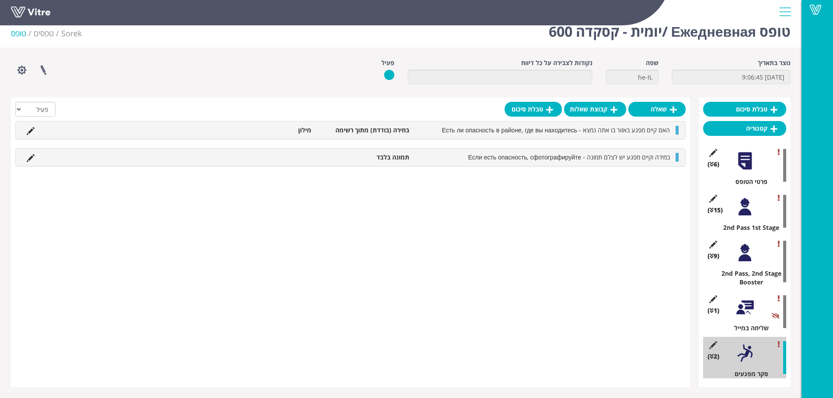
click at [442, 158] on li "במידה וקיים מפגע יש לצלם תמונה - Если есть опасность, сфотографируйте" at bounding box center [544, 157] width 261 height 9
click at [29, 160] on icon at bounding box center [31, 158] width 8 height 8
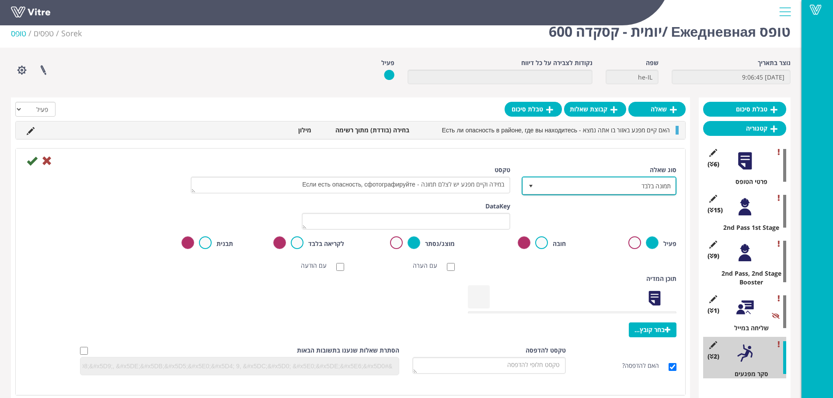
click at [568, 183] on span "תמונה בלבד" at bounding box center [606, 186] width 137 height 16
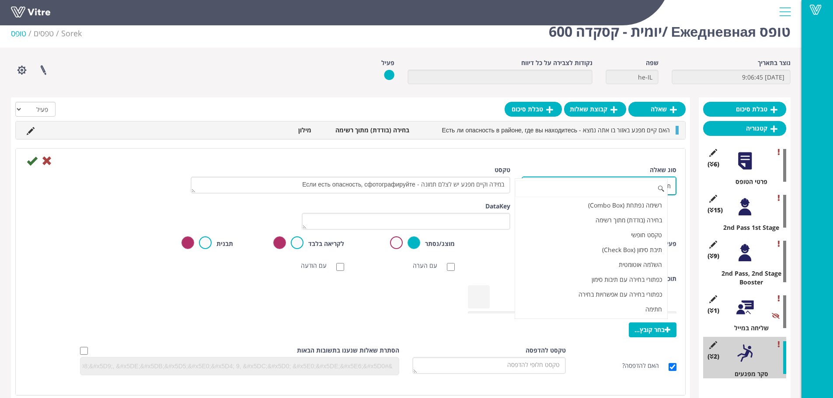
scroll to position [89, 0]
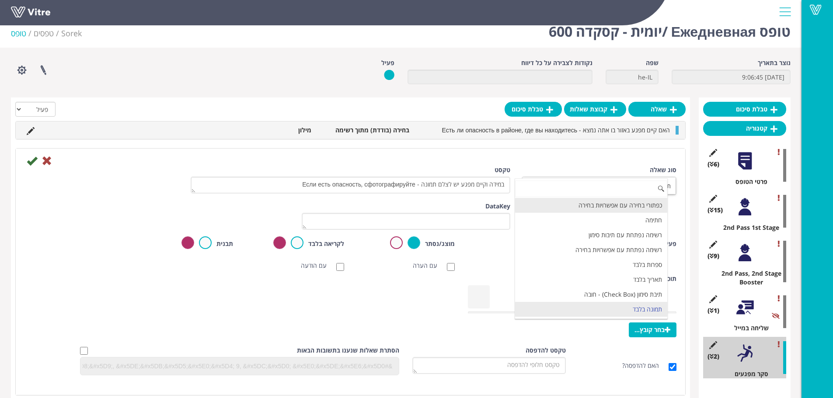
click at [593, 203] on li "כפתורי בחירה עם אפשרויות בחירה" at bounding box center [591, 205] width 152 height 15
type input "1"
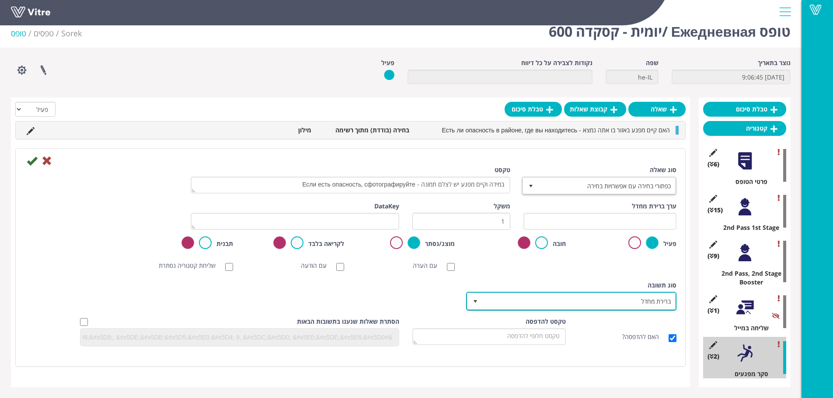
click at [519, 304] on span "ברירת מחדל" at bounding box center [579, 301] width 193 height 16
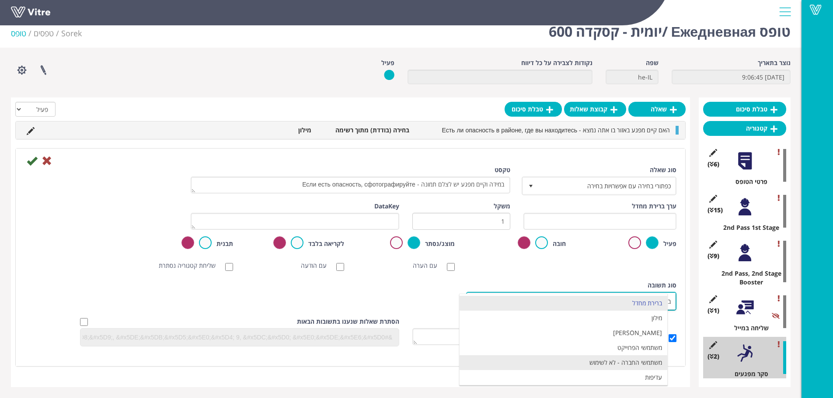
scroll to position [17, 0]
click at [579, 306] on li "מילון" at bounding box center [564, 301] width 208 height 15
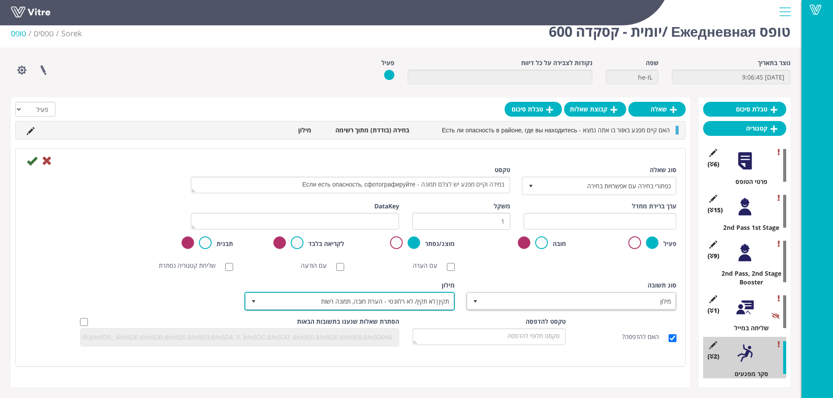
click at [424, 303] on span "תקין|לא תקין/ לא רלוונטי - הערת חובה, תמונה רשות" at bounding box center [357, 301] width 193 height 16
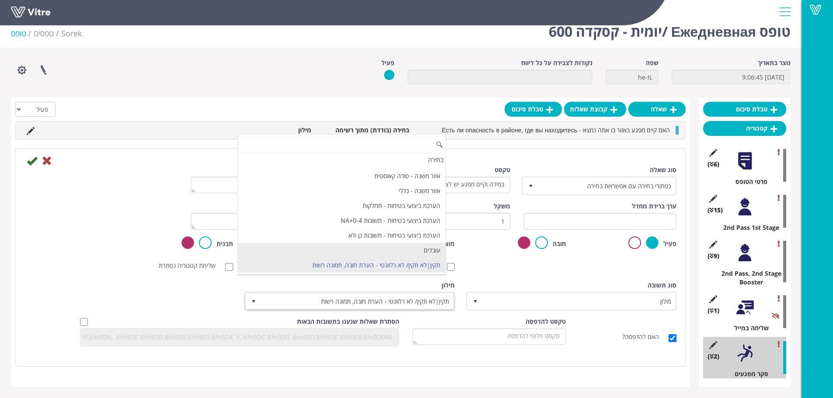
scroll to position [844, 0]
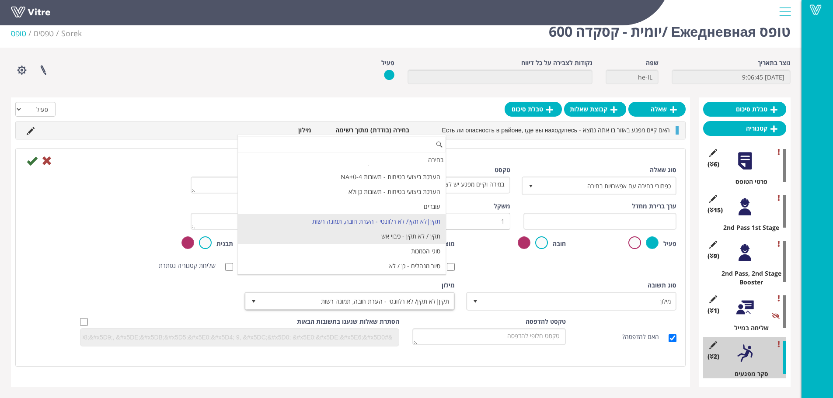
click at [409, 237] on li "תקין / לא תקין - כיבוי אש" at bounding box center [342, 236] width 208 height 15
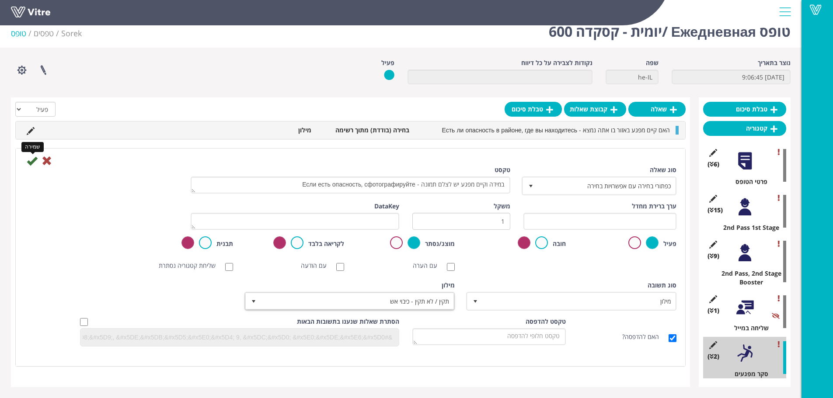
click at [33, 164] on icon at bounding box center [32, 161] width 10 height 10
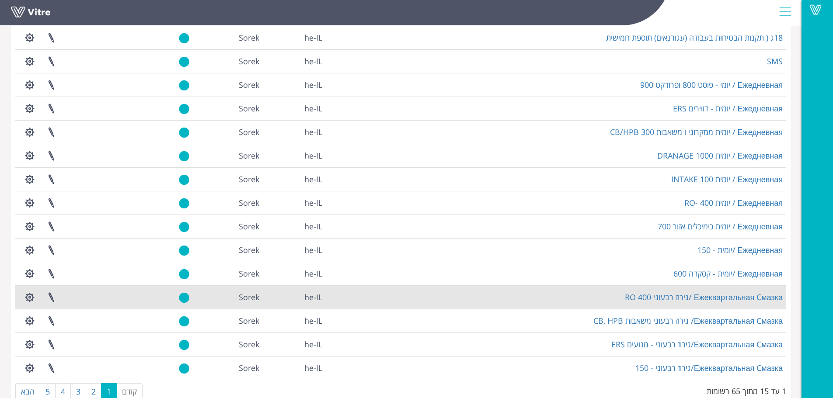
scroll to position [87, 0]
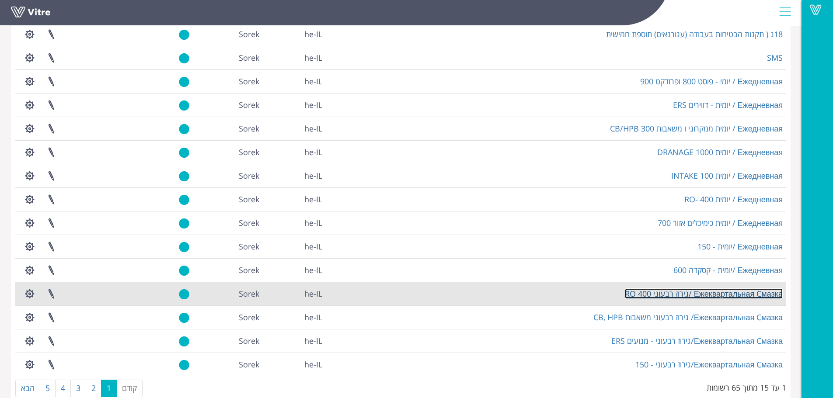
click at [659, 293] on link "Ежеквартальная Cмазка /גירוז רבעוני 400 RO" at bounding box center [704, 294] width 158 height 10
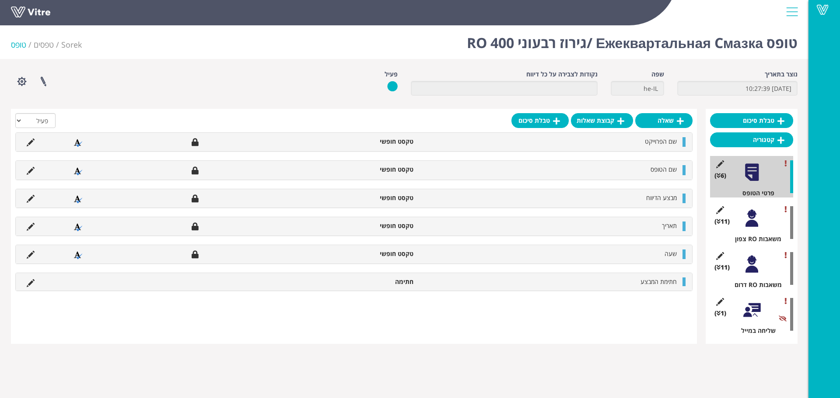
click at [754, 317] on div at bounding box center [752, 310] width 20 height 20
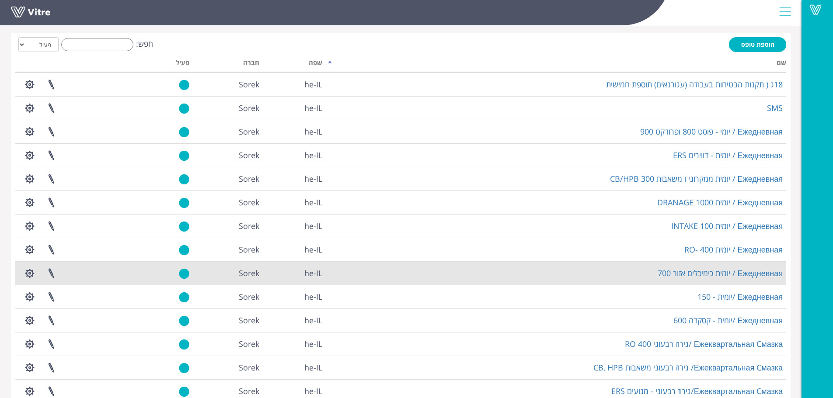
scroll to position [87, 0]
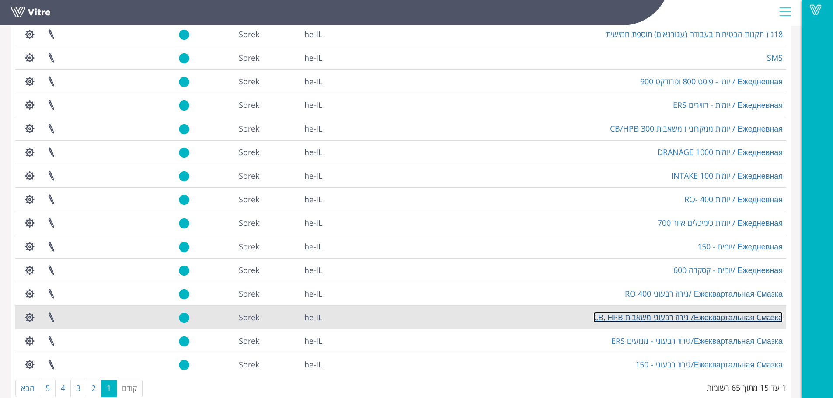
click at [665, 320] on link "Ежеквартальная Cмазка/ גירוז רבעוני משאבות CB, HPB" at bounding box center [687, 317] width 189 height 10
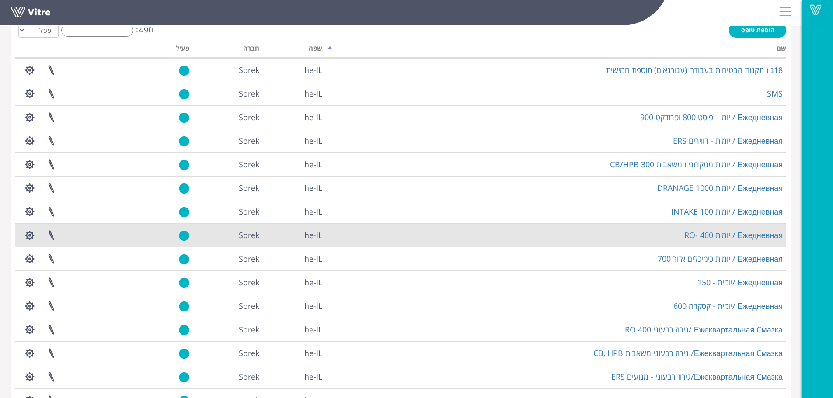
scroll to position [105, 0]
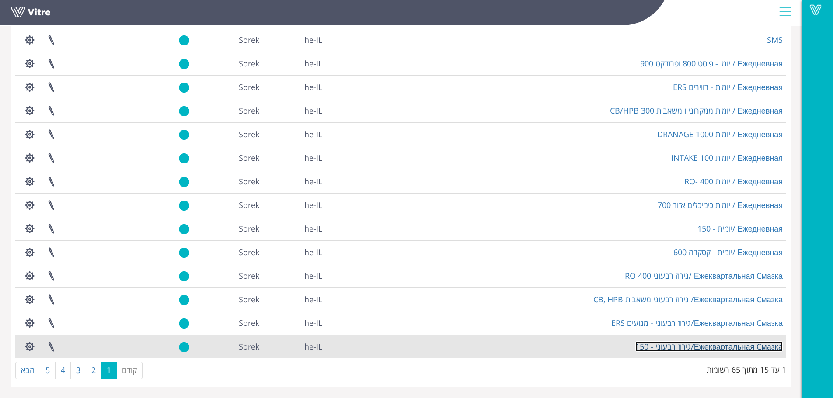
click at [652, 342] on link "Ежеквартальная Cмазка/גירוז רבעוני - 150" at bounding box center [708, 347] width 147 height 10
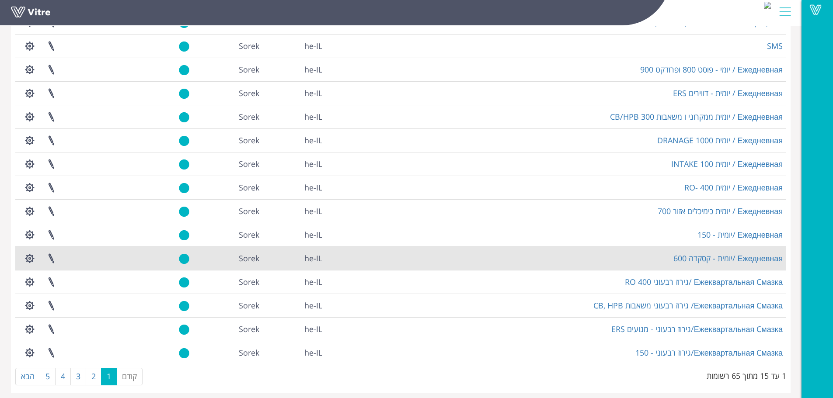
scroll to position [105, 0]
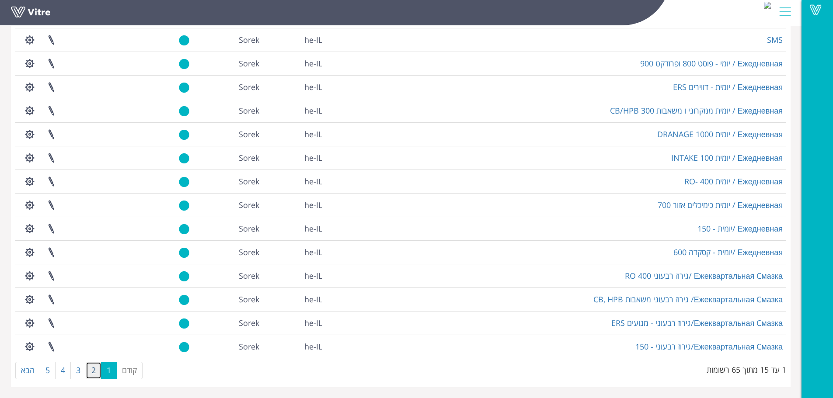
click at [97, 373] on link "2" at bounding box center [94, 370] width 16 height 17
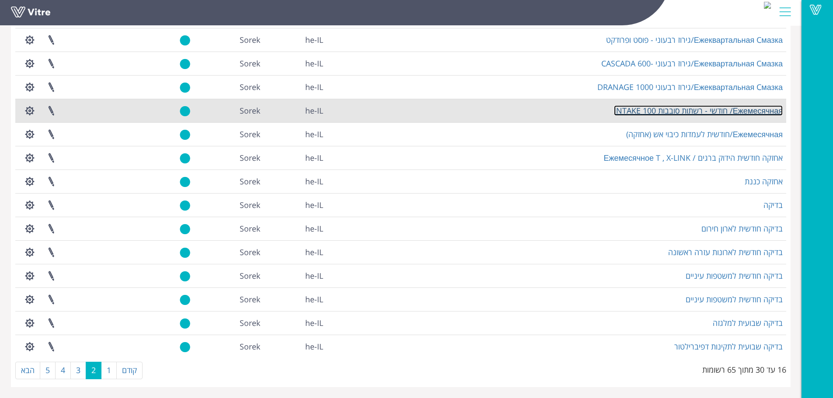
click at [680, 108] on link "Ежемесячная/ חודשי - רשתות סובבות 100 INTAKE" at bounding box center [698, 110] width 169 height 10
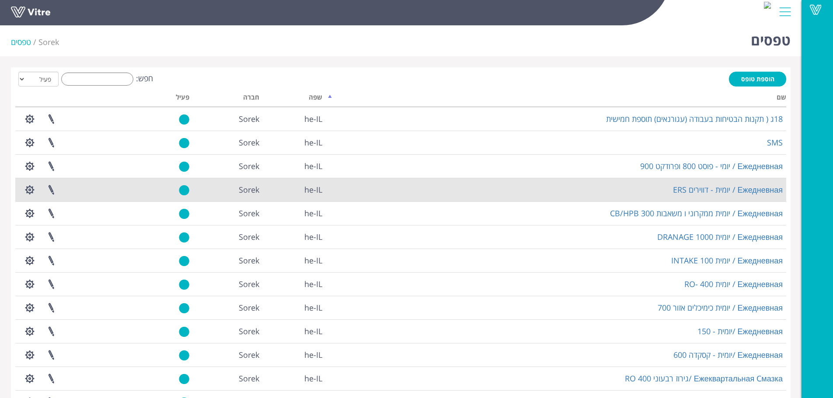
scroll to position [105, 0]
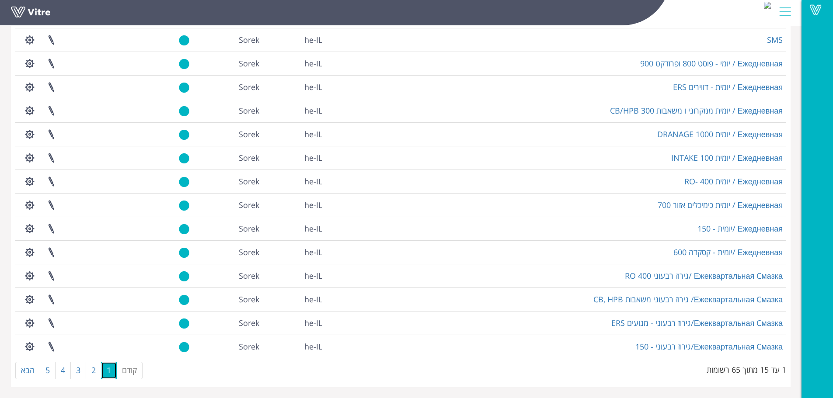
click at [102, 371] on link "1" at bounding box center [109, 370] width 16 height 17
click at [95, 374] on link "2" at bounding box center [94, 370] width 16 height 17
